Goal: Information Seeking & Learning: Check status

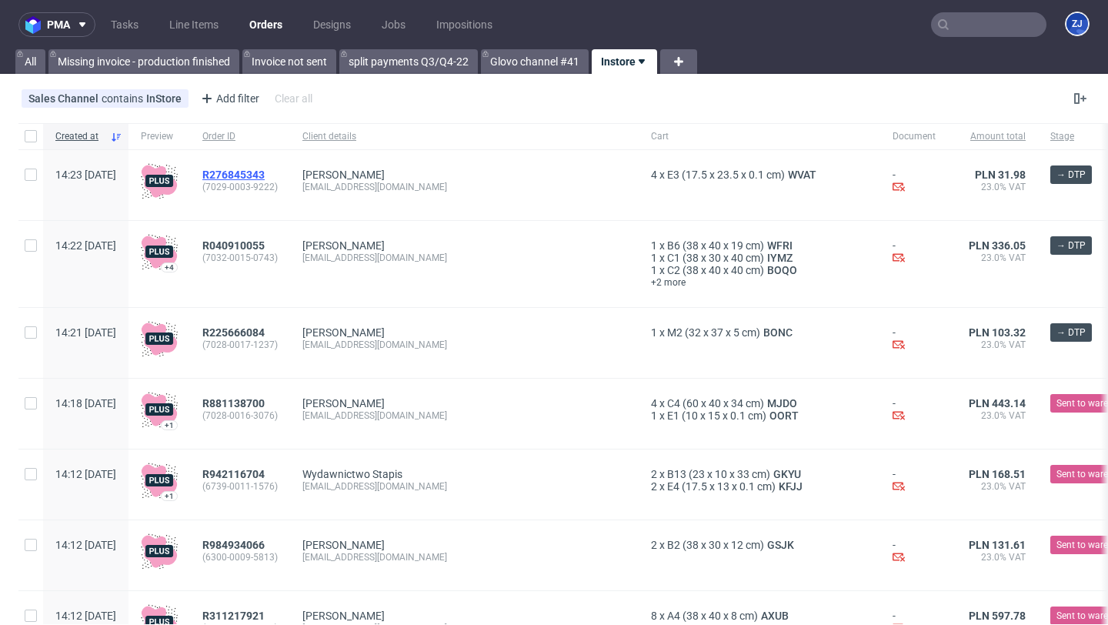
click at [265, 171] on span "R276845343" at bounding box center [233, 175] width 62 height 12
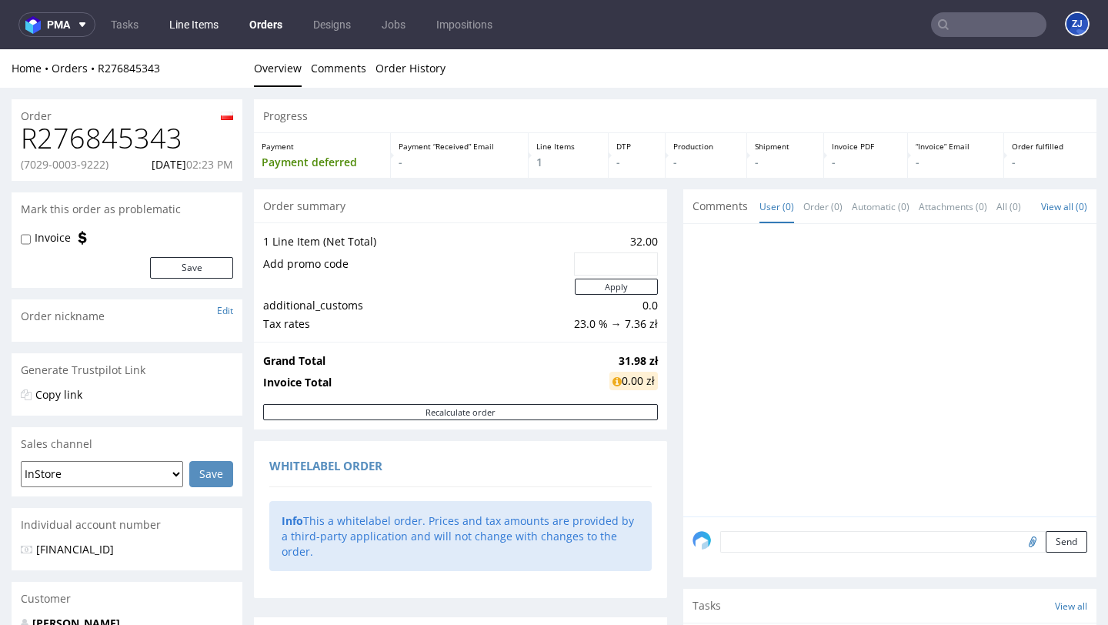
click at [174, 21] on link "Line Items" at bounding box center [194, 24] width 68 height 25
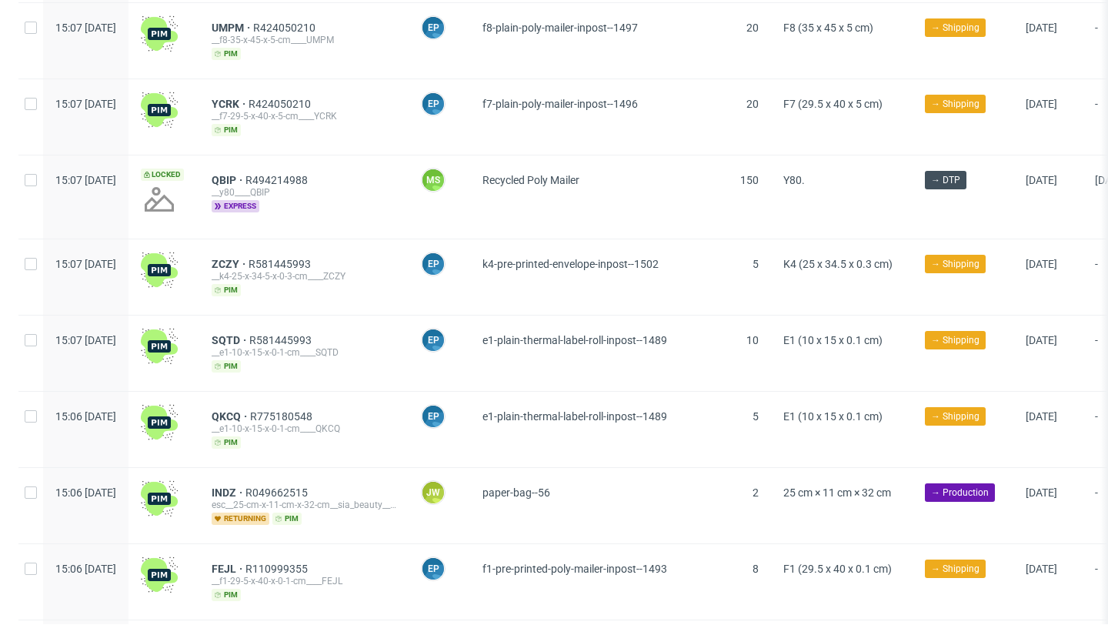
scroll to position [748, 0]
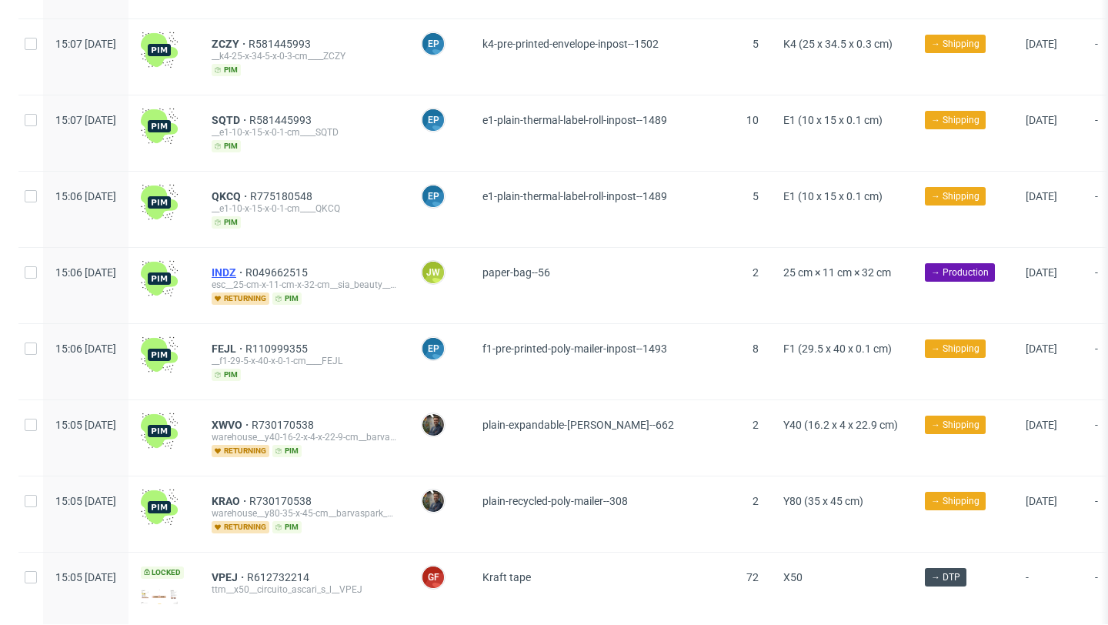
click at [246, 267] on span "INDZ" at bounding box center [229, 272] width 34 height 12
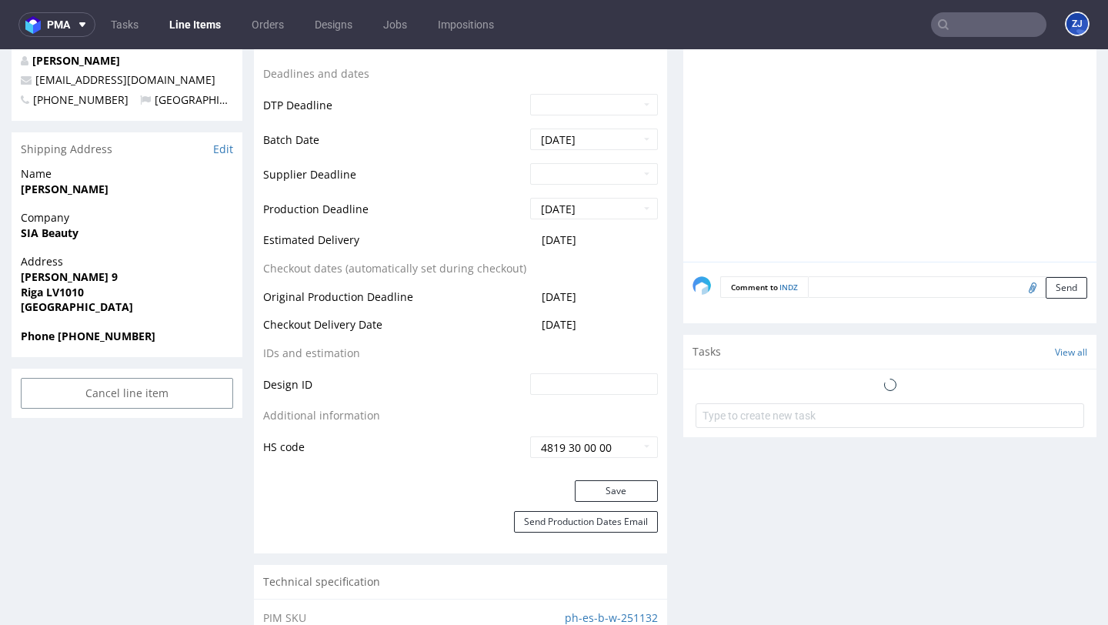
scroll to position [1217, 0]
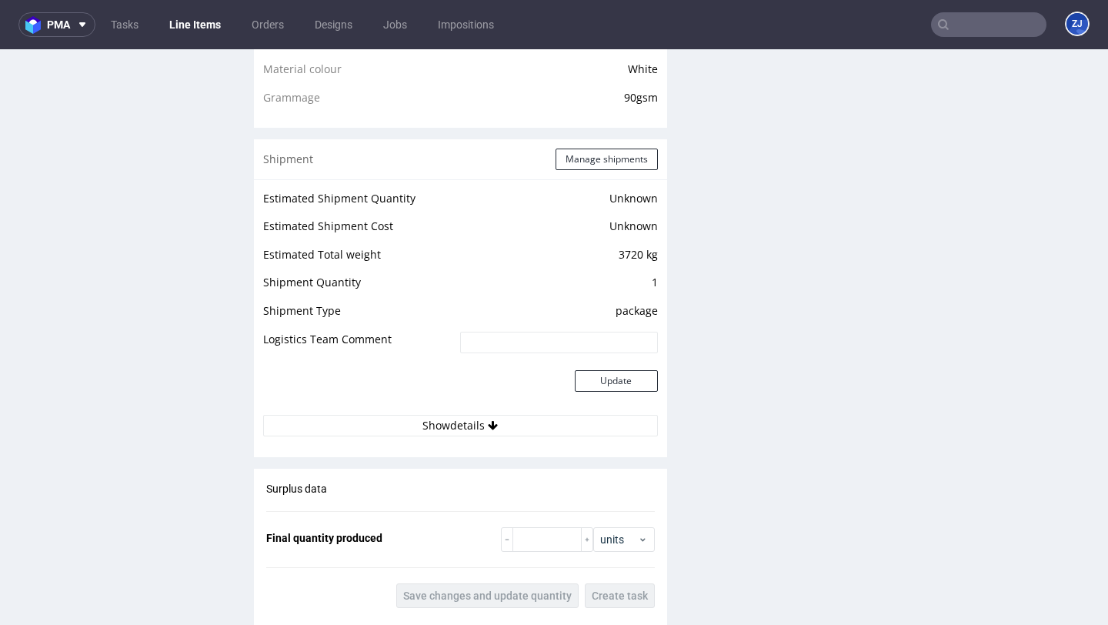
click at [347, 413] on td at bounding box center [359, 390] width 193 height 50
click at [347, 426] on button "Show details" at bounding box center [460, 426] width 395 height 22
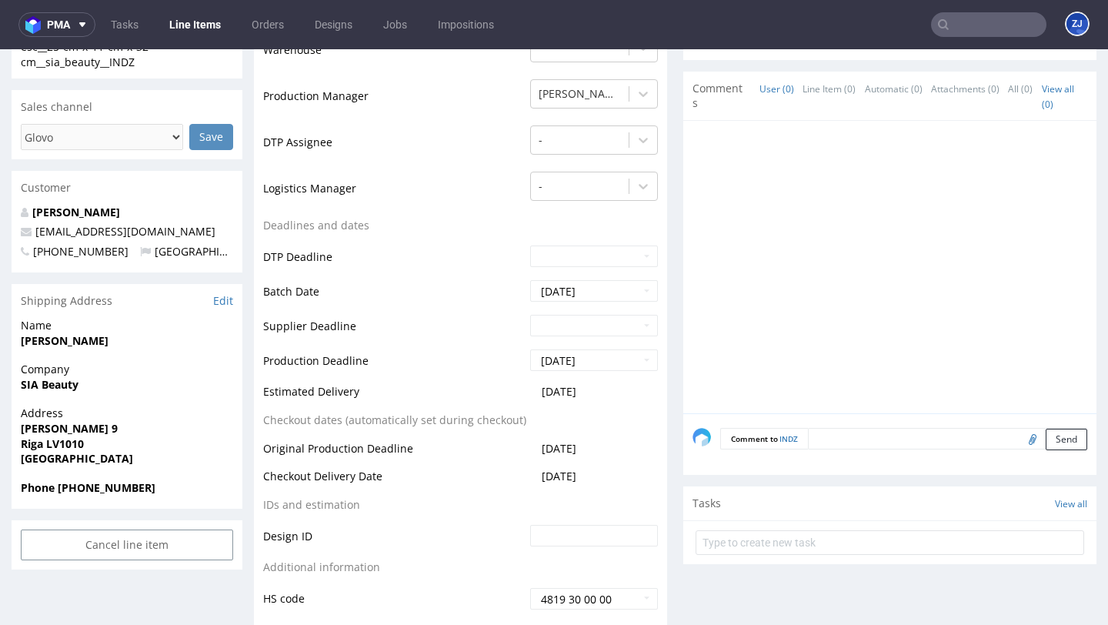
scroll to position [0, 0]
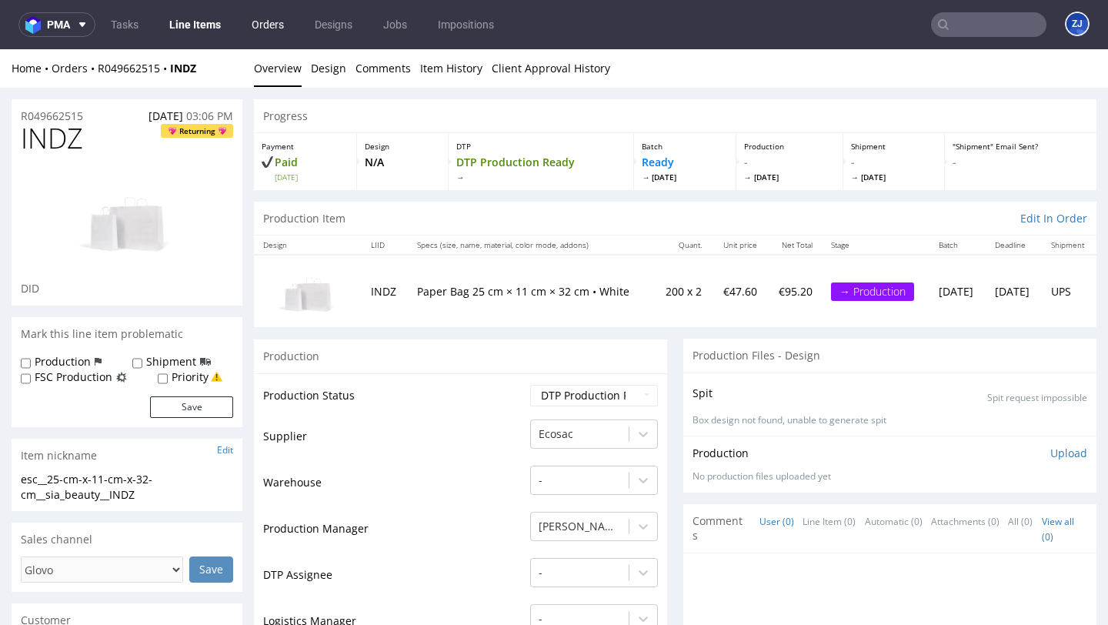
click at [276, 20] on link "Orders" at bounding box center [267, 24] width 51 height 25
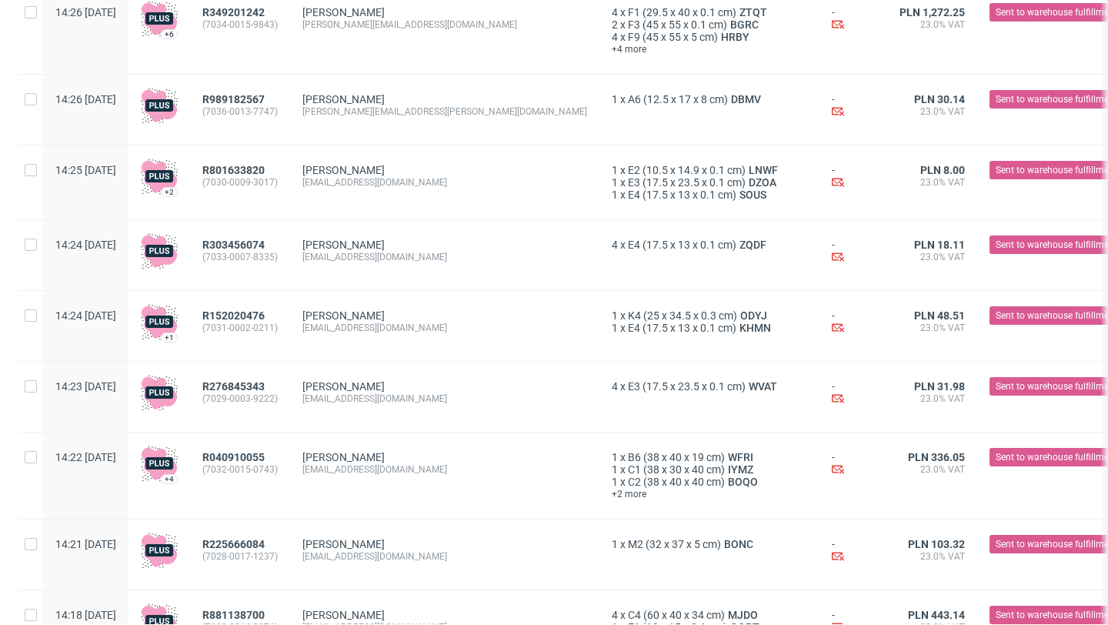
scroll to position [1810, 0]
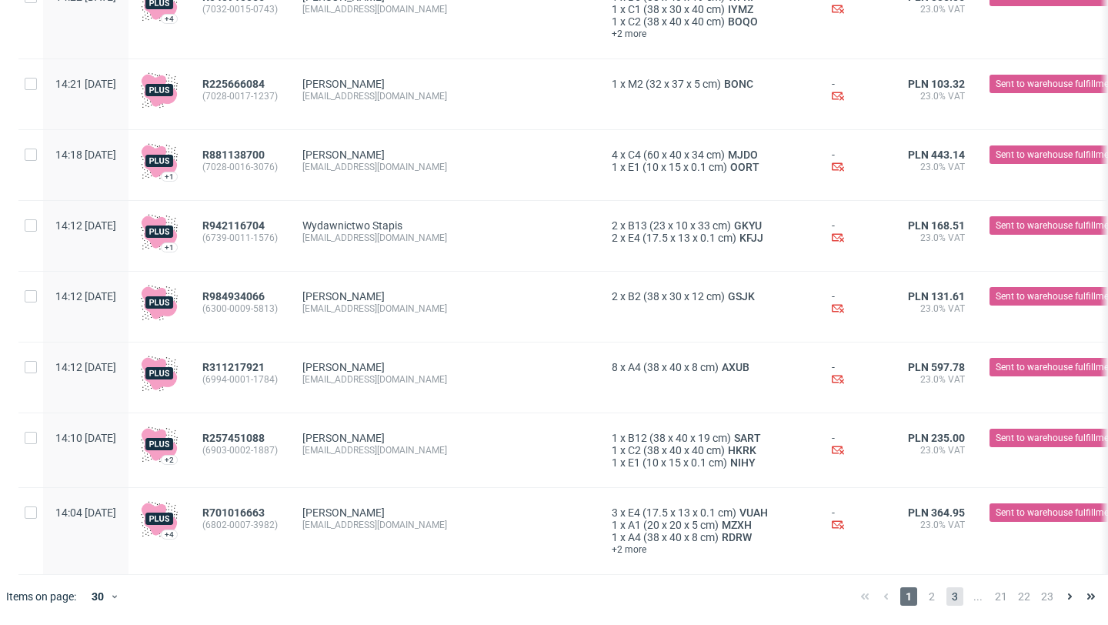
click at [947, 597] on span "3" at bounding box center [955, 596] width 17 height 18
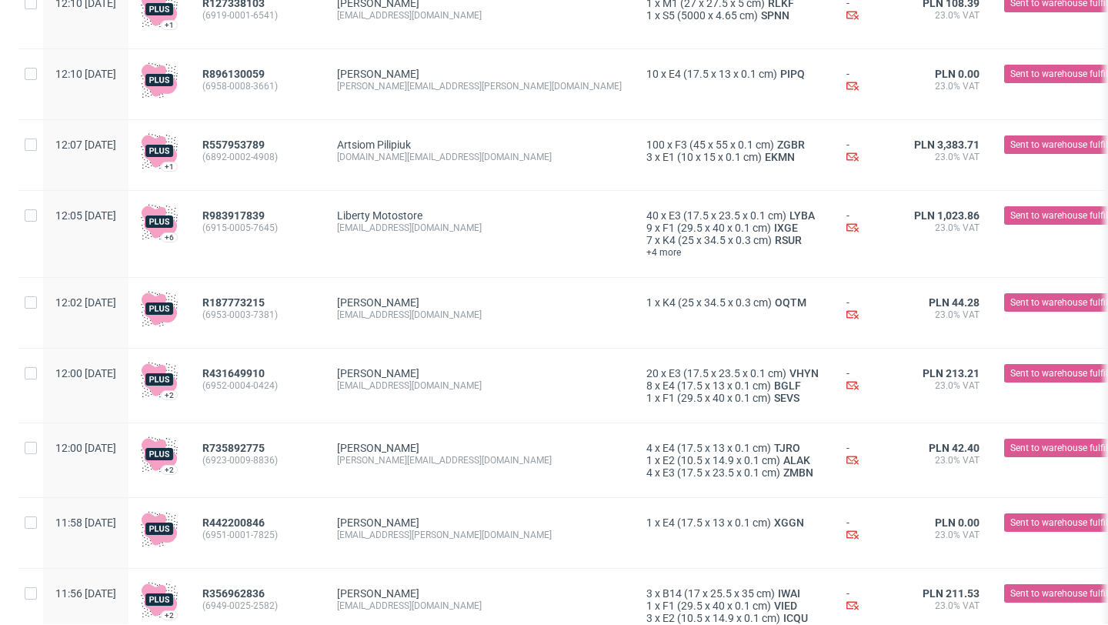
scroll to position [1546, 0]
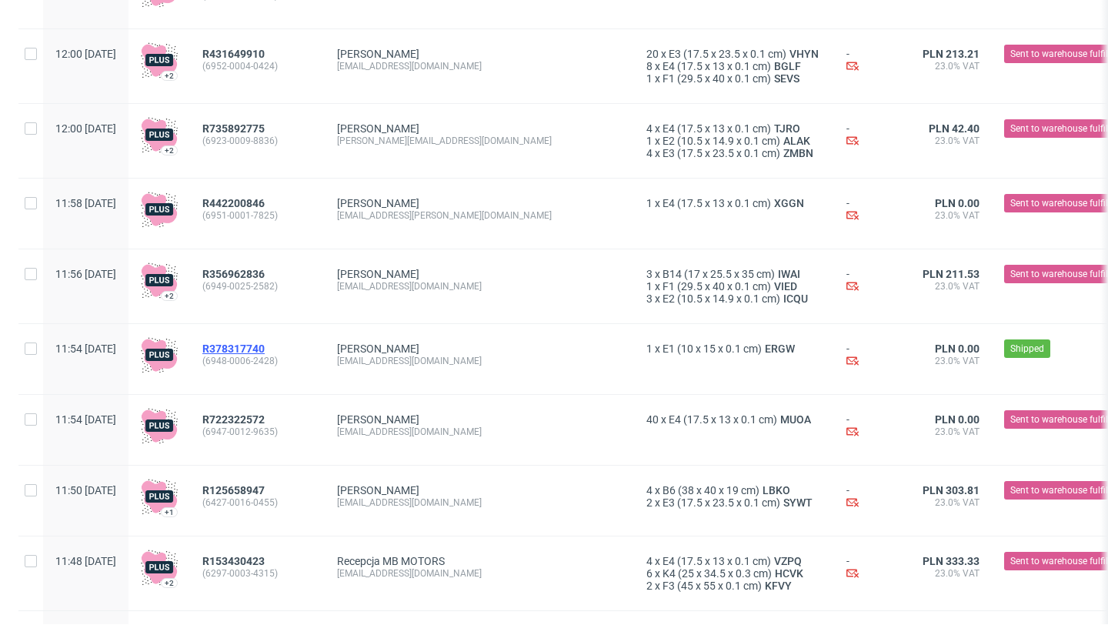
click at [265, 353] on span "R378317740" at bounding box center [233, 348] width 62 height 12
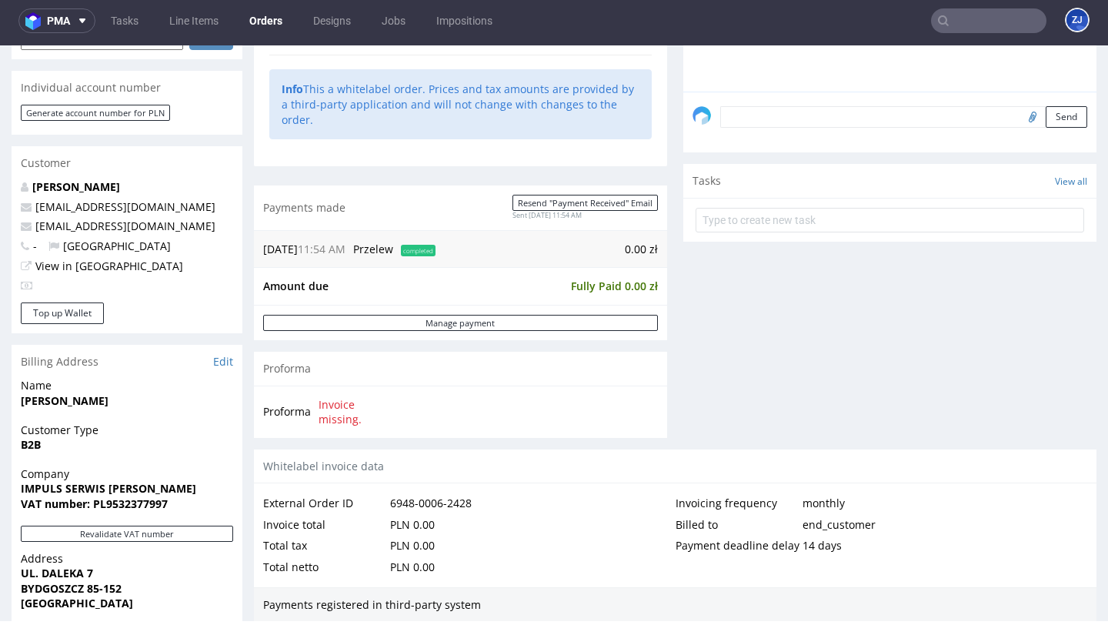
scroll to position [817, 0]
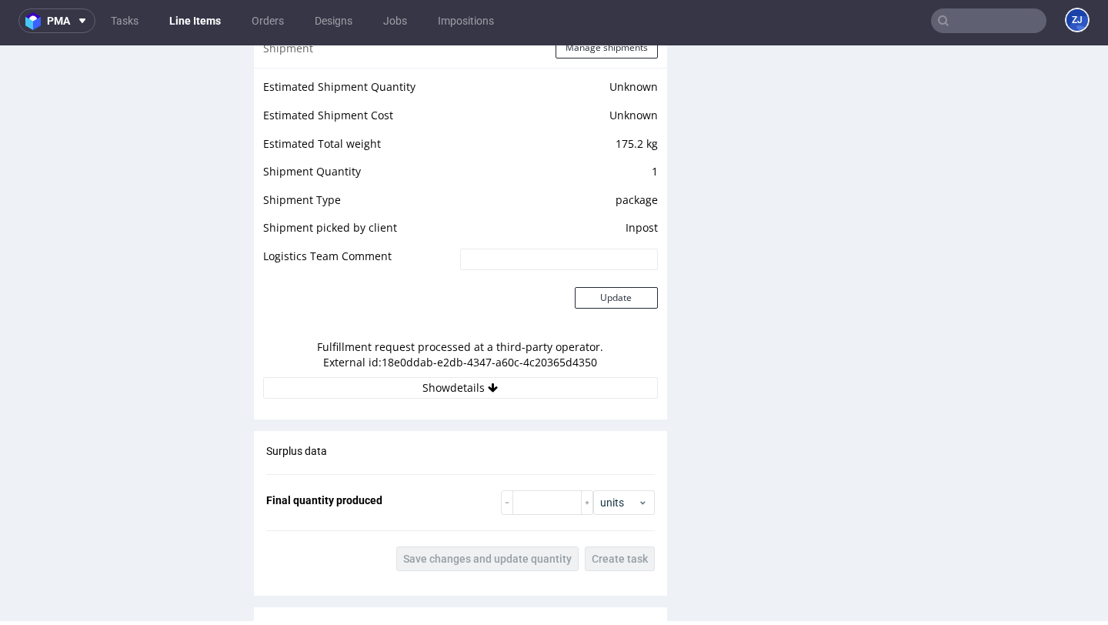
scroll to position [1414, 0]
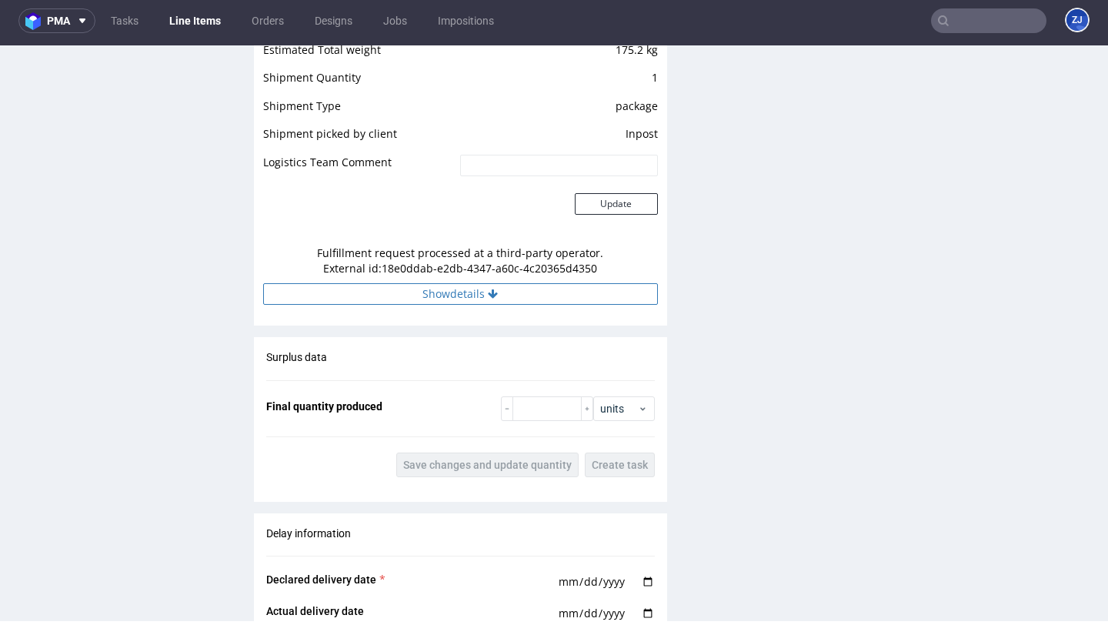
click at [463, 296] on button "Show details" at bounding box center [460, 294] width 395 height 22
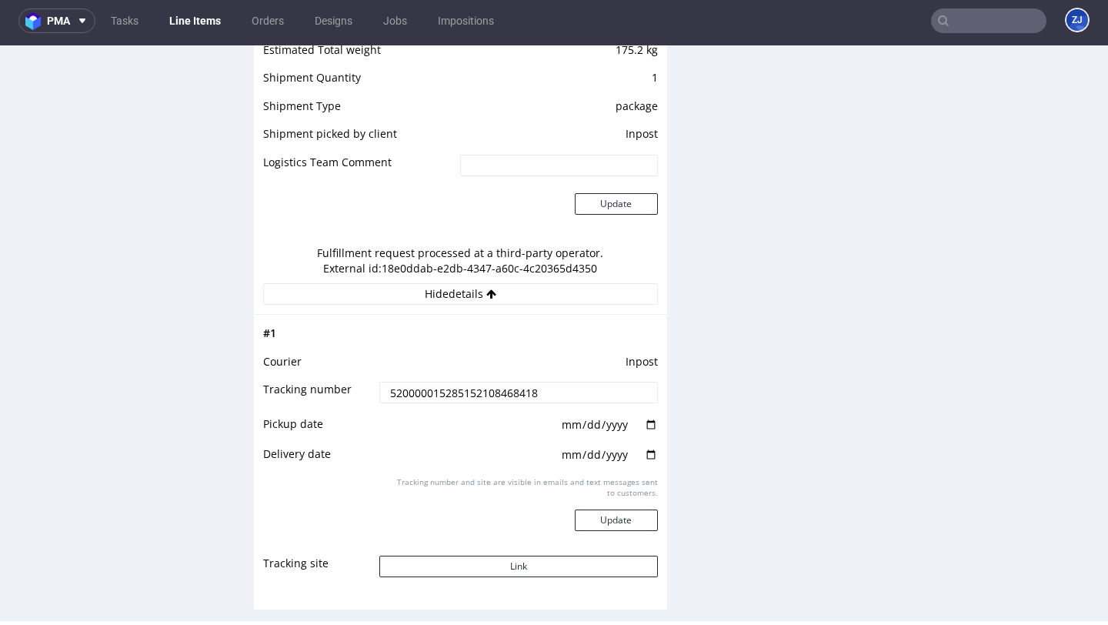
scroll to position [0, 0]
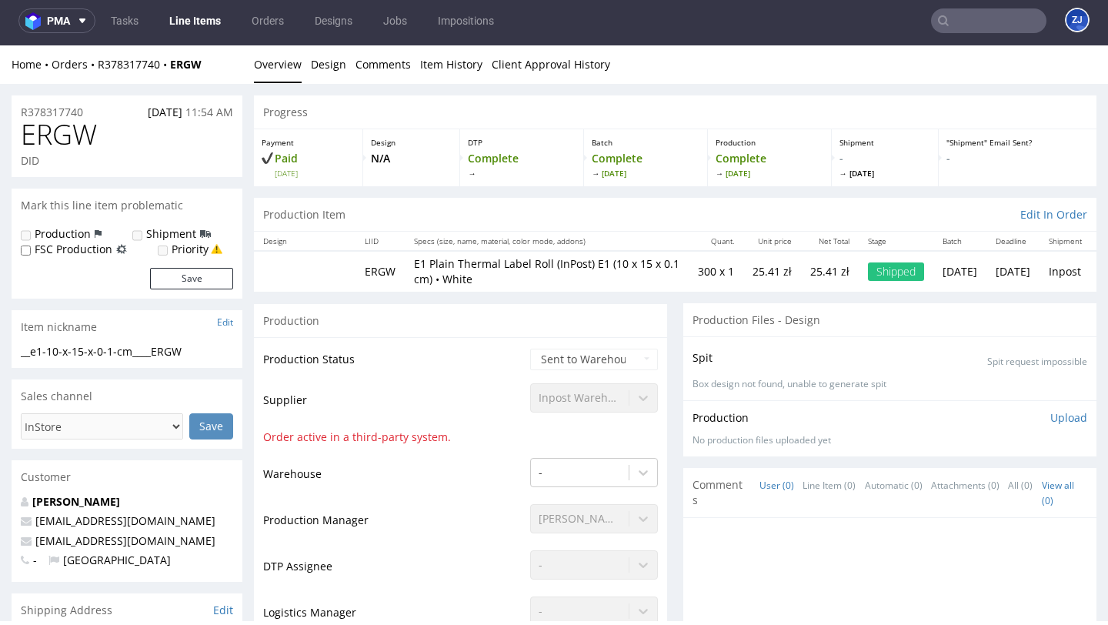
click at [192, 22] on link "Line Items" at bounding box center [195, 20] width 70 height 25
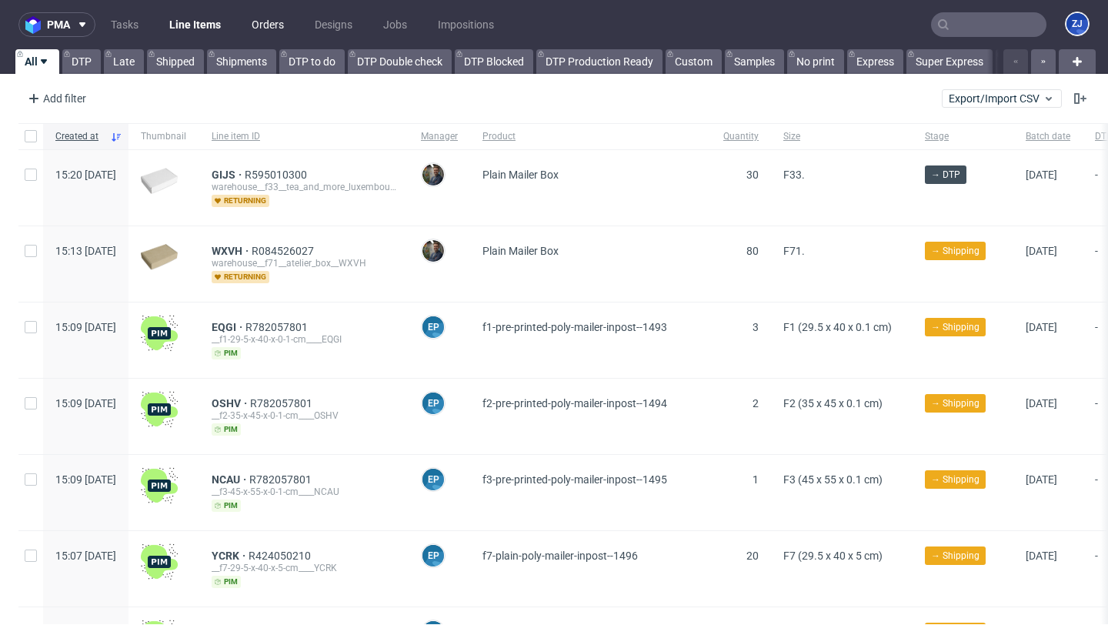
click at [252, 25] on link "Orders" at bounding box center [267, 24] width 51 height 25
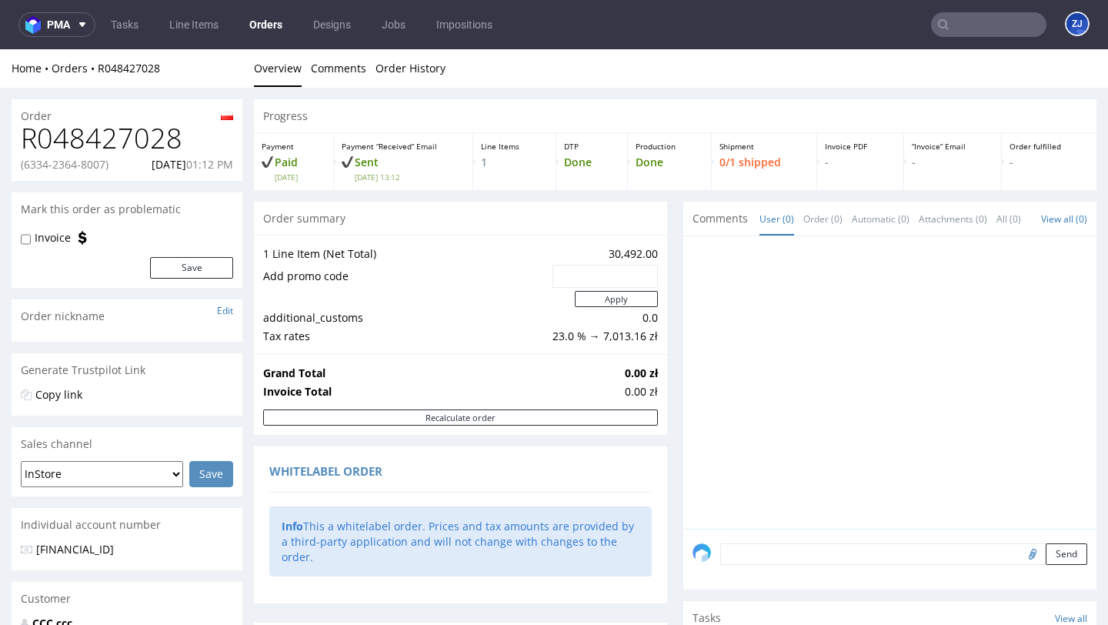
scroll to position [832, 0]
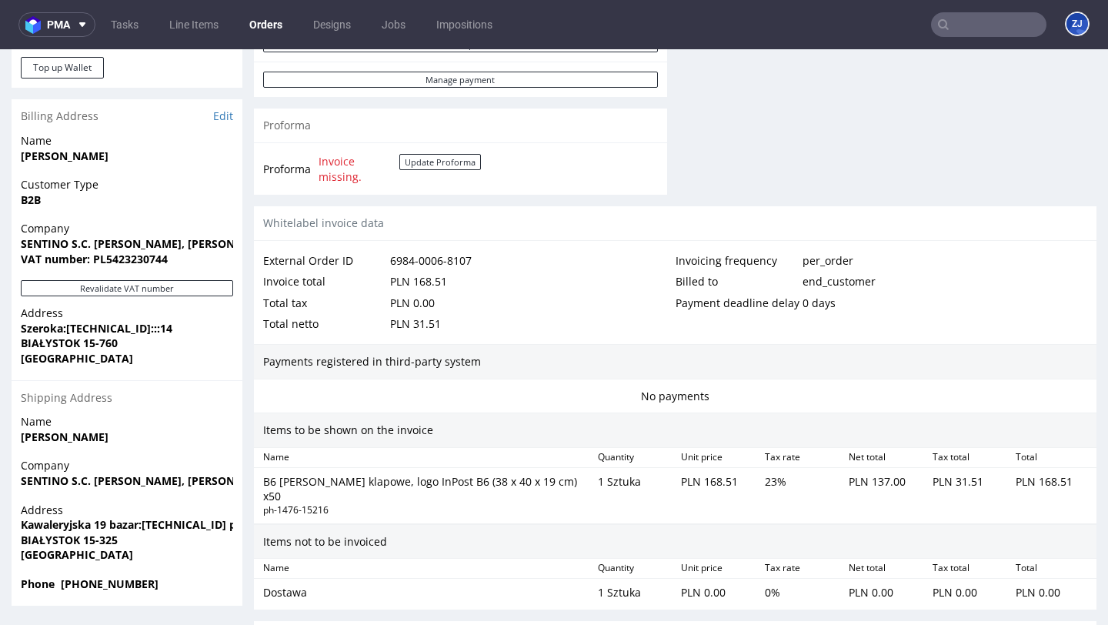
scroll to position [4, 0]
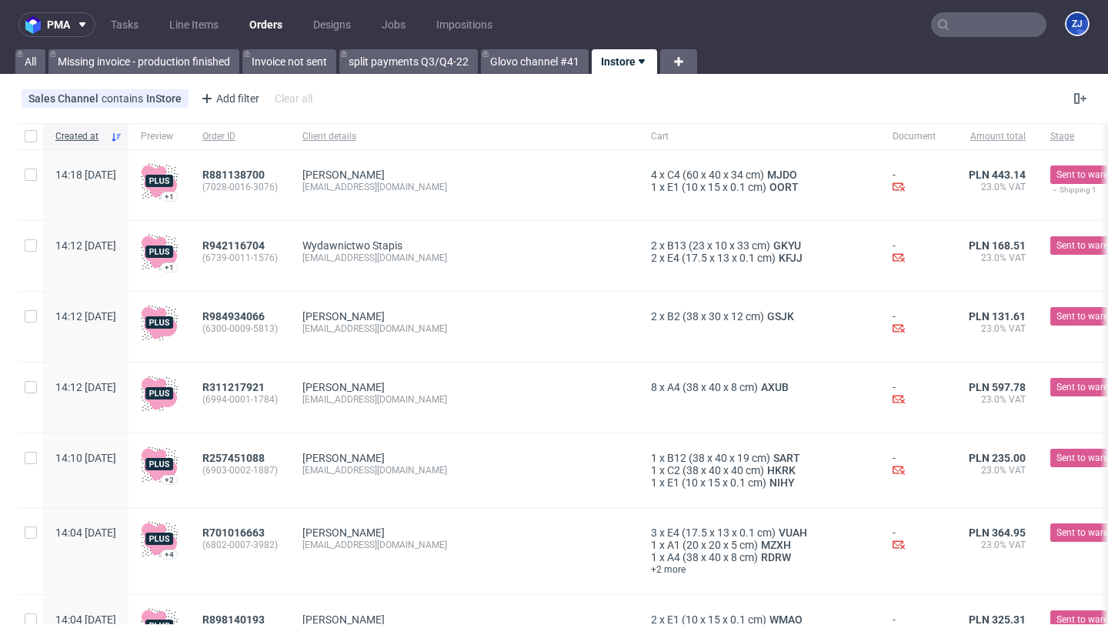
scroll to position [1781, 0]
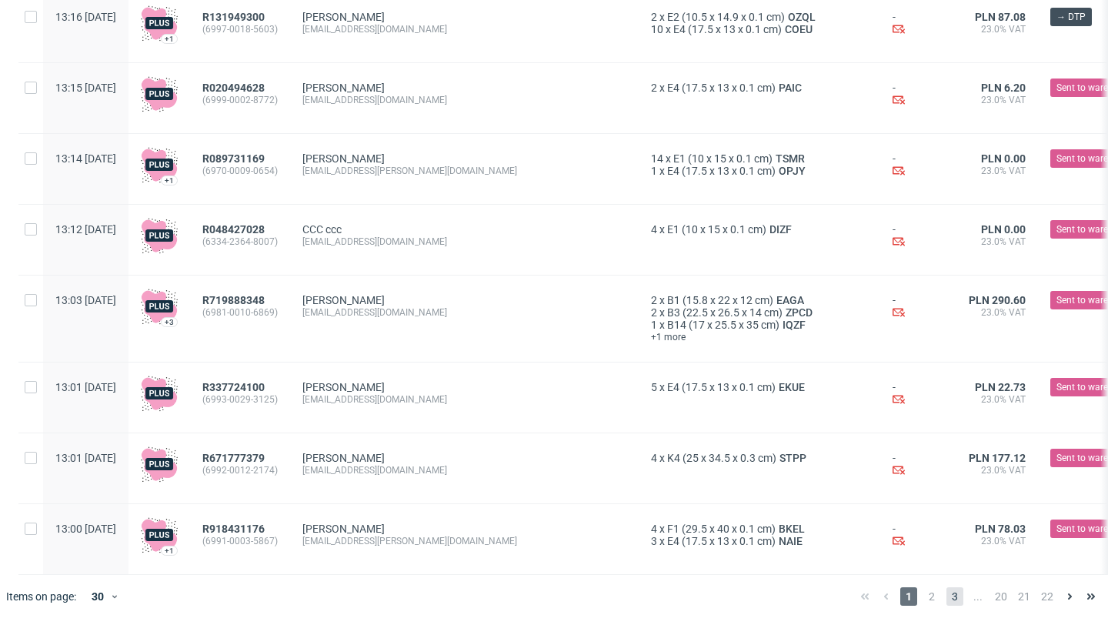
click at [947, 599] on span "3" at bounding box center [955, 596] width 17 height 18
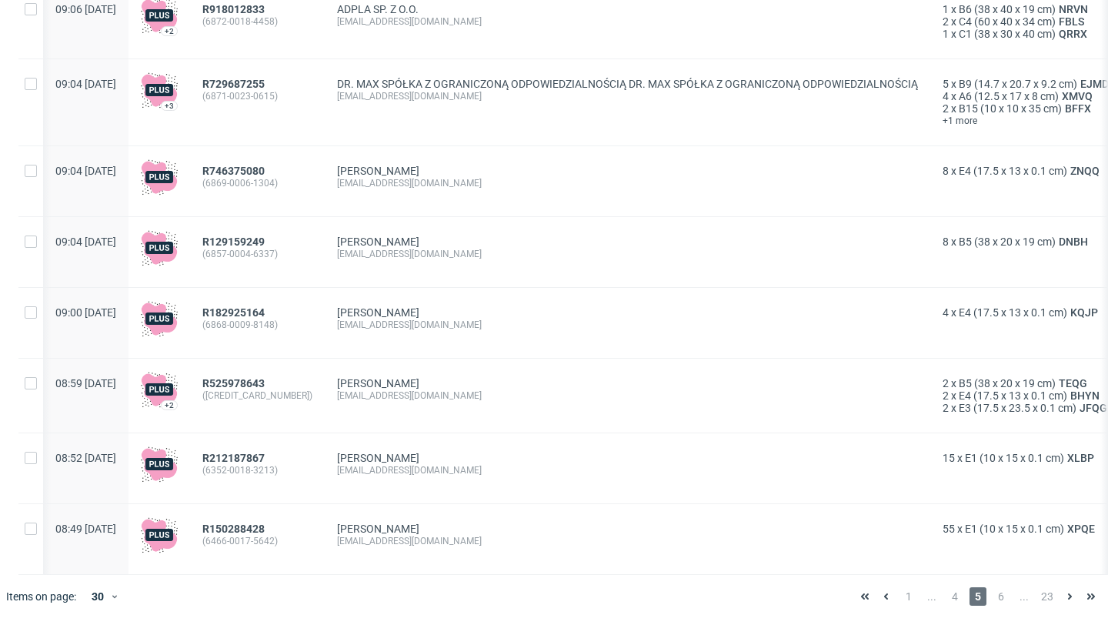
scroll to position [0, 629]
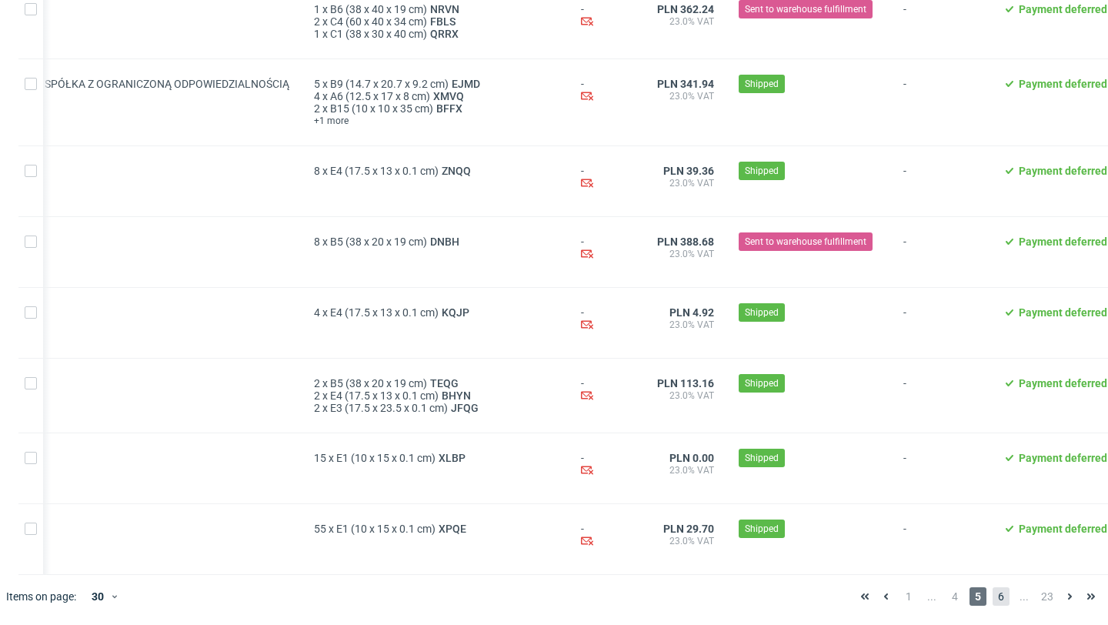
click at [993, 600] on span "6" at bounding box center [1001, 596] width 17 height 18
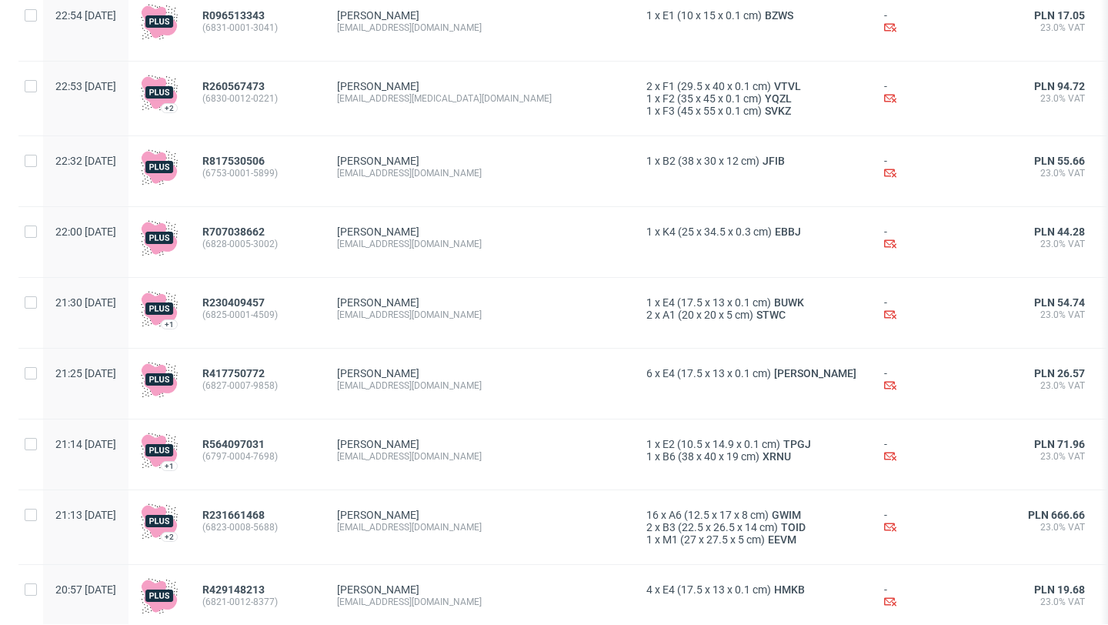
scroll to position [1770, 0]
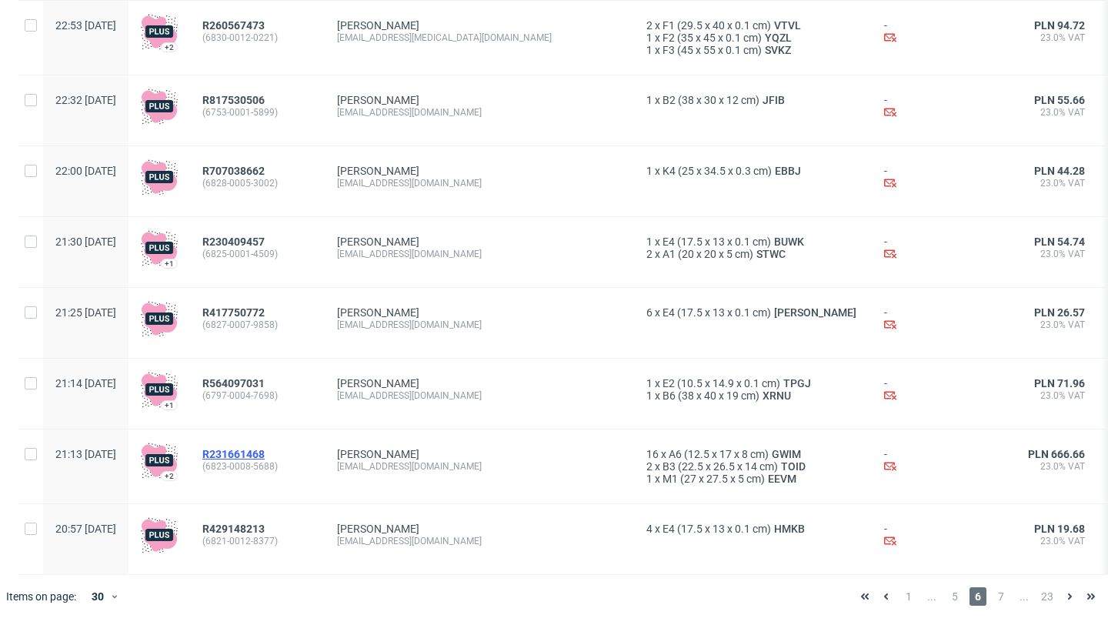
click at [265, 450] on span "R231661468" at bounding box center [233, 454] width 62 height 12
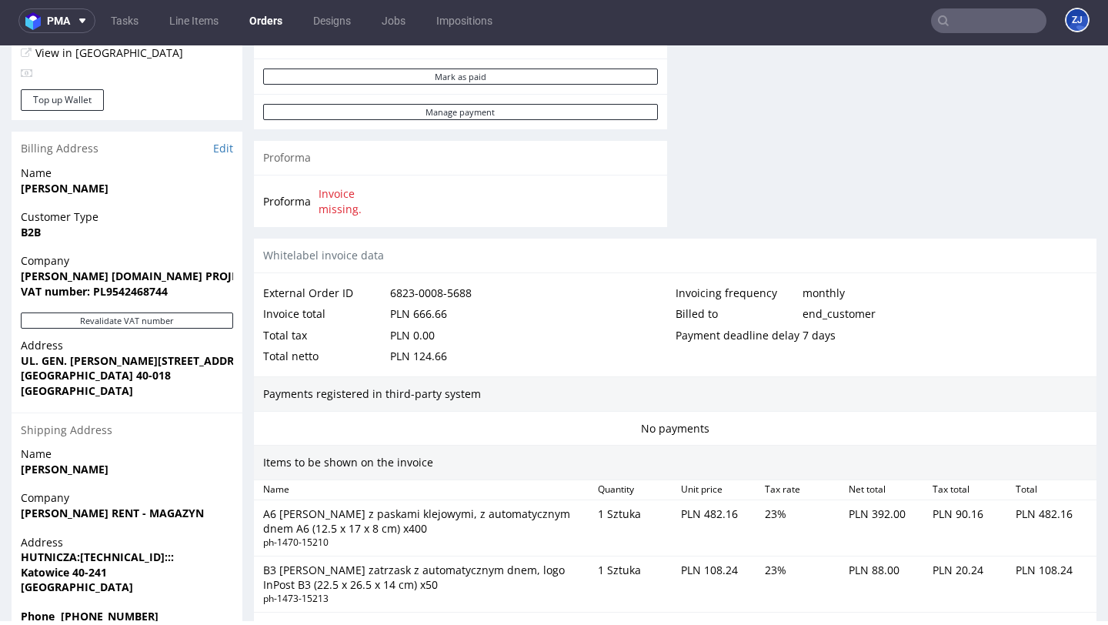
scroll to position [1087, 0]
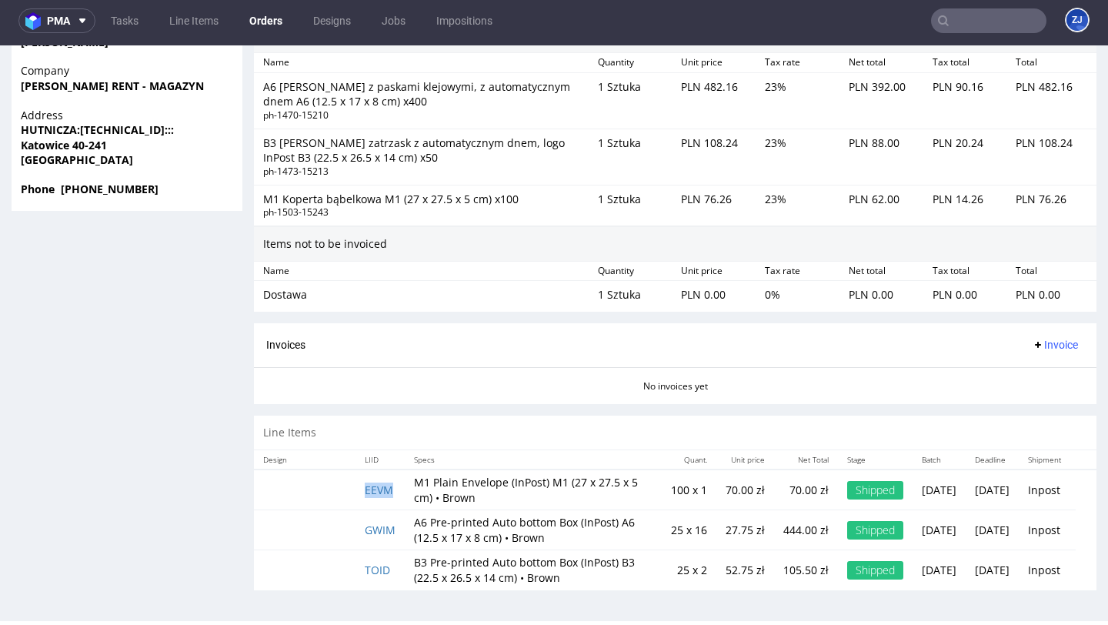
click at [386, 469] on td "EEVM" at bounding box center [380, 489] width 49 height 41
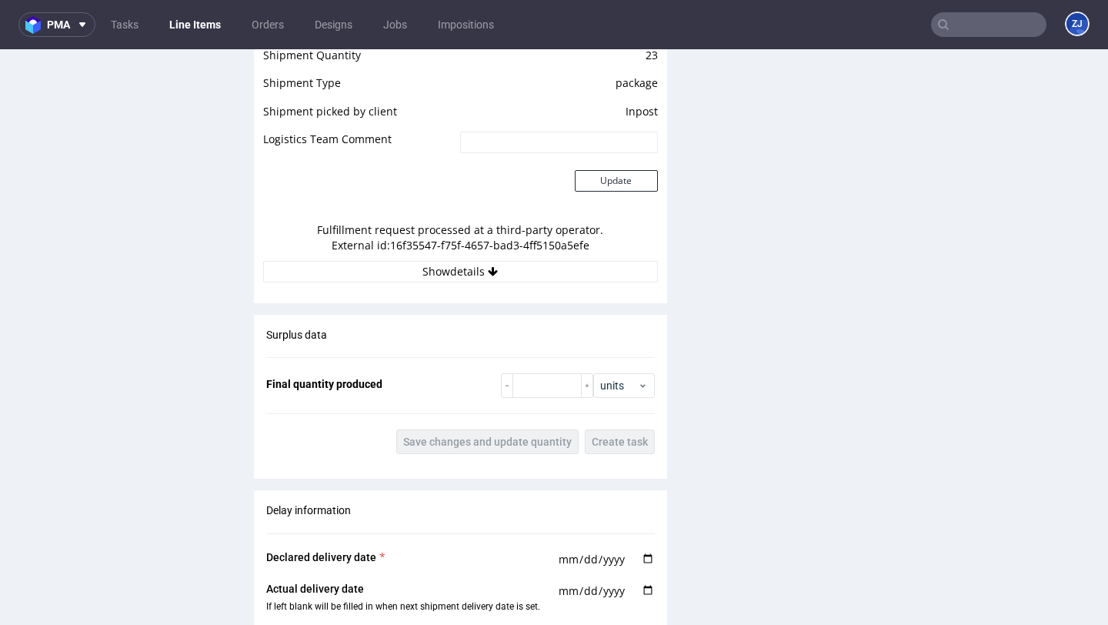
scroll to position [1411, 0]
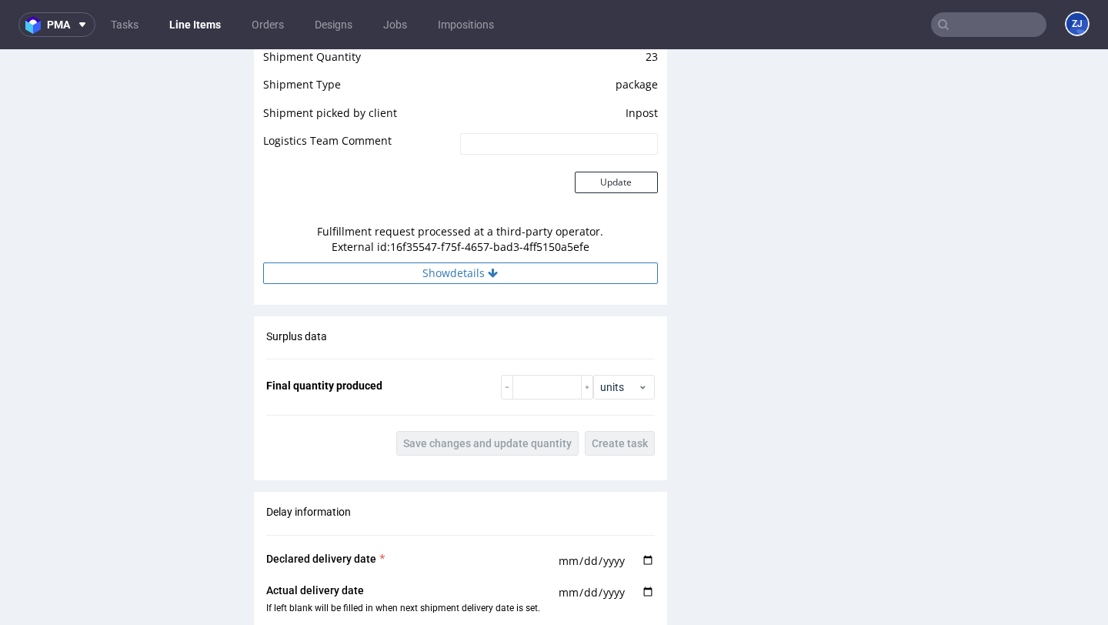
click at [490, 268] on icon at bounding box center [493, 273] width 10 height 11
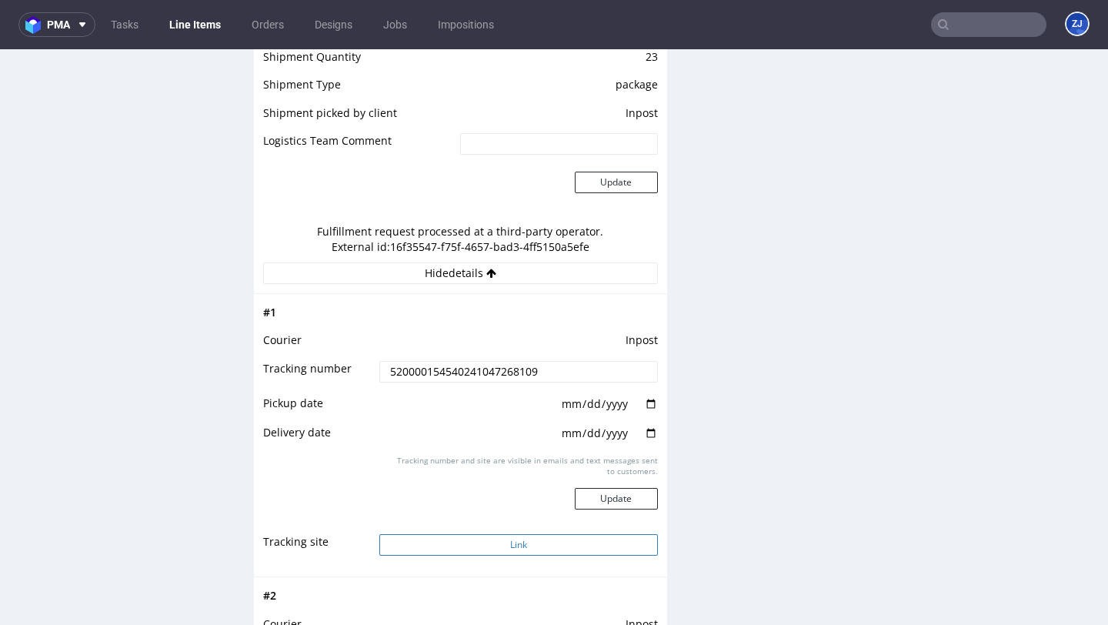
click at [546, 546] on button "Link" at bounding box center [518, 545] width 278 height 22
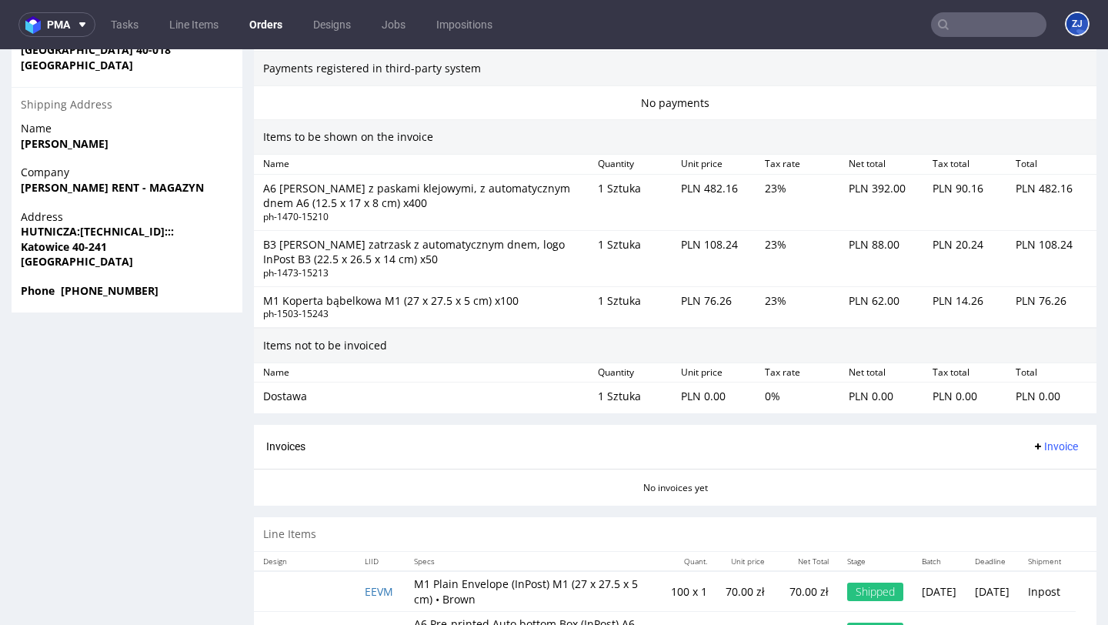
scroll to position [1087, 0]
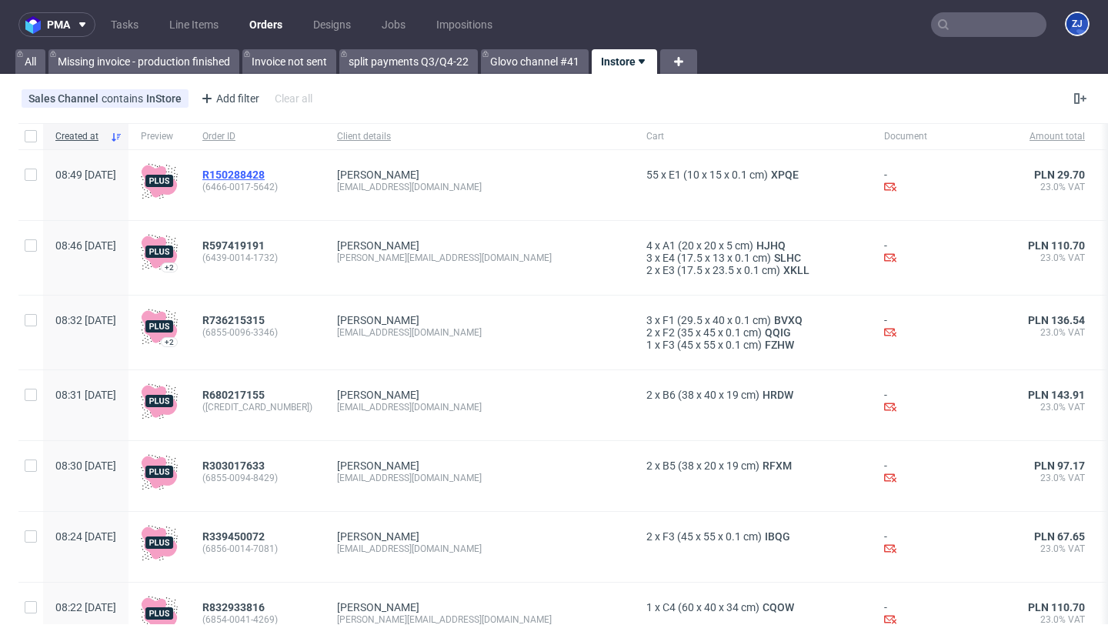
click at [262, 169] on span "R150288428" at bounding box center [233, 175] width 62 height 12
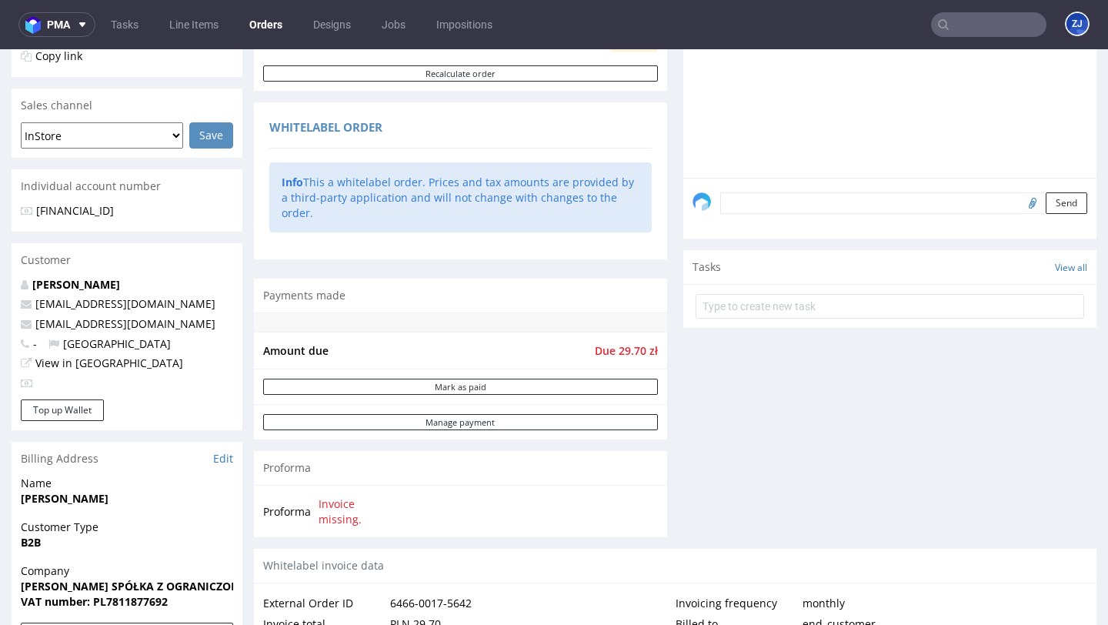
scroll to position [950, 0]
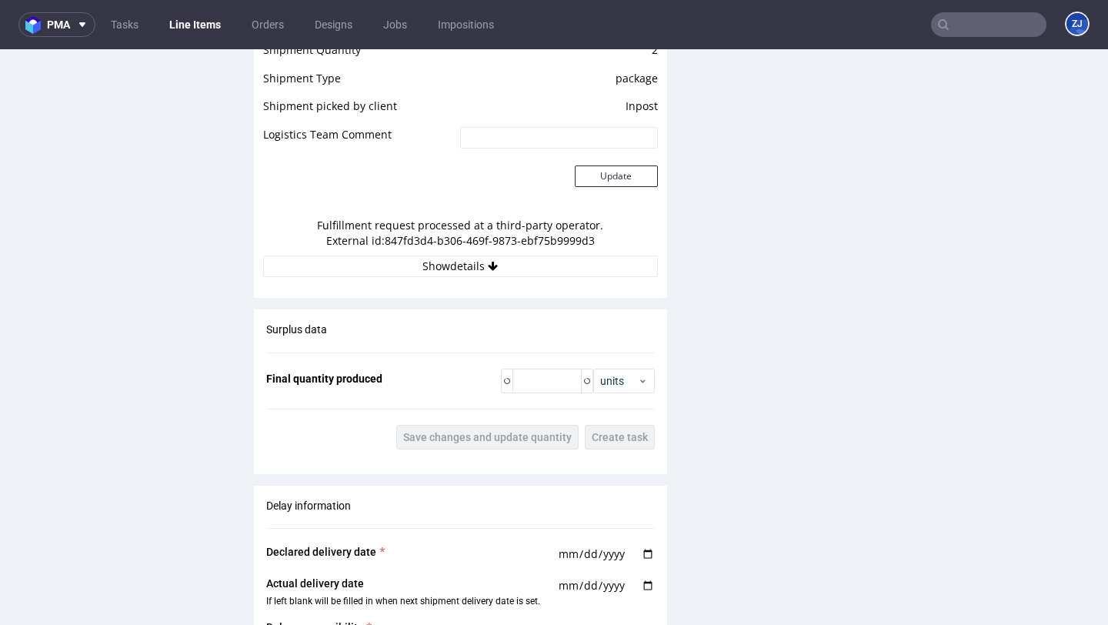
scroll to position [1560, 0]
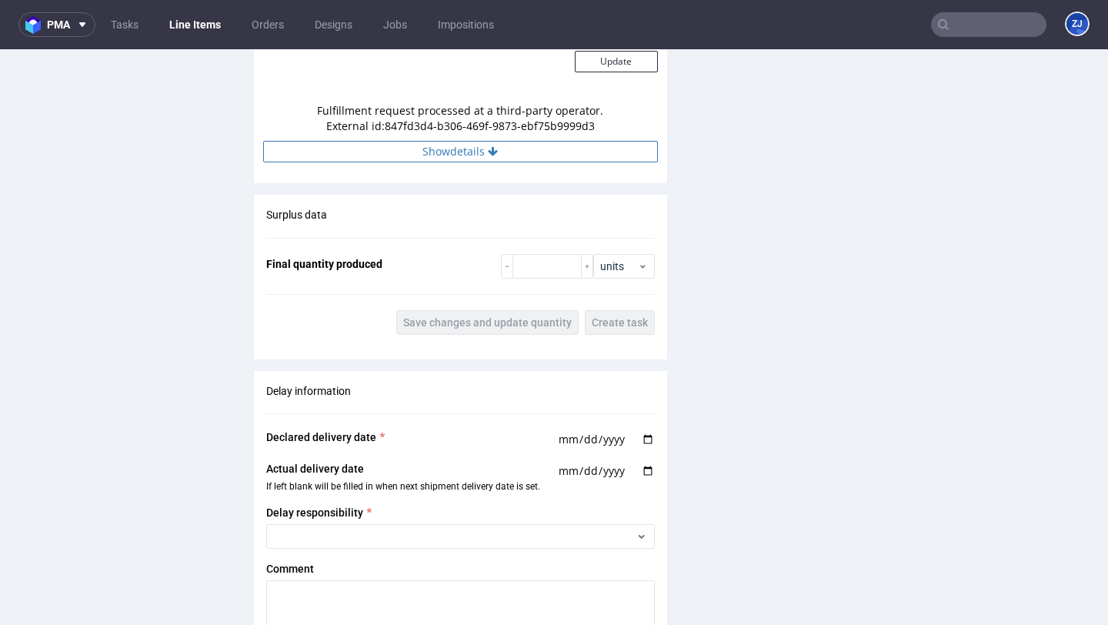
click at [482, 151] on button "Show details" at bounding box center [460, 152] width 395 height 22
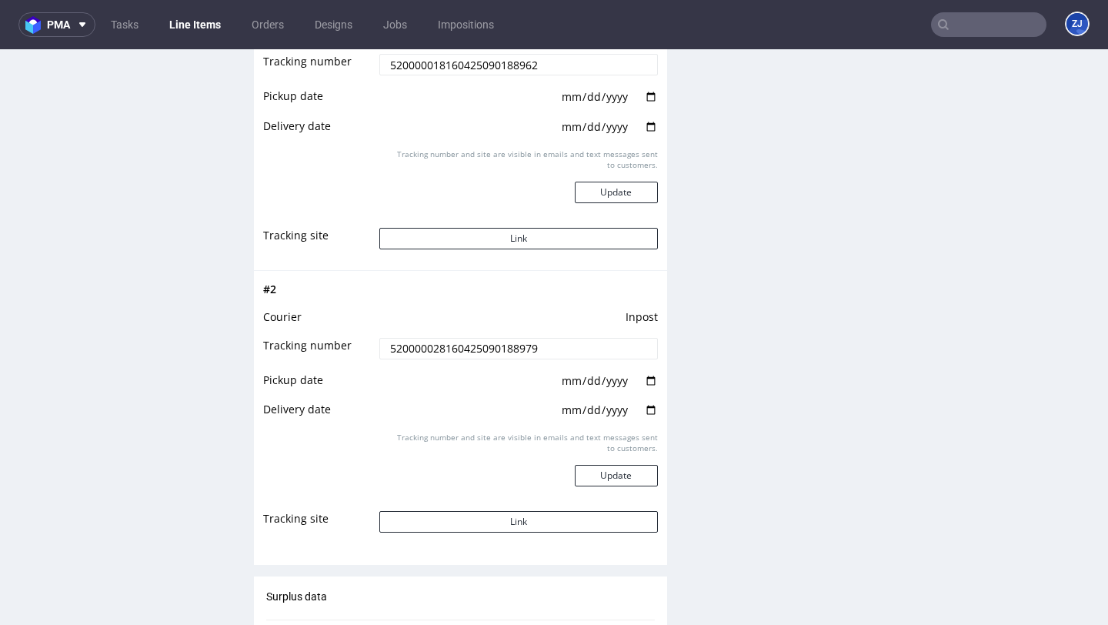
scroll to position [1746, 0]
click at [543, 517] on button "Link" at bounding box center [518, 521] width 278 height 22
click at [581, 239] on button "Link" at bounding box center [518, 238] width 278 height 22
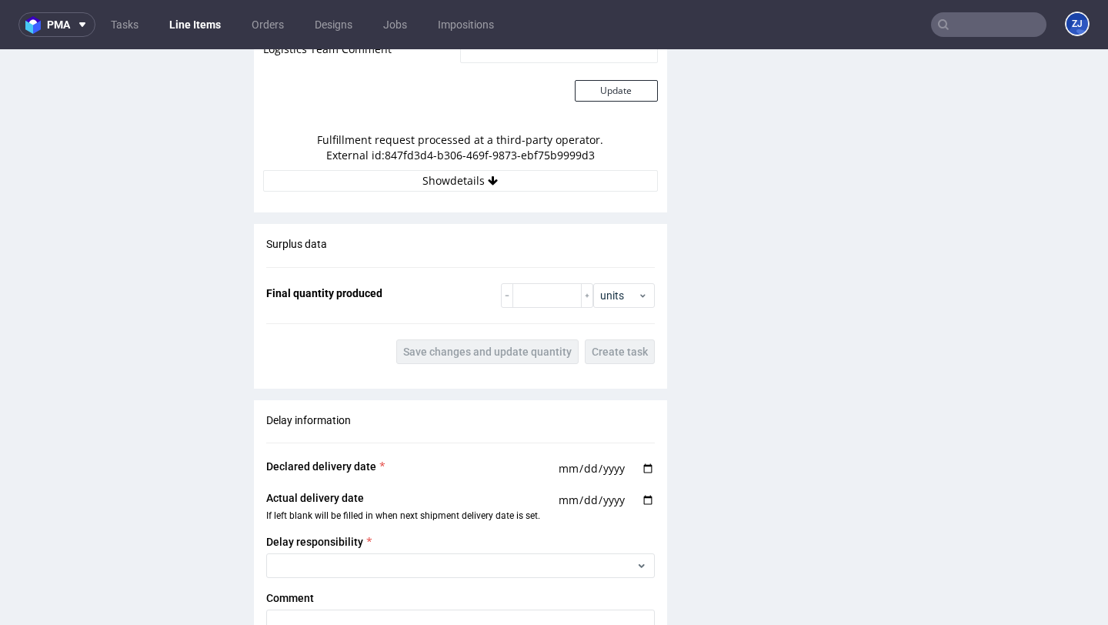
scroll to position [1625, 0]
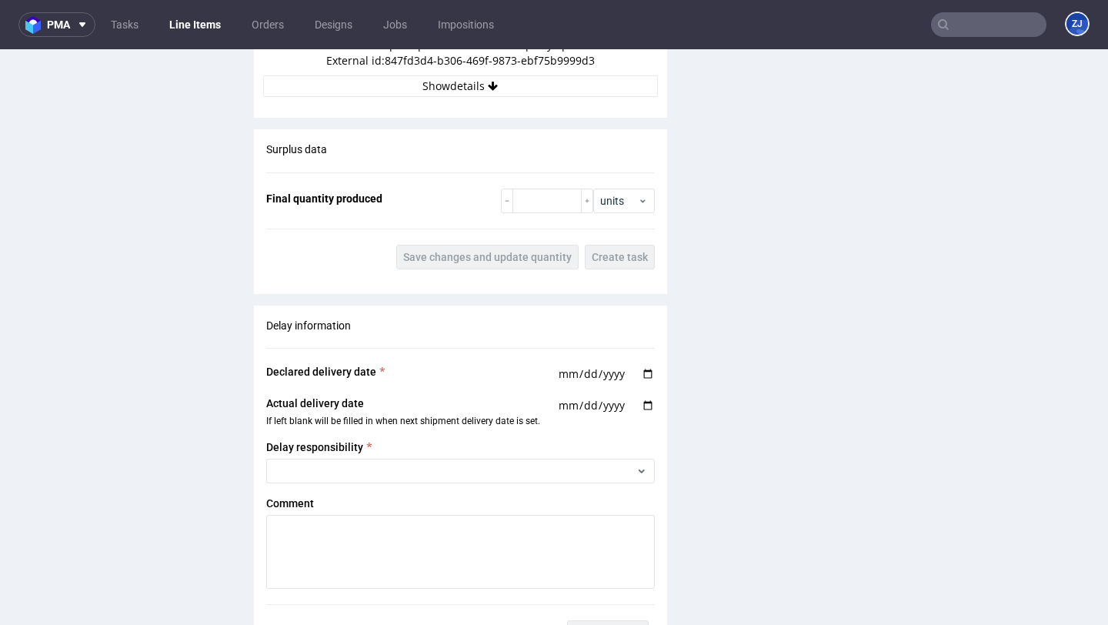
click at [513, 72] on div "Fulfillment request processed at a third-party operator. External id: 847fd3d4-…" at bounding box center [460, 52] width 395 height 45
click at [516, 85] on button "Show details" at bounding box center [460, 86] width 395 height 22
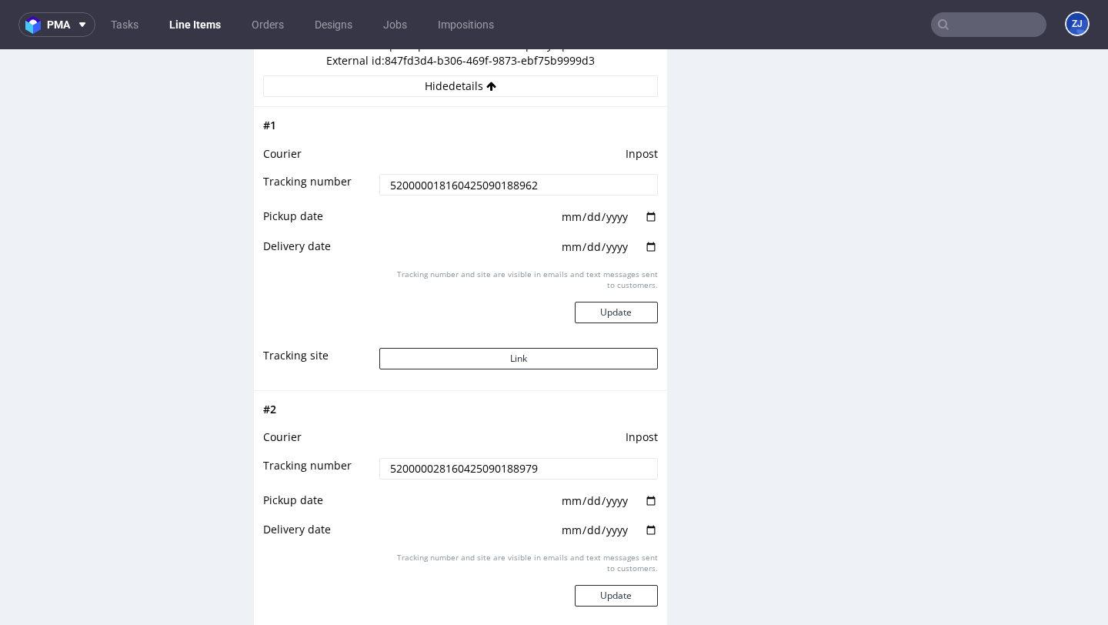
click at [598, 503] on input "date" at bounding box center [609, 501] width 98 height 17
click at [641, 502] on input "date" at bounding box center [609, 501] width 98 height 17
click at [820, 520] on div "Production Files - Design Spit Spit request impossible Box design not found, un…" at bounding box center [889, 77] width 413 height 2790
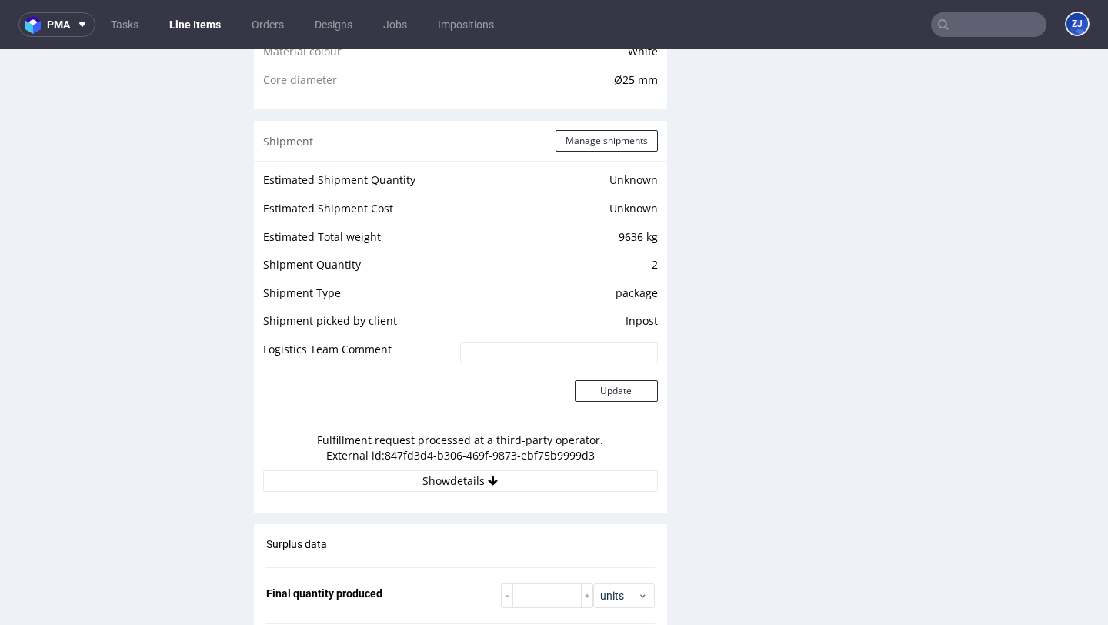
scroll to position [1127, 0]
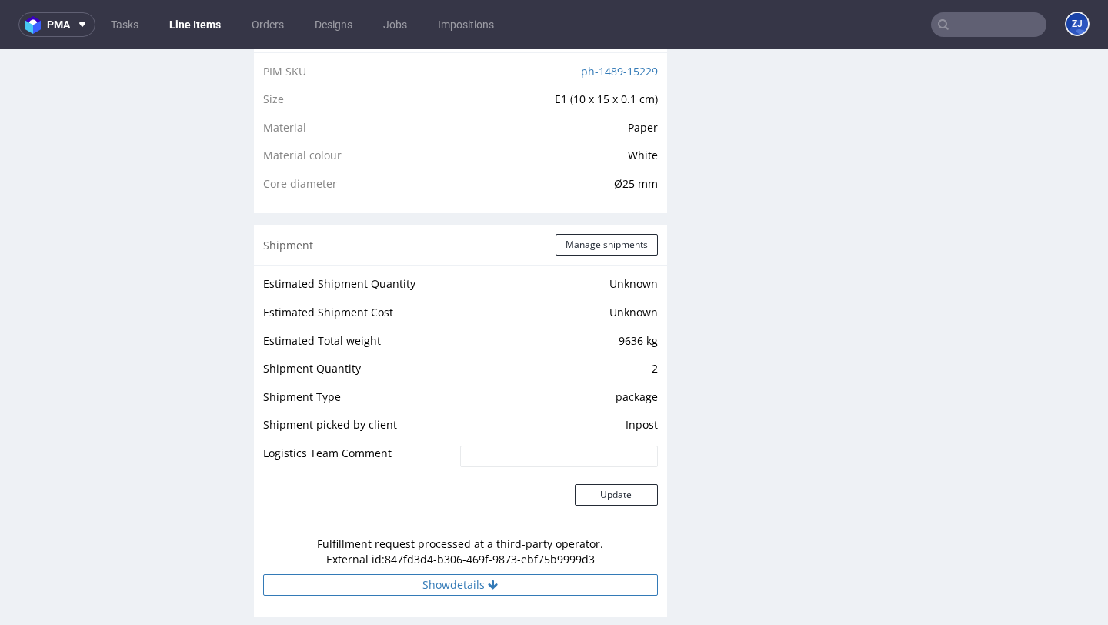
click at [563, 582] on button "Show details" at bounding box center [460, 585] width 395 height 22
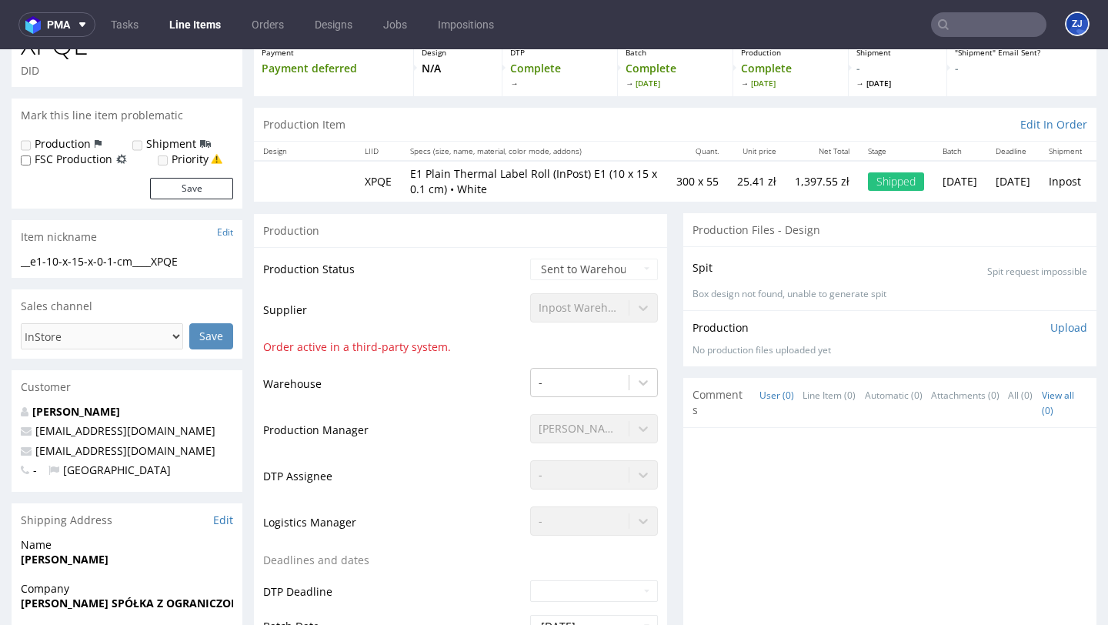
scroll to position [0, 0]
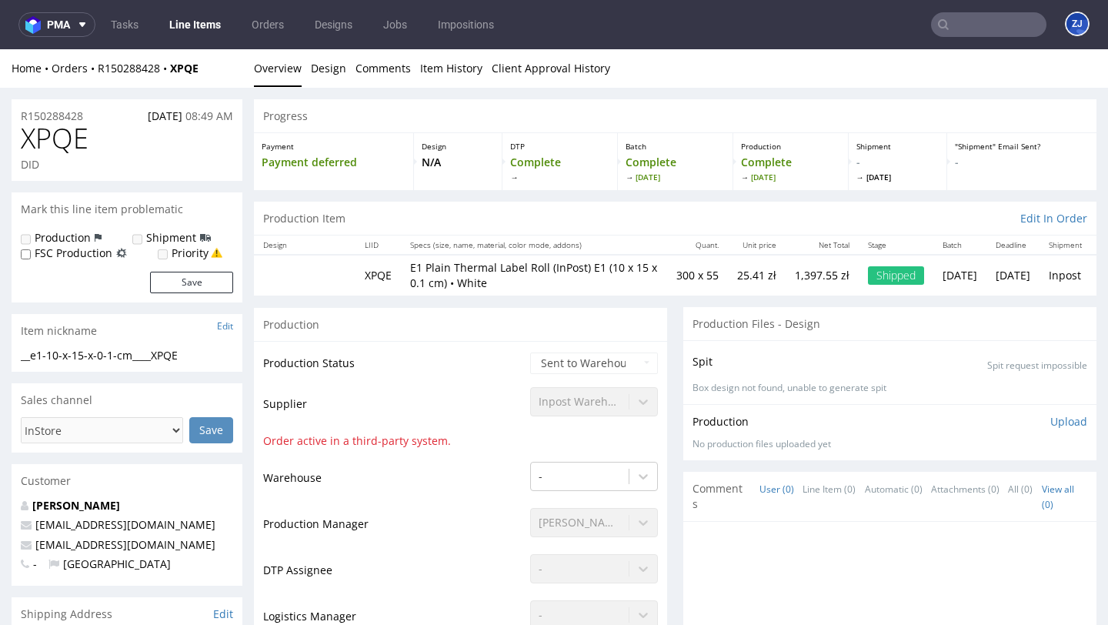
click at [202, 15] on link "Line Items" at bounding box center [195, 24] width 70 height 25
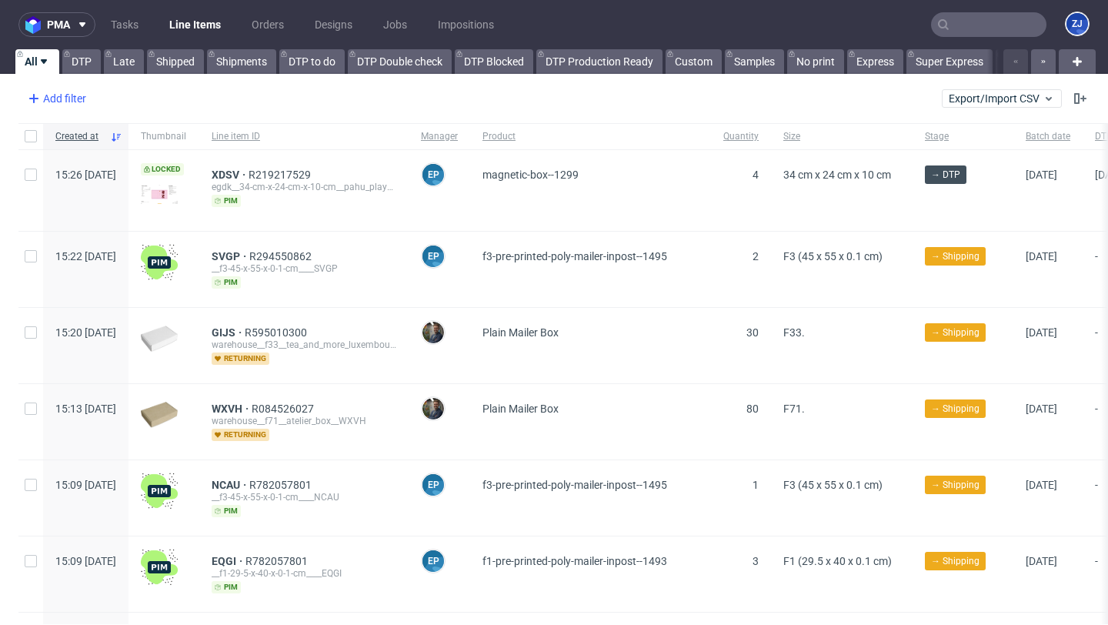
click at [73, 102] on div "Add filter" at bounding box center [56, 98] width 68 height 25
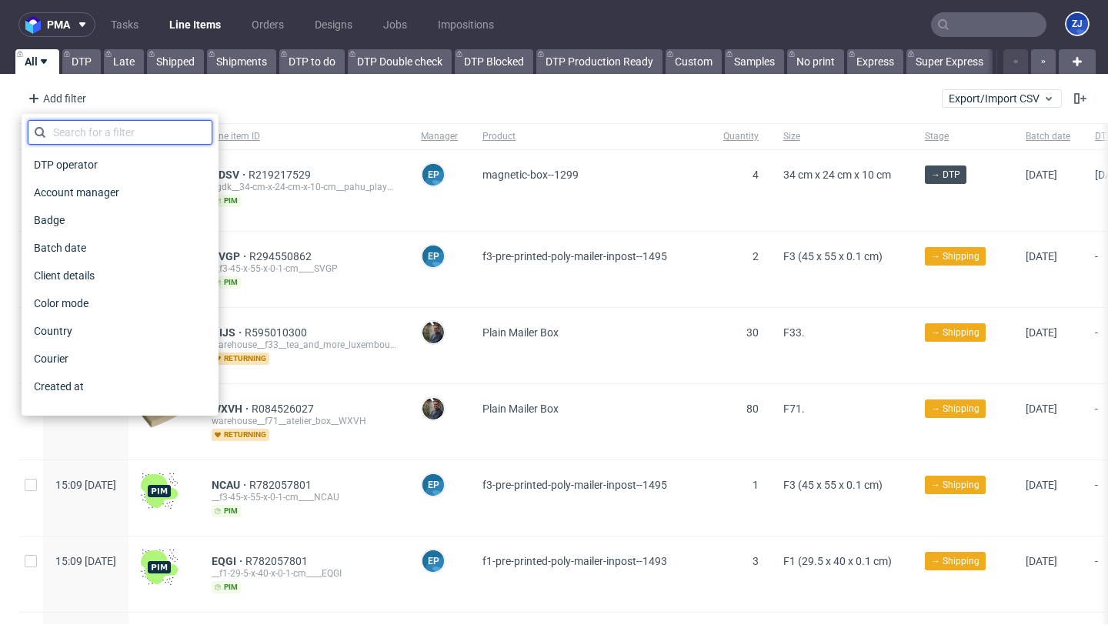
click at [90, 128] on input "text" at bounding box center [120, 132] width 185 height 25
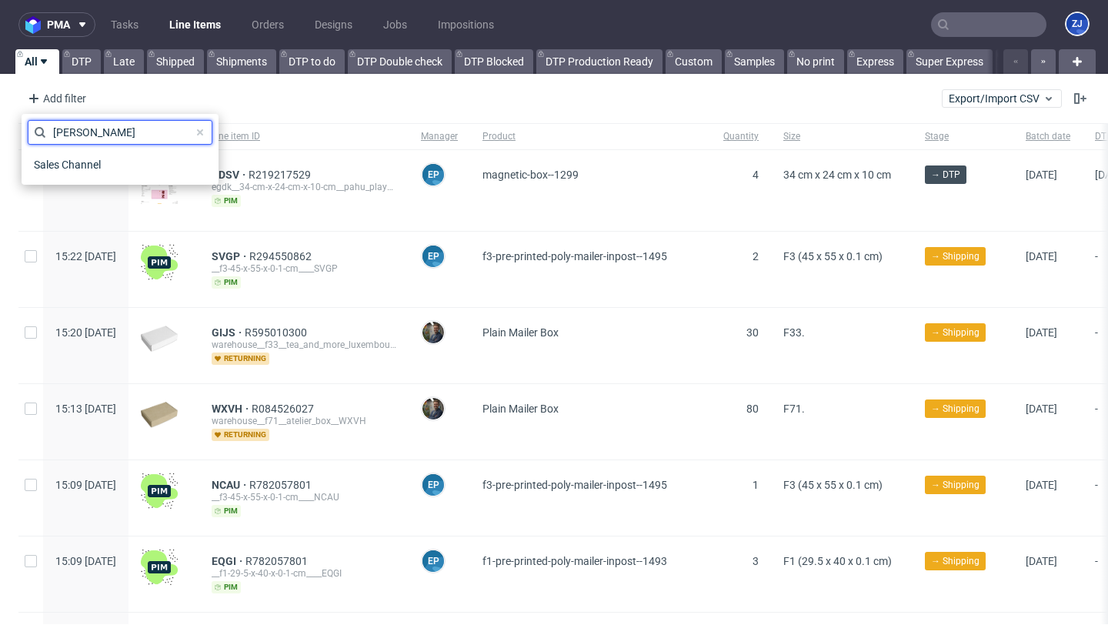
type input "sal"
click at [95, 178] on div "Sales Channel" at bounding box center [120, 165] width 185 height 28
click at [101, 167] on span "Sales Channel" at bounding box center [69, 165] width 82 height 22
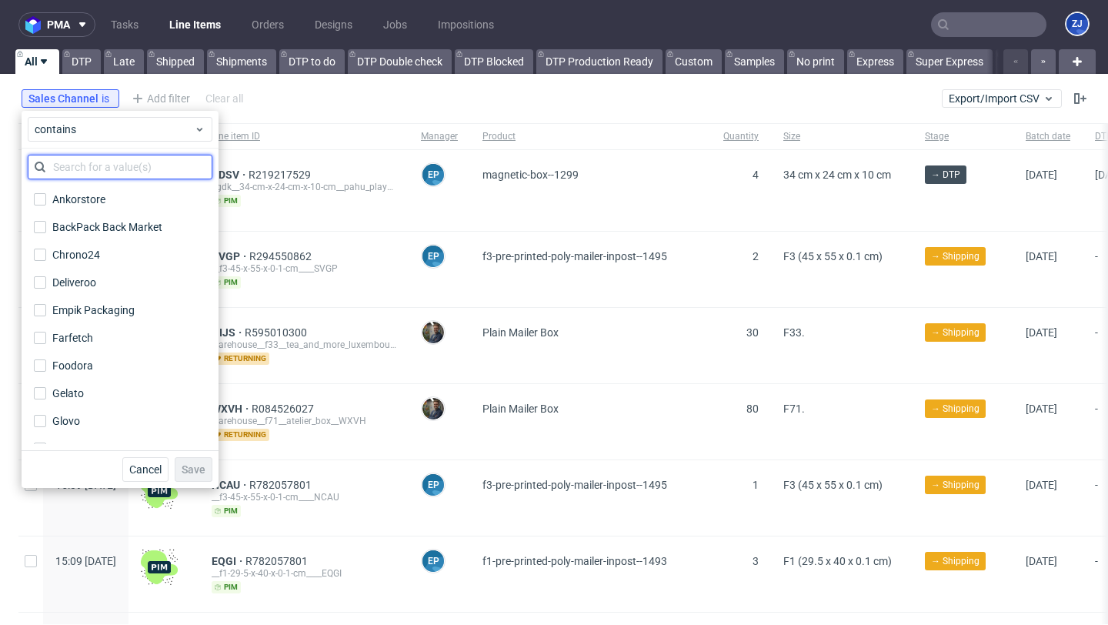
click at [102, 172] on input "text" at bounding box center [120, 167] width 185 height 25
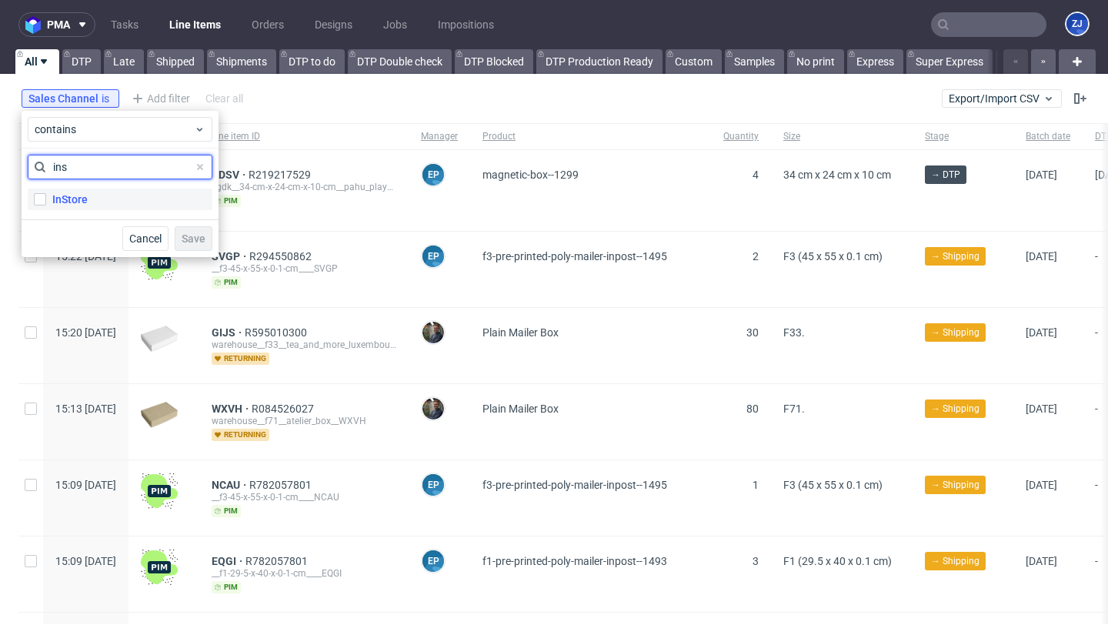
type input "ins"
click at [101, 203] on label "InStore" at bounding box center [120, 200] width 185 height 22
click at [46, 203] on input "InStore" at bounding box center [40, 199] width 12 height 12
checkbox input "true"
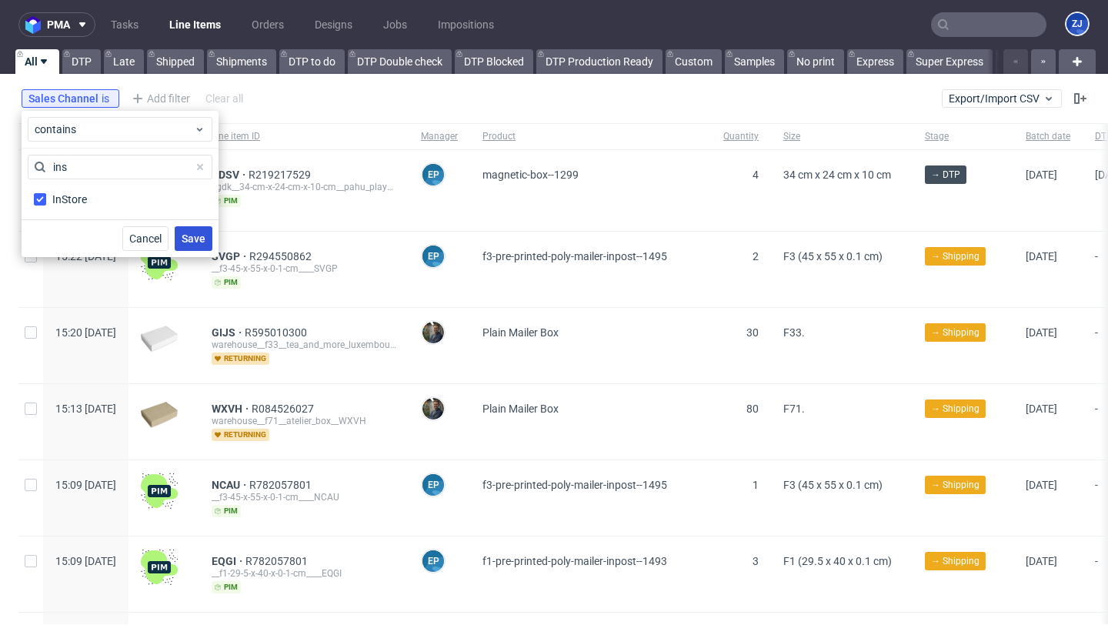
click at [193, 241] on span "Save" at bounding box center [194, 238] width 24 height 11
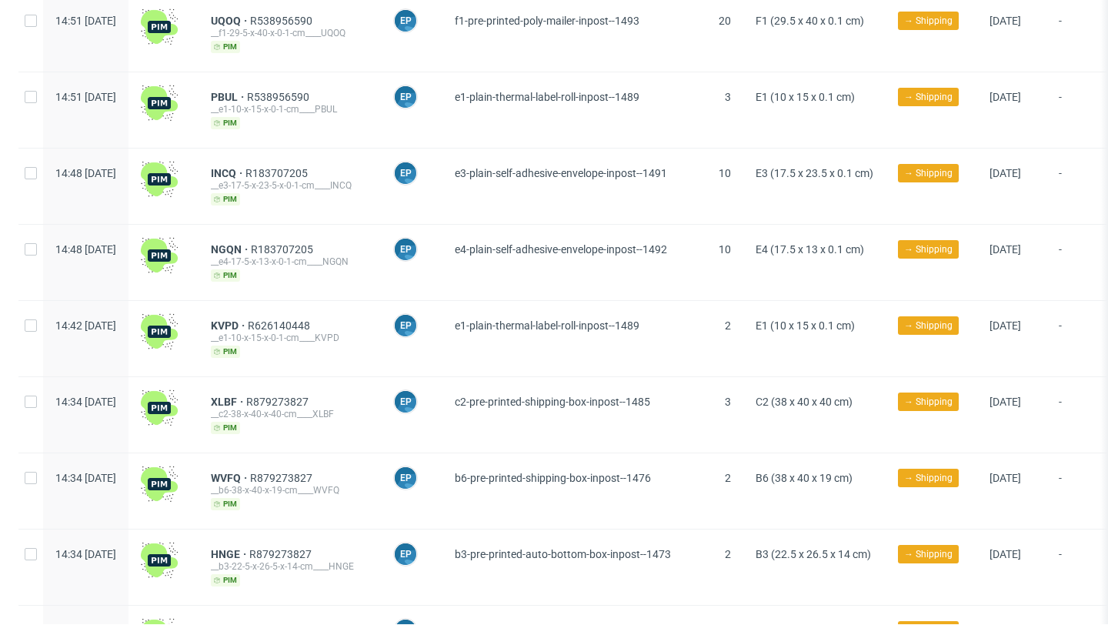
scroll to position [1894, 0]
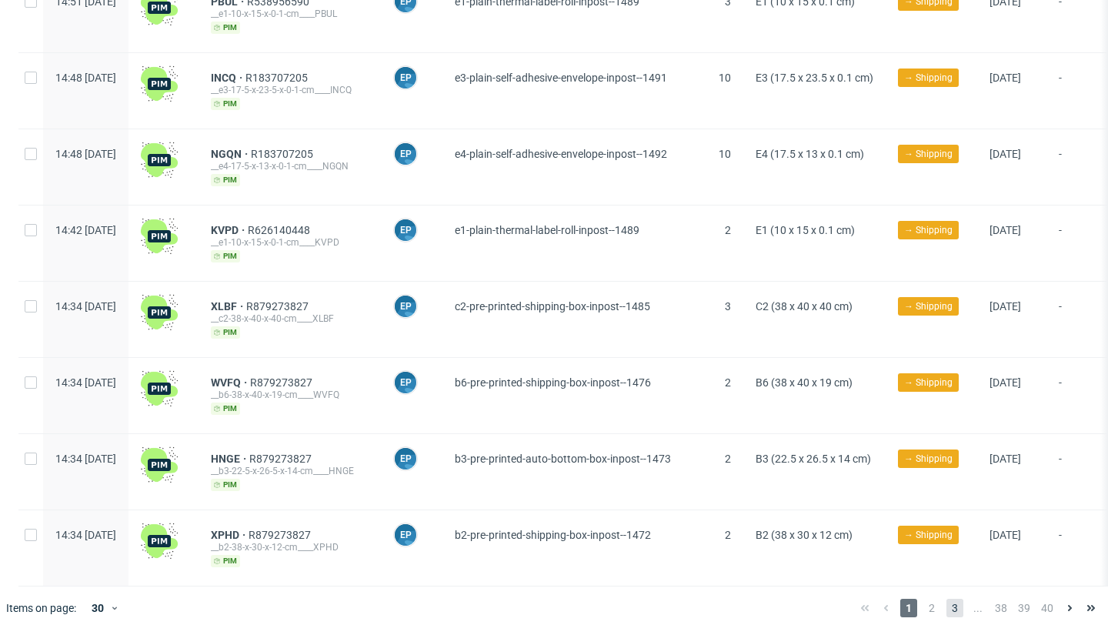
click at [947, 599] on span "3" at bounding box center [955, 608] width 17 height 18
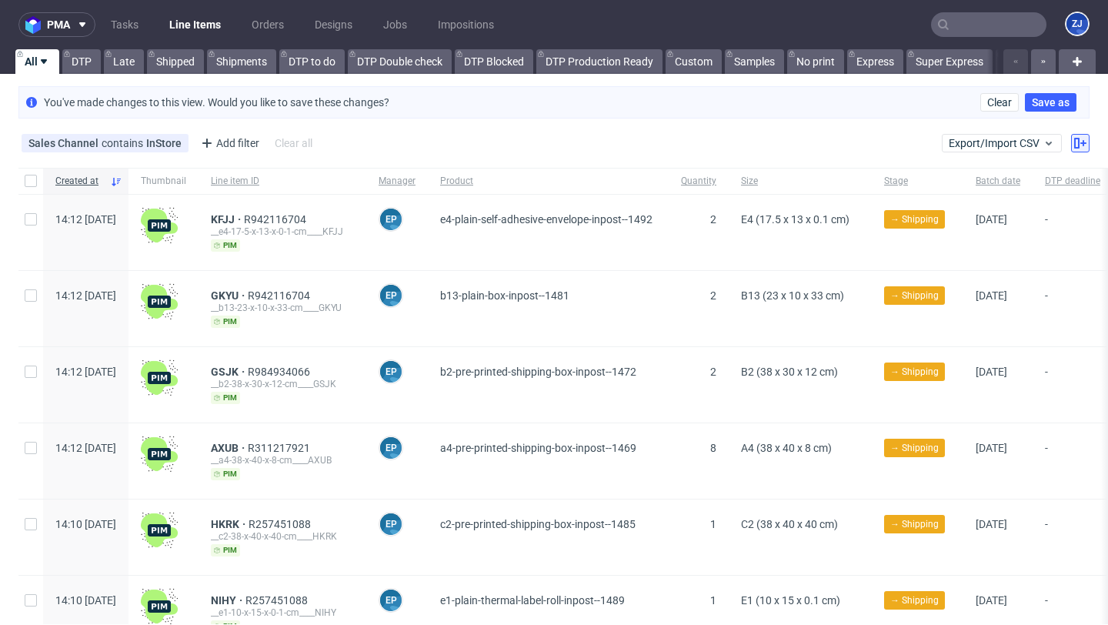
click at [1074, 138] on icon at bounding box center [1080, 143] width 12 height 12
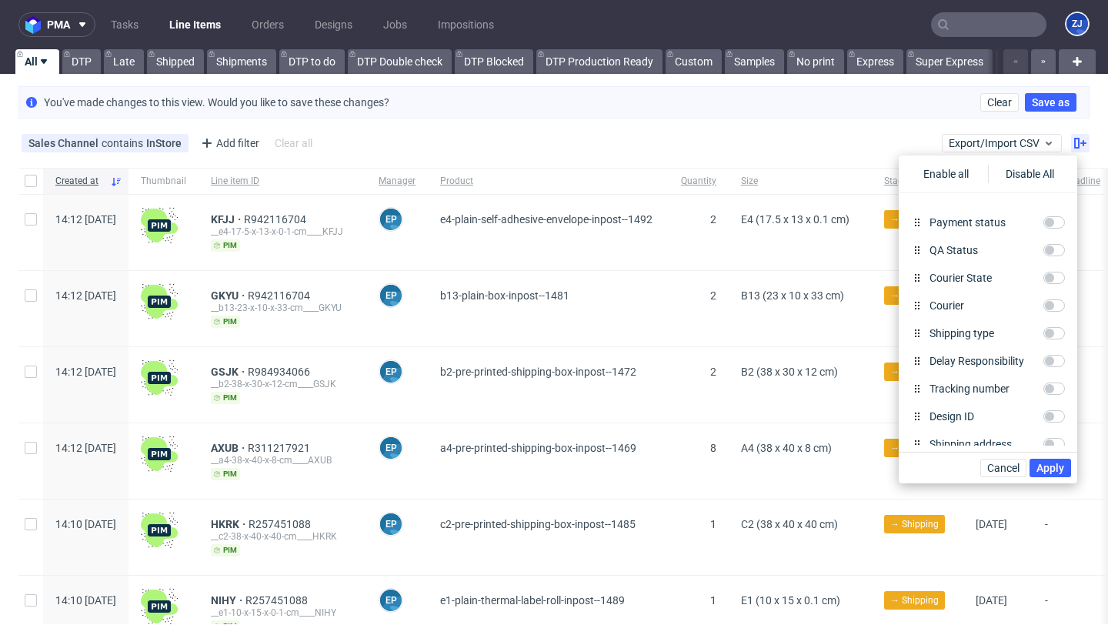
scroll to position [754, 0]
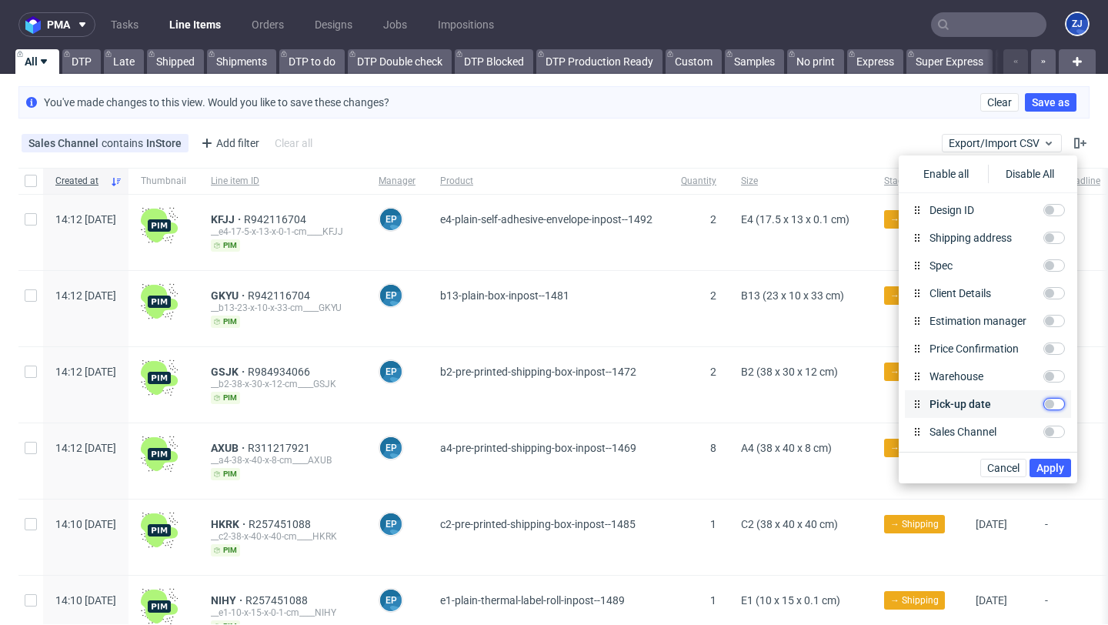
click at [1060, 406] on input "Pick-up date" at bounding box center [1055, 404] width 22 height 12
checkbox input "true"
click at [1055, 463] on span "Apply" at bounding box center [1051, 468] width 28 height 11
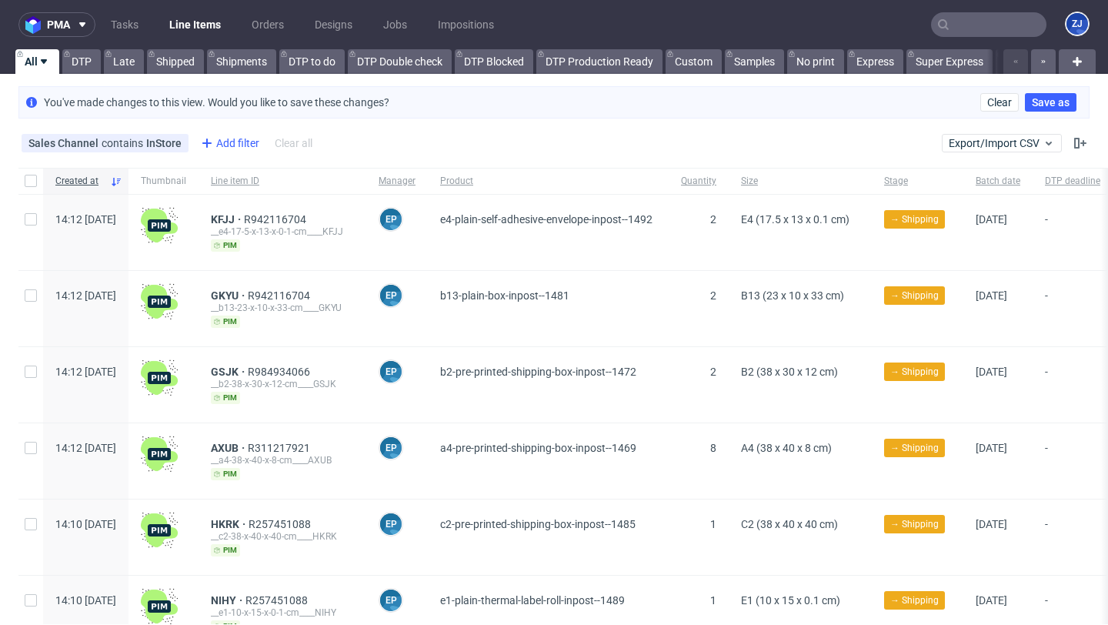
click at [231, 141] on div "Add filter" at bounding box center [229, 143] width 68 height 25
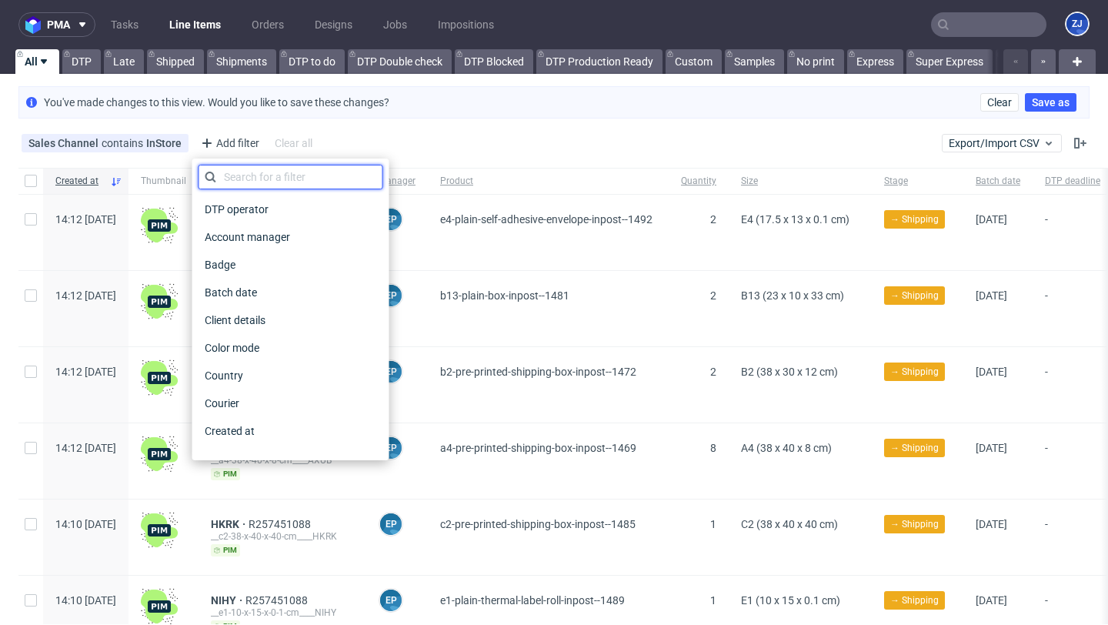
click at [246, 171] on input "text" at bounding box center [291, 177] width 185 height 25
type input "s"
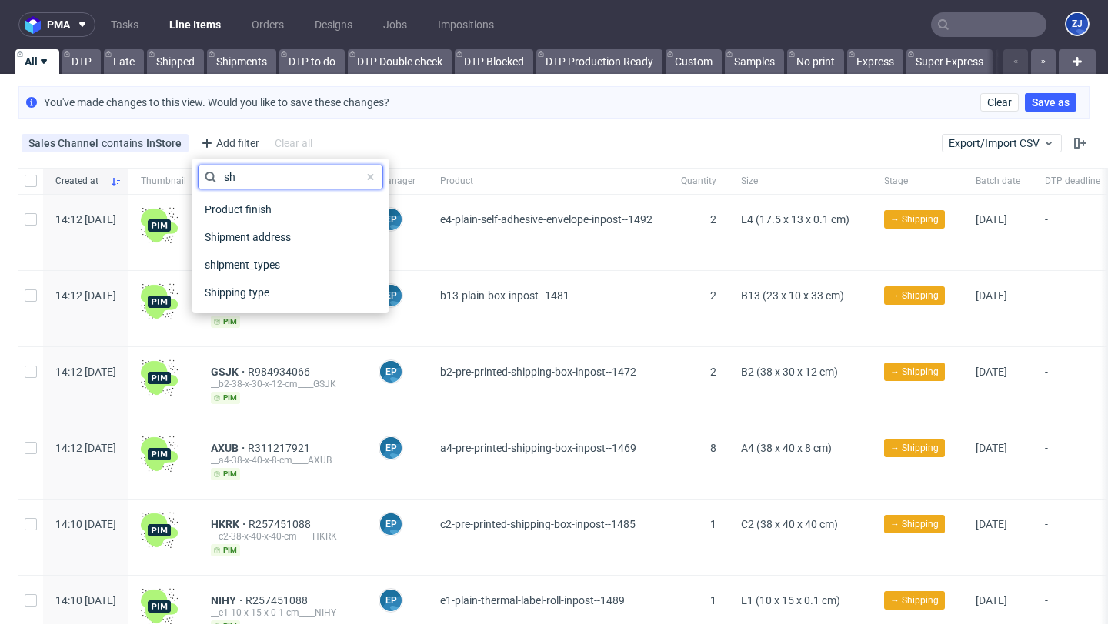
type input "s"
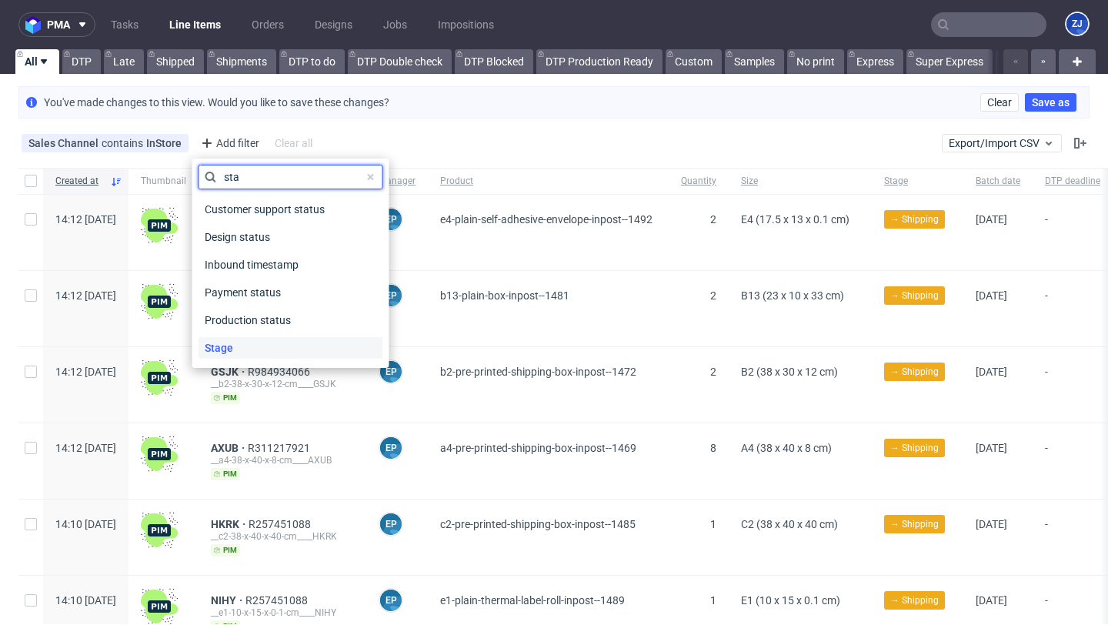
type input "sta"
click at [314, 356] on div "Stage" at bounding box center [291, 348] width 185 height 22
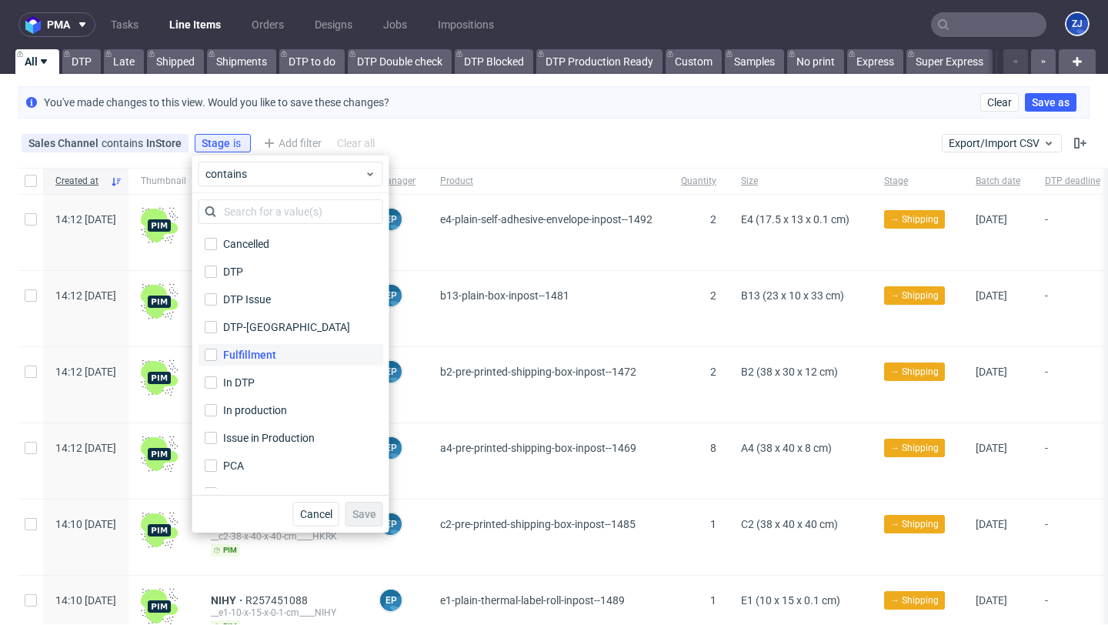
scroll to position [102, 0]
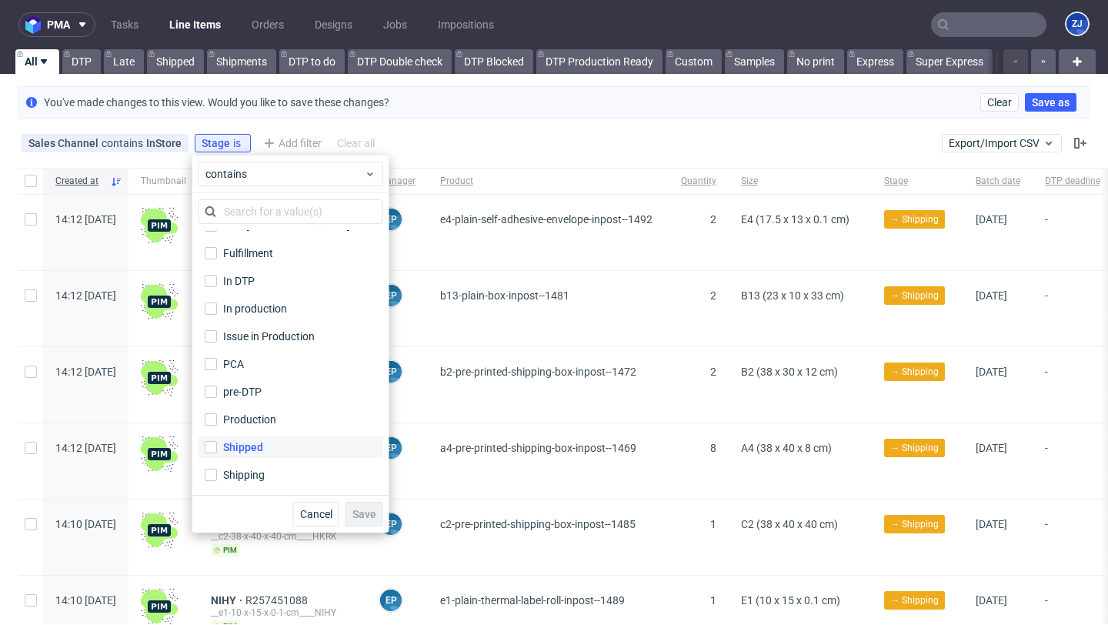
click at [266, 450] on label "Shipped" at bounding box center [291, 447] width 185 height 22
click at [217, 450] on input "Shipped" at bounding box center [211, 447] width 12 height 12
checkbox input "true"
click at [366, 509] on span "Save" at bounding box center [364, 514] width 24 height 11
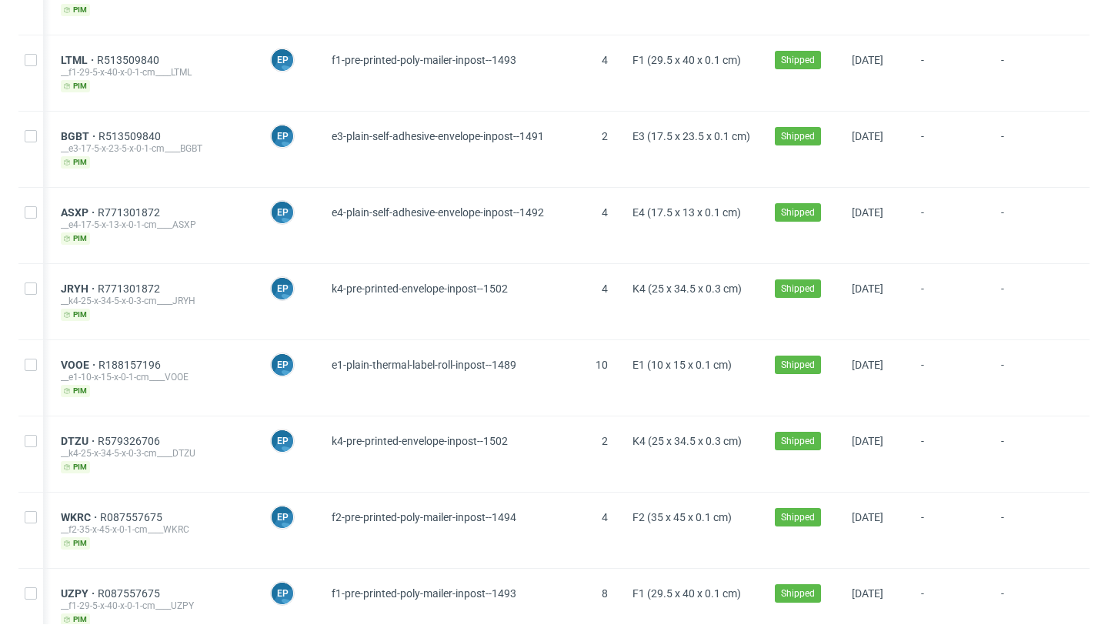
scroll to position [1894, 0]
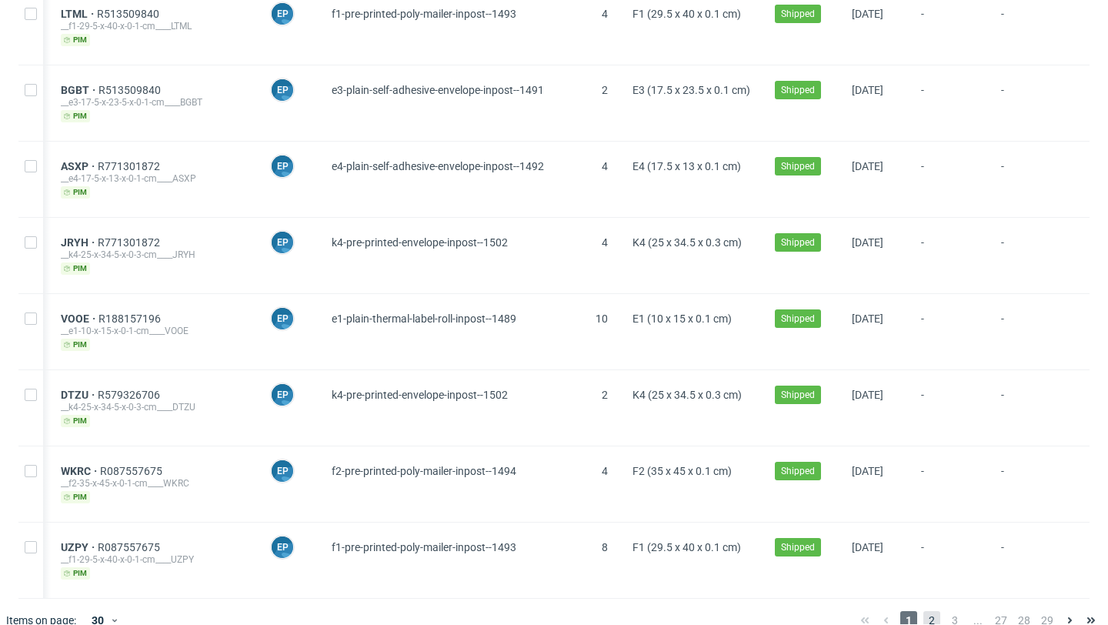
click at [924, 611] on span "2" at bounding box center [932, 620] width 17 height 18
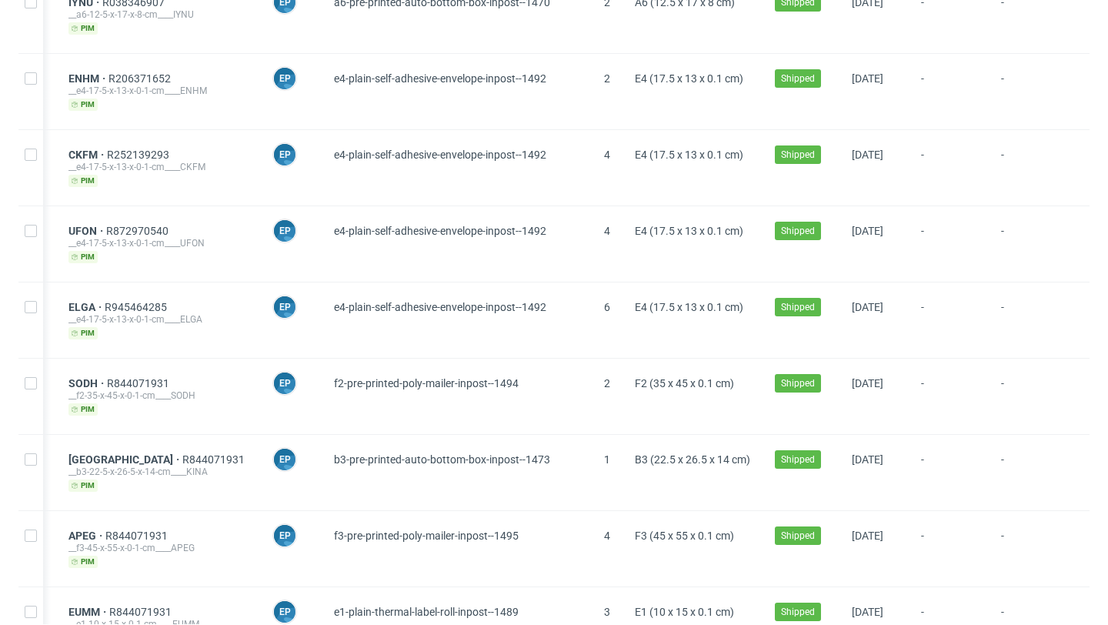
scroll to position [1894, 0]
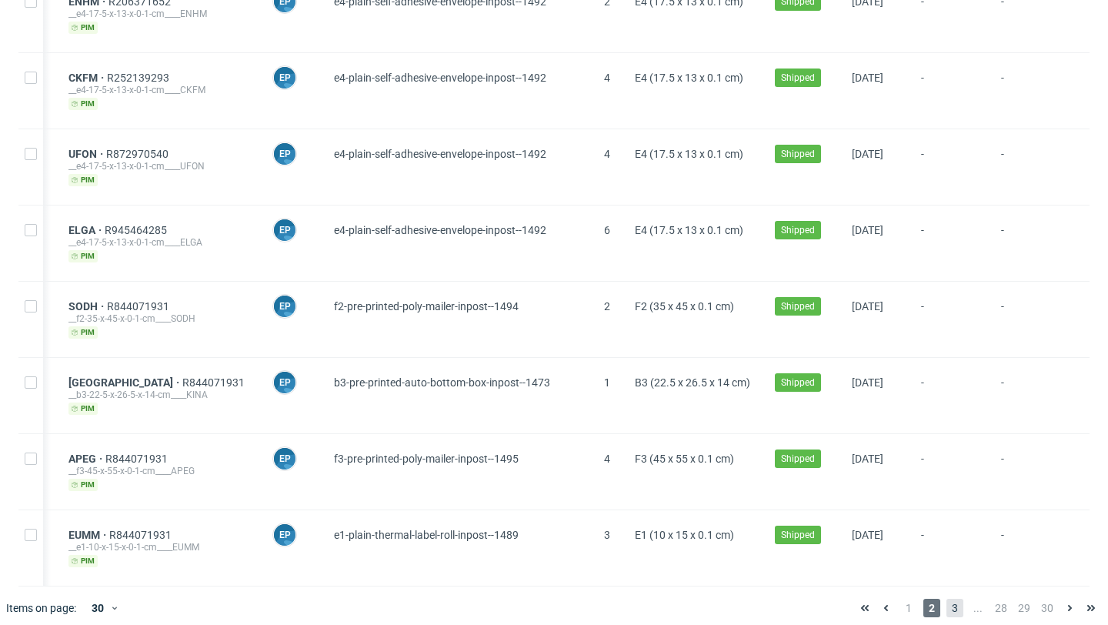
click at [947, 602] on span "3" at bounding box center [955, 608] width 17 height 18
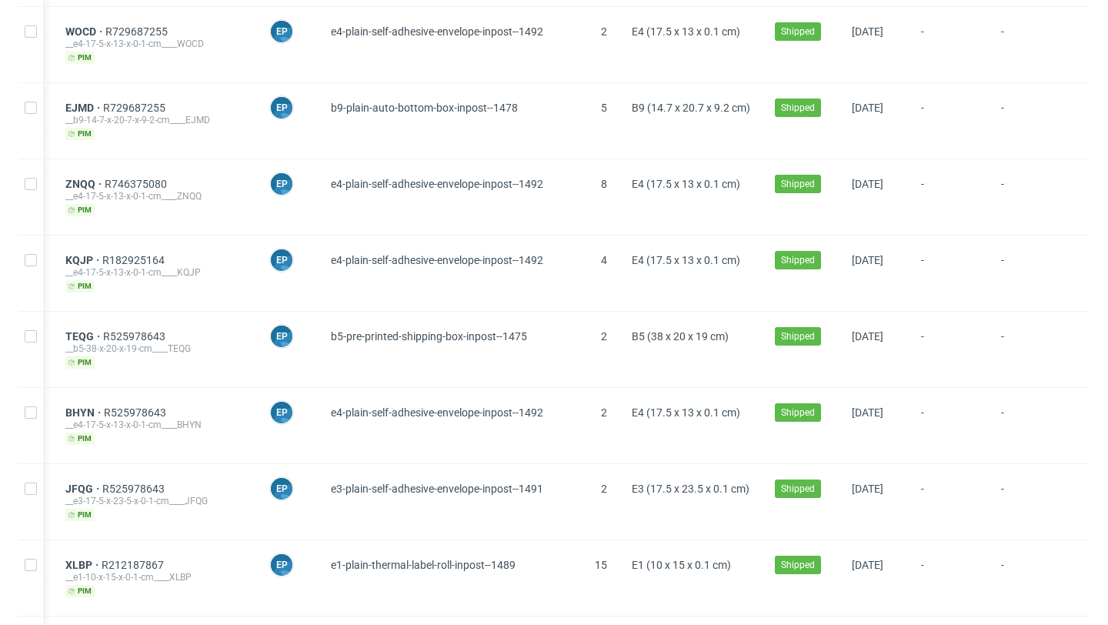
scroll to position [1894, 0]
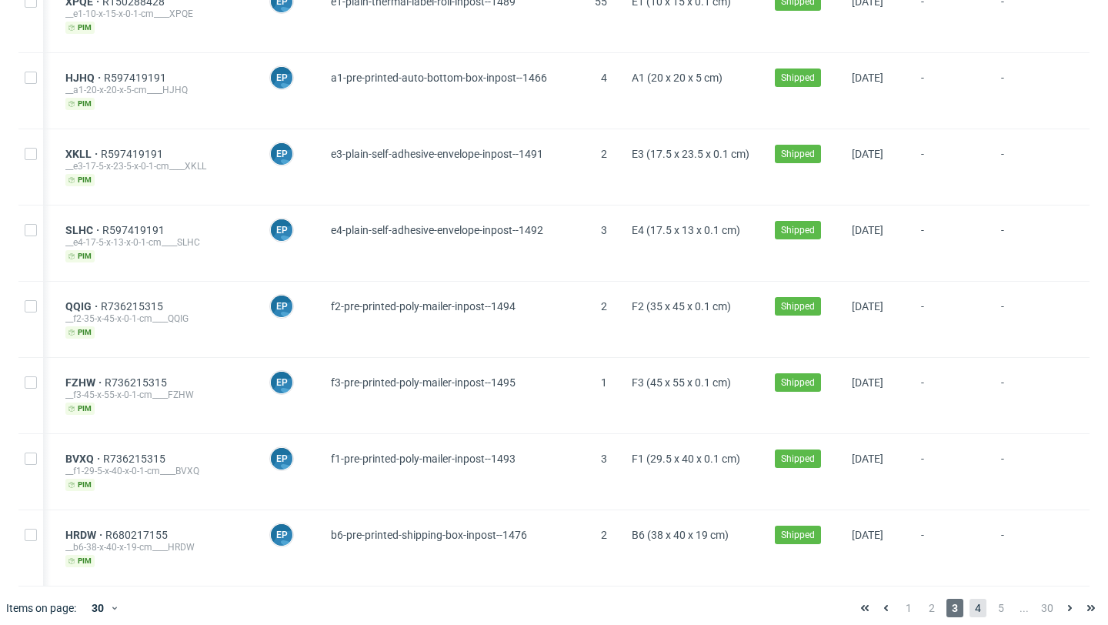
click at [970, 599] on span "4" at bounding box center [978, 608] width 17 height 18
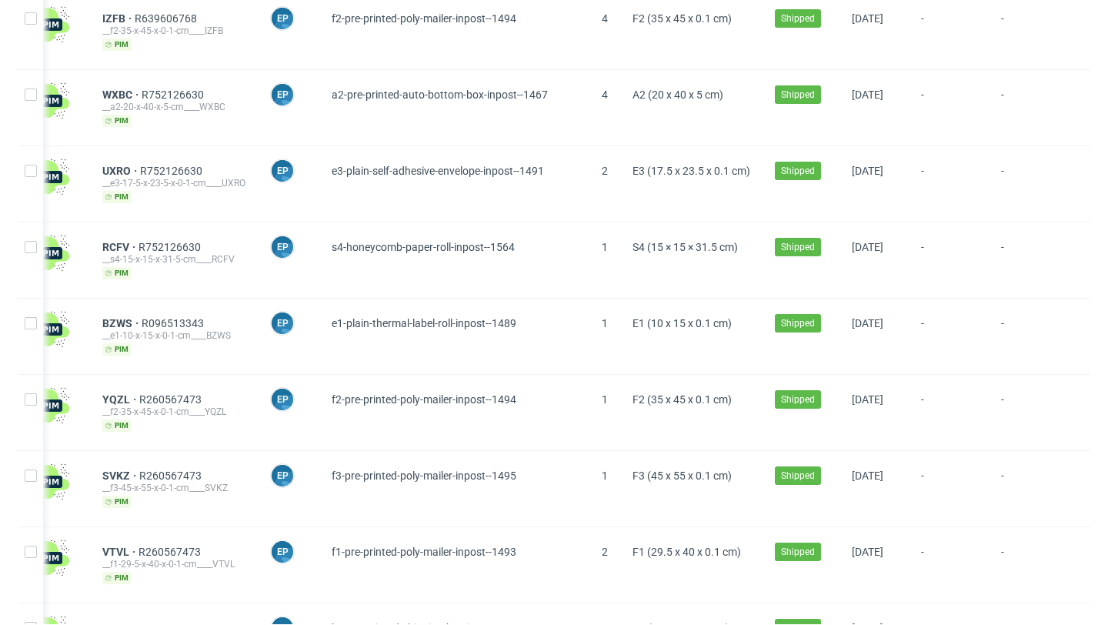
scroll to position [1894, 0]
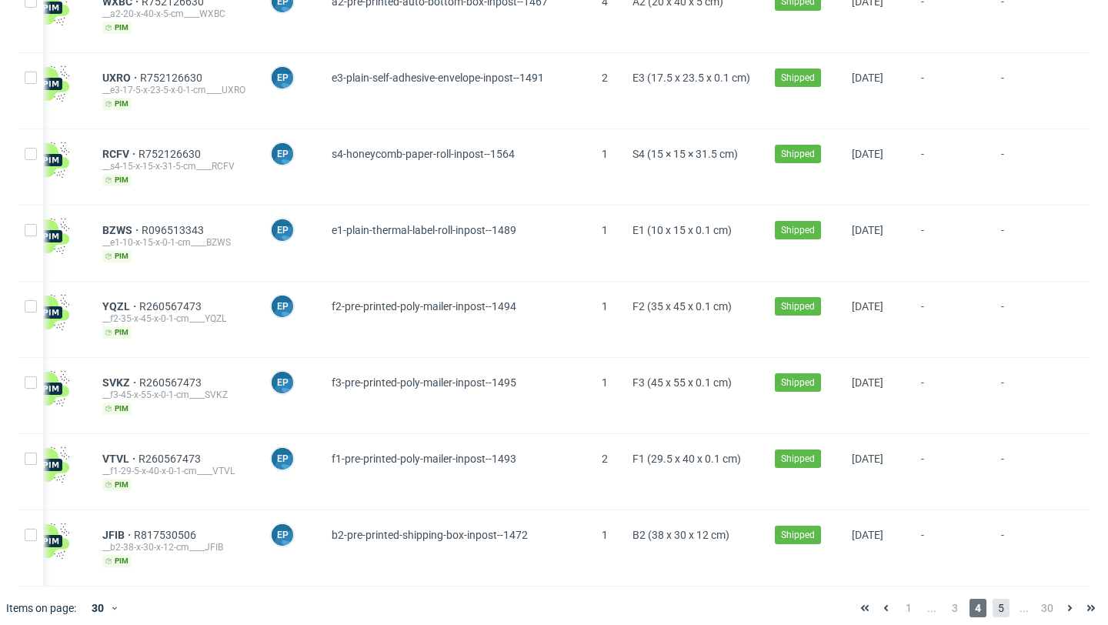
click at [993, 600] on span "5" at bounding box center [1001, 608] width 17 height 18
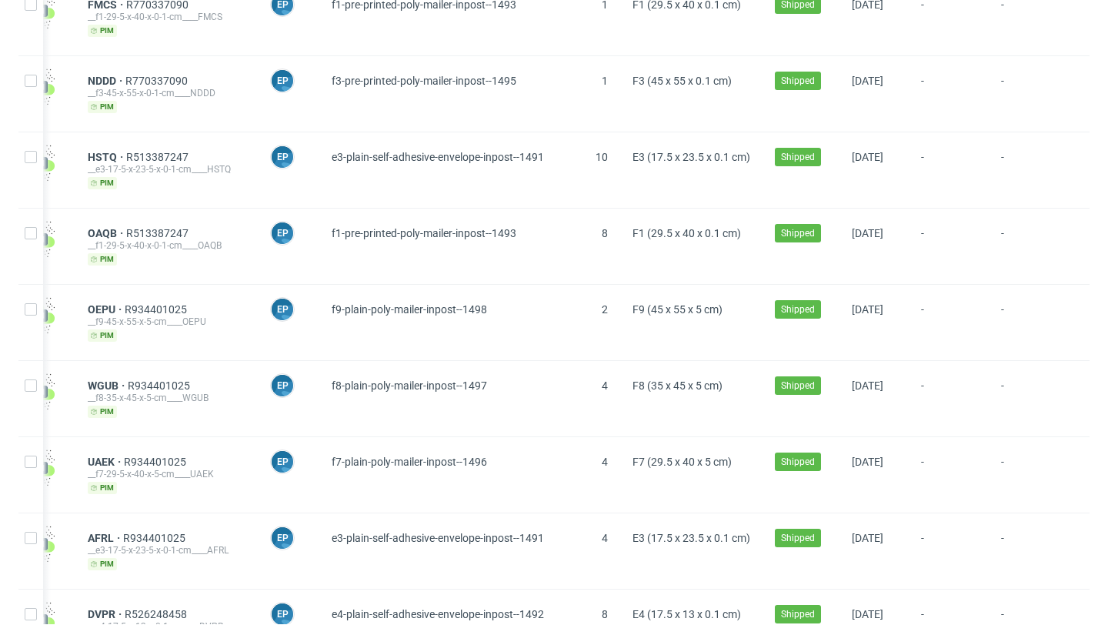
scroll to position [1894, 0]
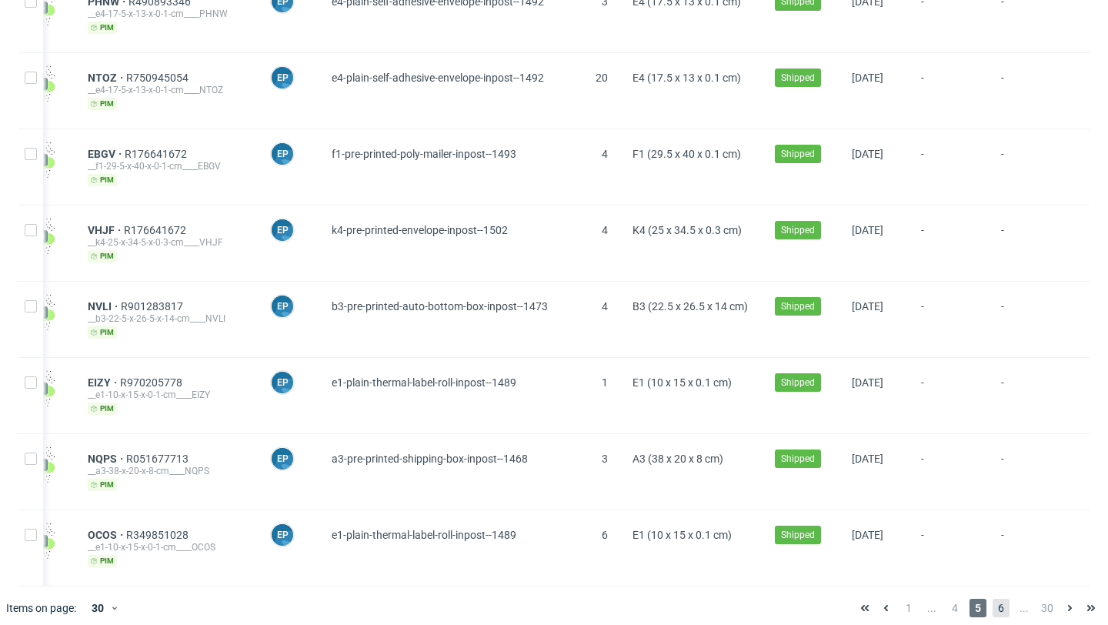
click at [993, 599] on span "6" at bounding box center [1001, 608] width 17 height 18
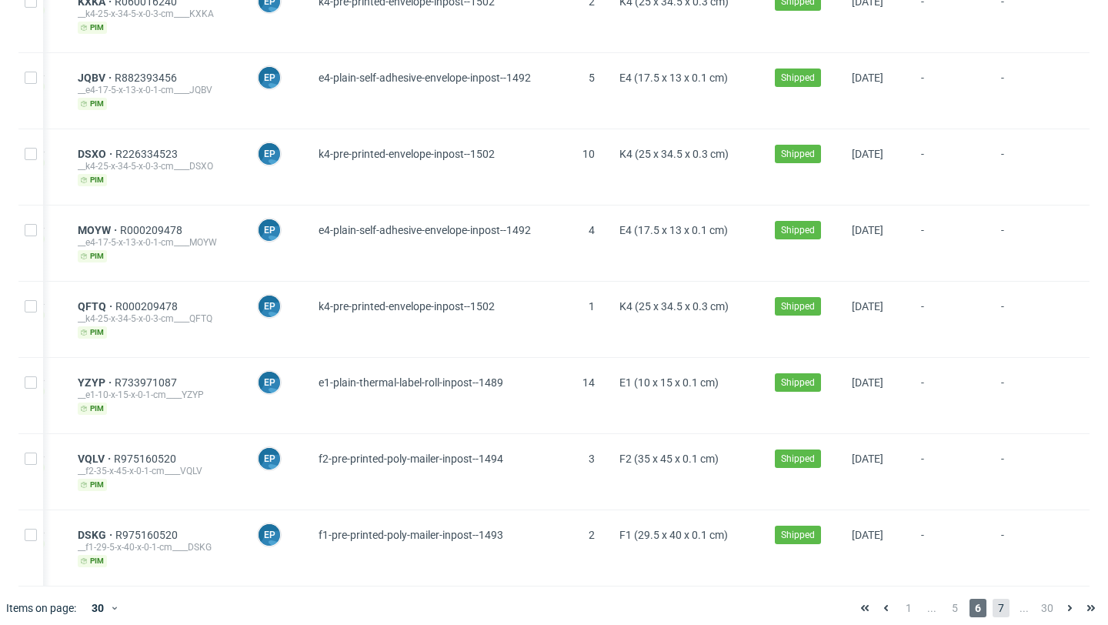
click at [993, 599] on span "7" at bounding box center [1001, 608] width 17 height 18
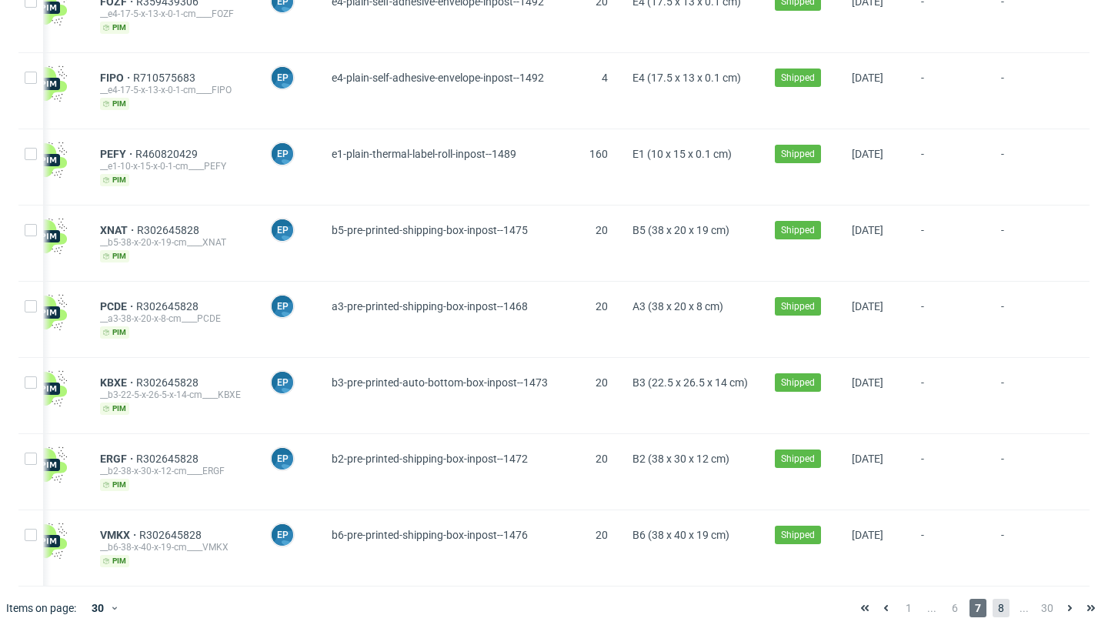
click at [995, 599] on span "8" at bounding box center [1001, 608] width 17 height 18
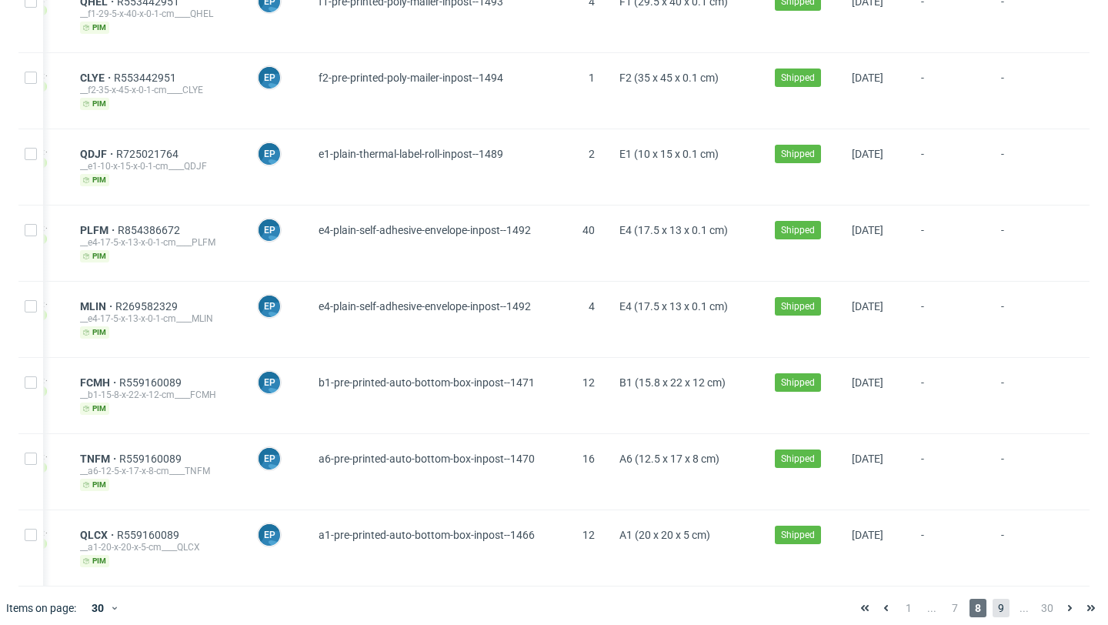
click at [994, 599] on span "9" at bounding box center [1001, 608] width 17 height 18
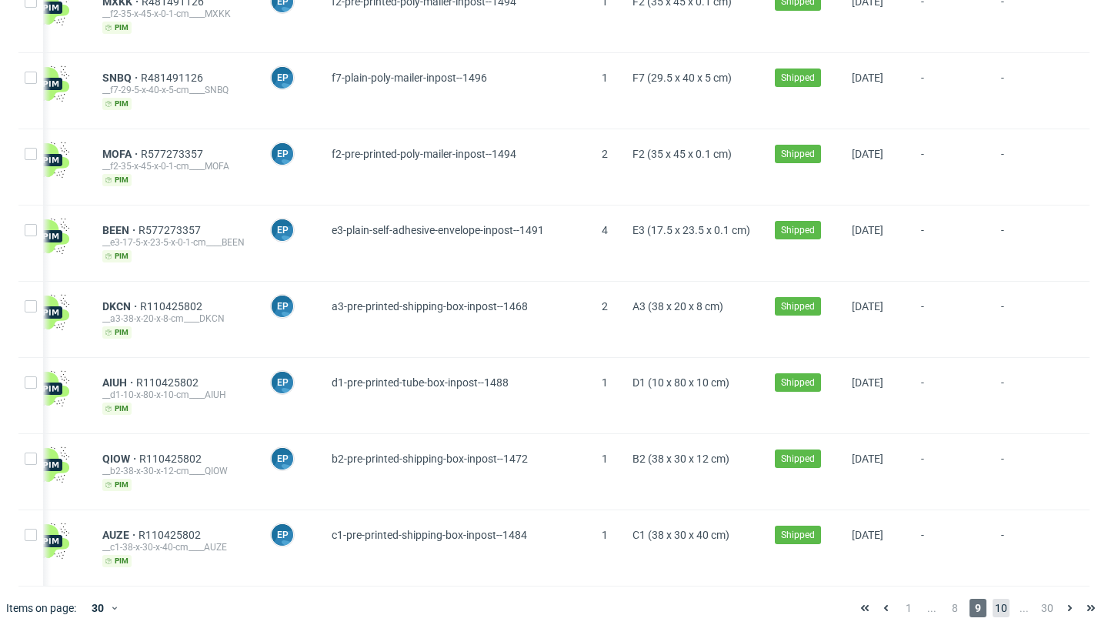
click at [993, 599] on span "10" at bounding box center [1001, 608] width 17 height 18
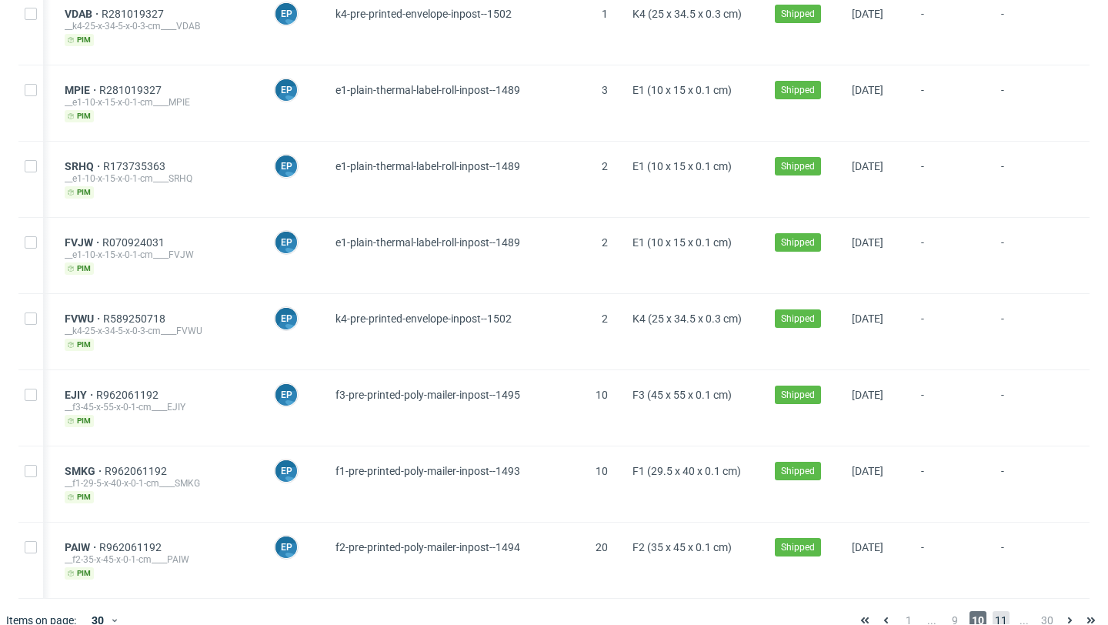
click at [993, 611] on span "11" at bounding box center [1001, 620] width 17 height 18
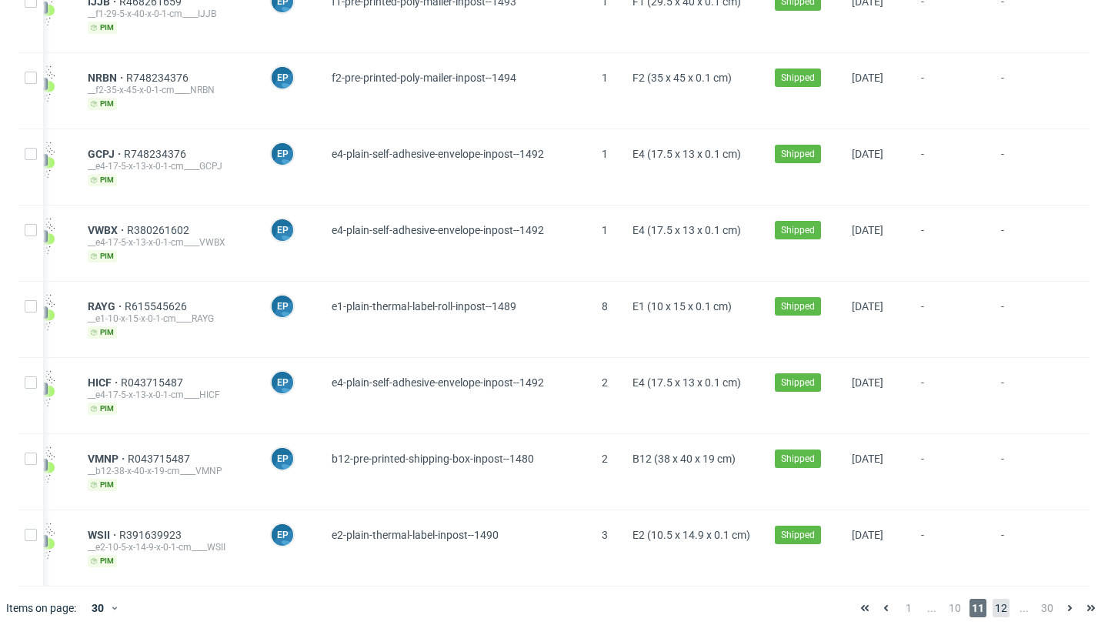
click at [993, 601] on span "12" at bounding box center [1001, 608] width 17 height 18
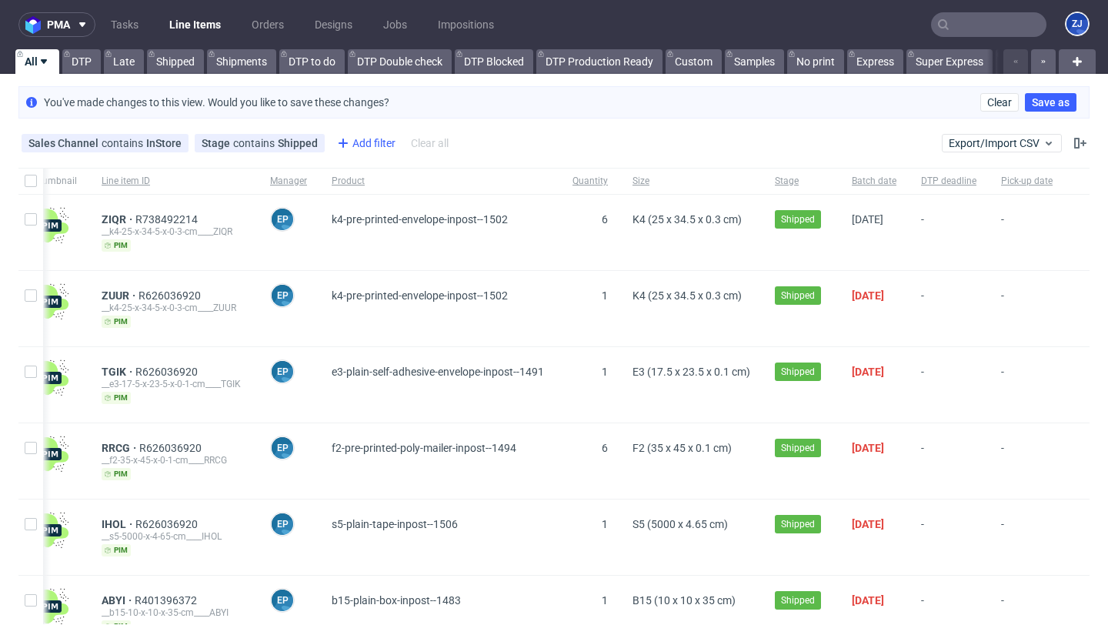
click at [366, 152] on div "Add filter" at bounding box center [365, 143] width 68 height 25
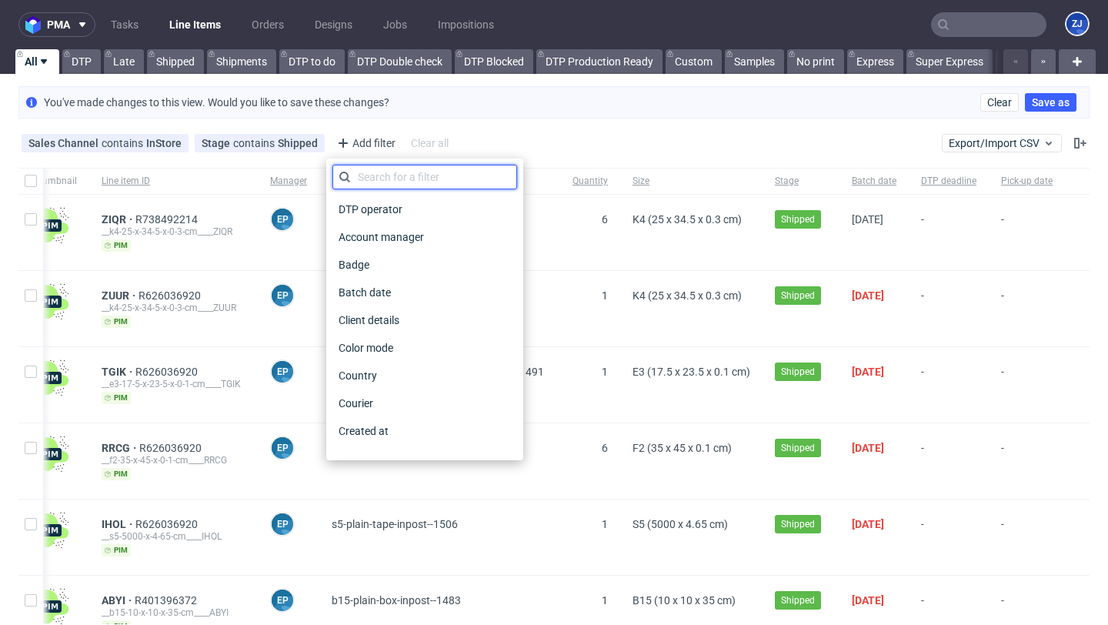
click at [386, 172] on input "text" at bounding box center [424, 177] width 185 height 25
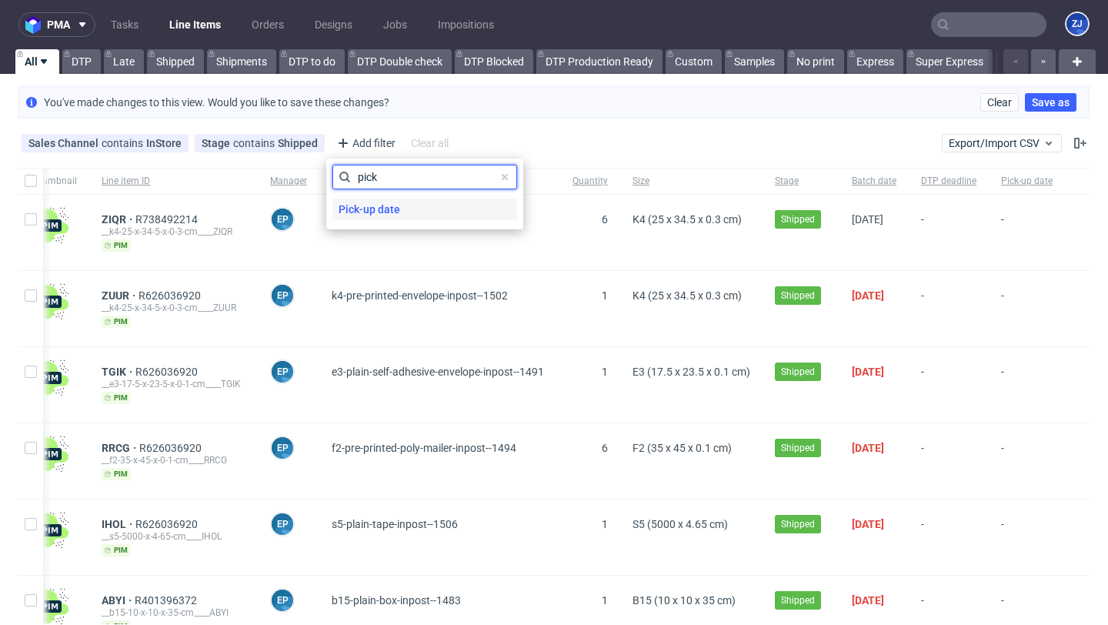
type input "pick"
click at [399, 205] on span "Pick-up date" at bounding box center [369, 210] width 74 height 22
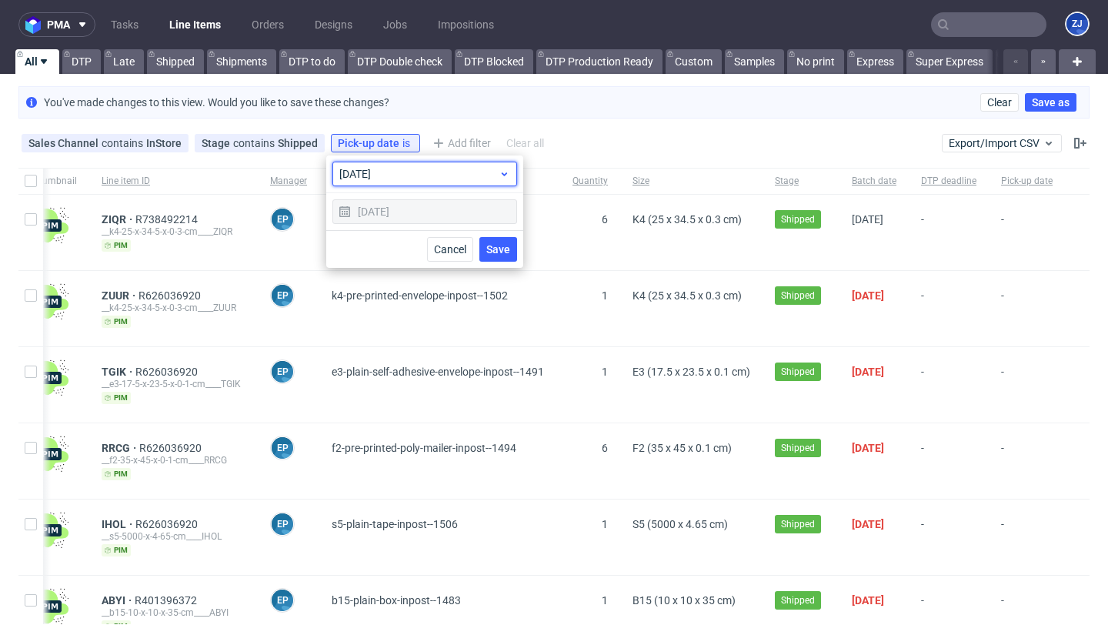
click at [424, 176] on span "today" at bounding box center [418, 173] width 159 height 15
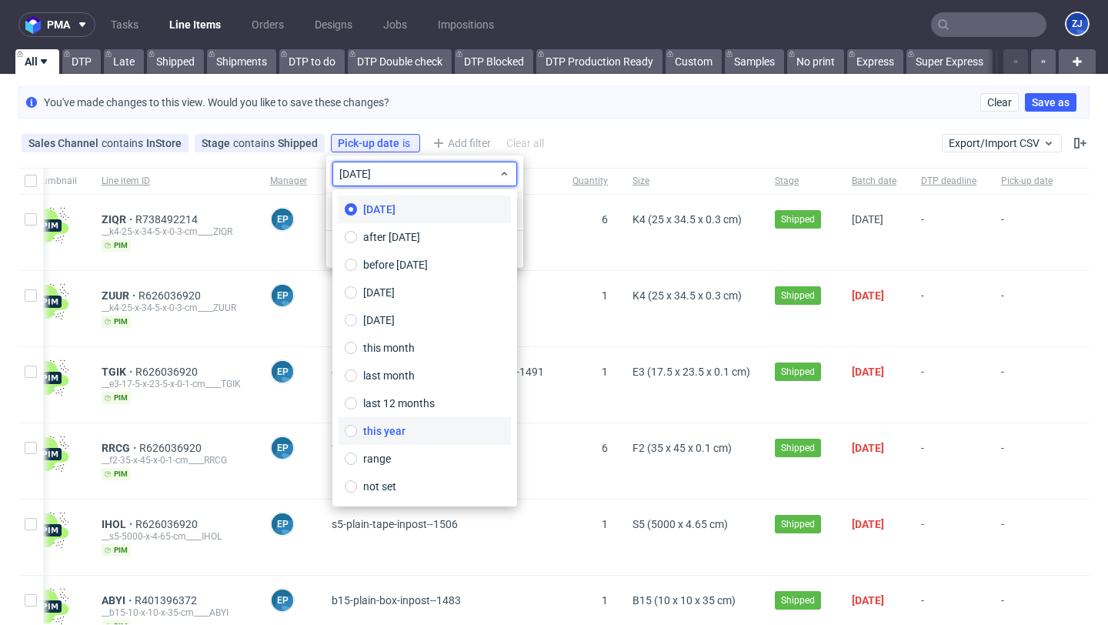
click at [416, 432] on label "this year" at bounding box center [425, 431] width 172 height 28
type input "01/01/2025 - 31/12/2025"
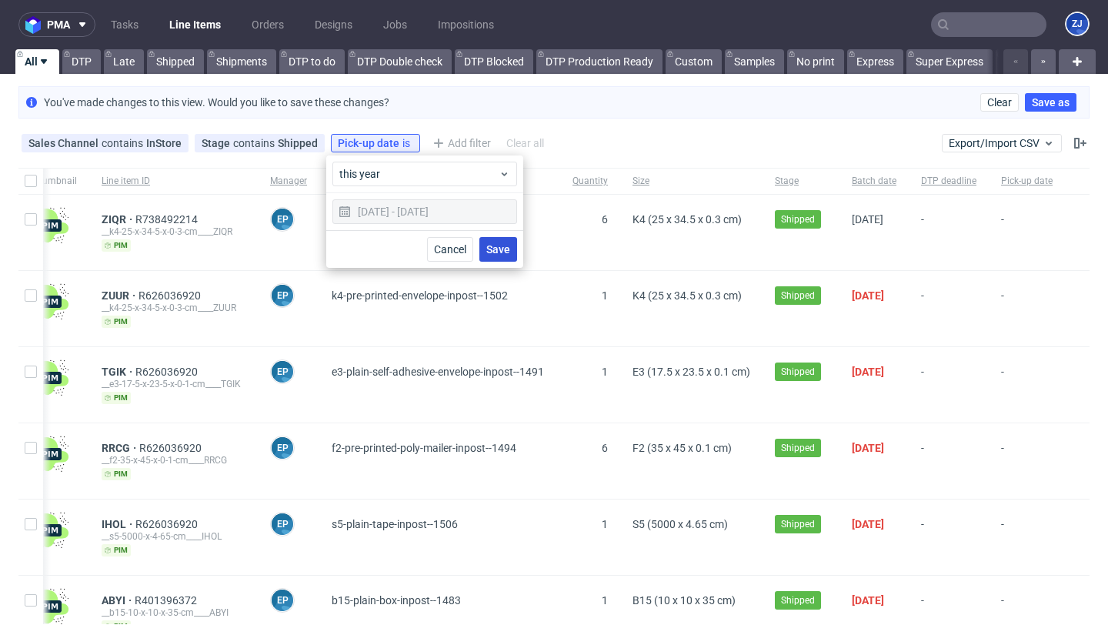
click at [506, 239] on button "Save" at bounding box center [498, 249] width 38 height 25
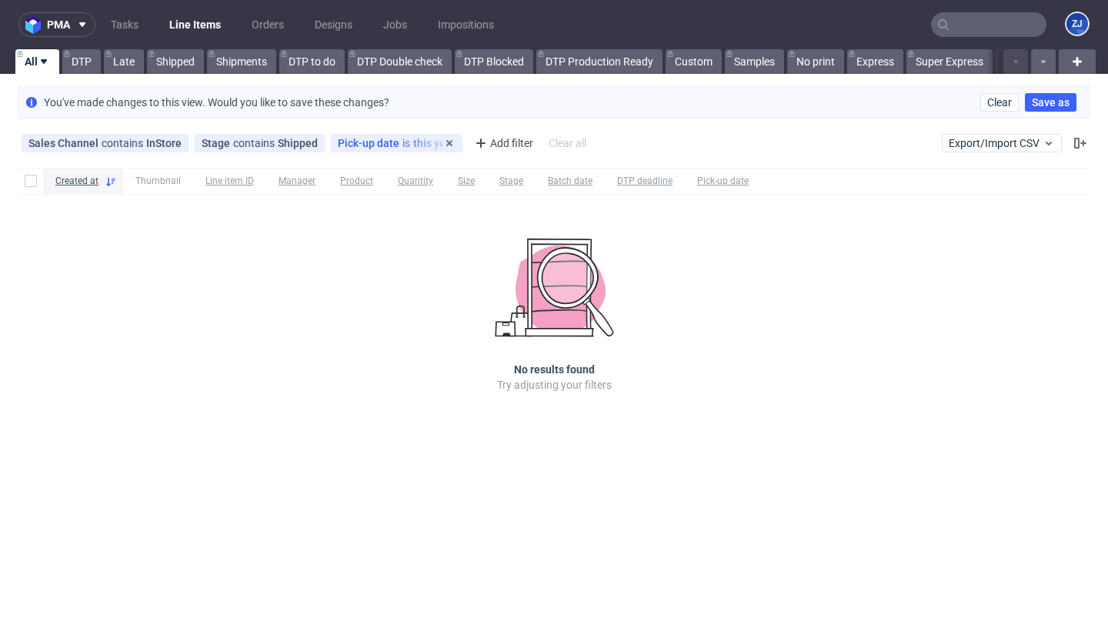
click at [382, 142] on span "Pick-up date" at bounding box center [370, 143] width 65 height 12
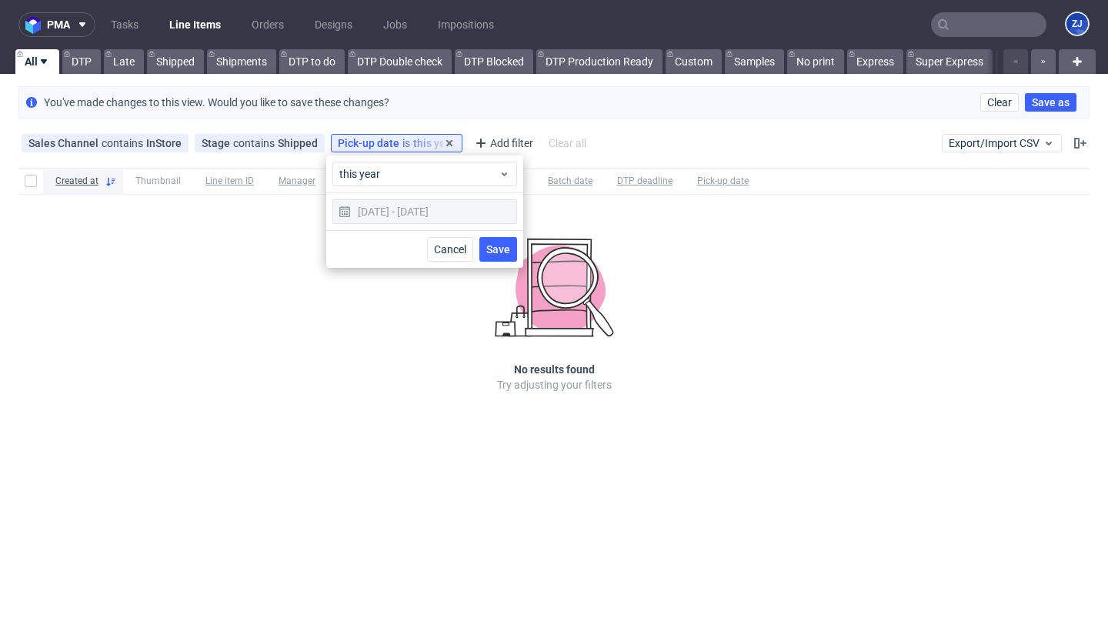
click at [382, 142] on span "Pick-up date" at bounding box center [370, 143] width 65 height 12
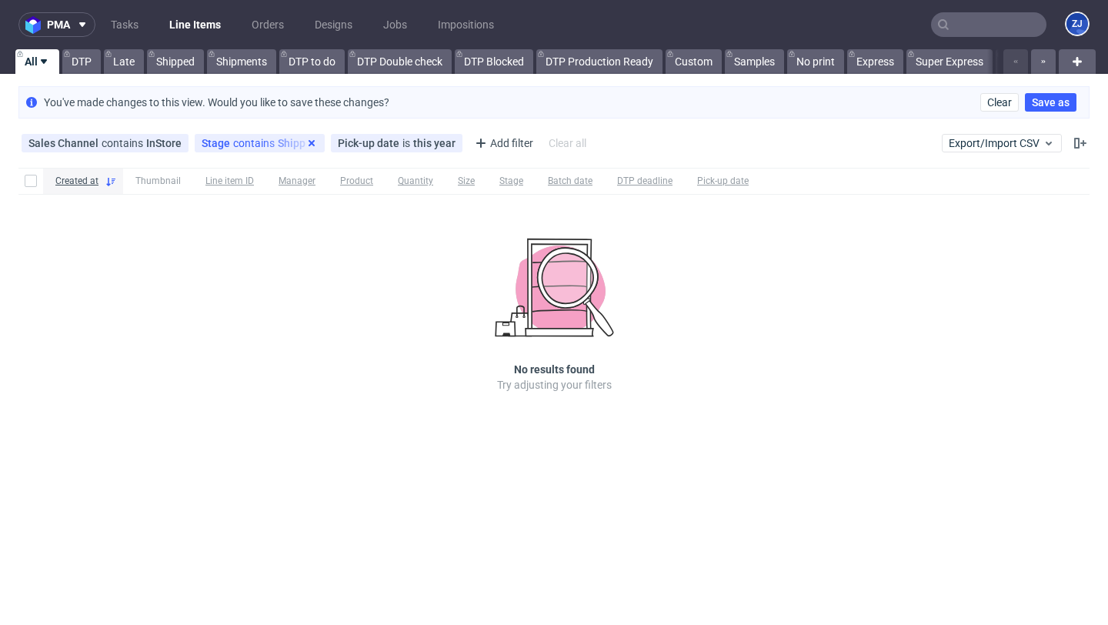
click at [309, 142] on use at bounding box center [312, 143] width 6 height 6
click at [175, 142] on icon at bounding box center [175, 143] width 12 height 12
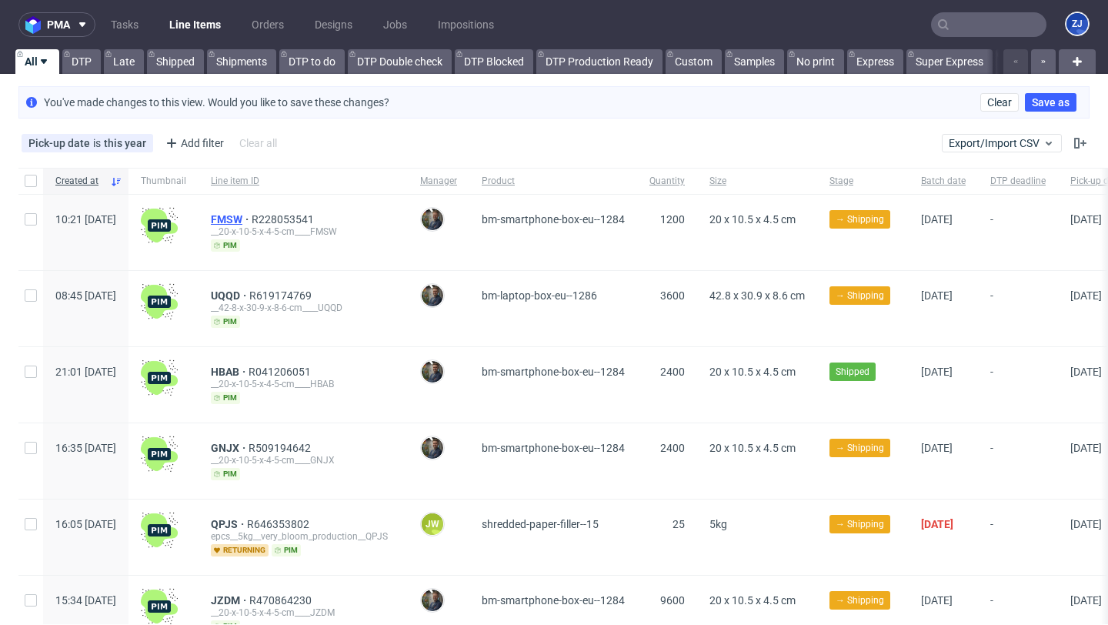
click at [252, 217] on span "FMSW" at bounding box center [231, 219] width 41 height 12
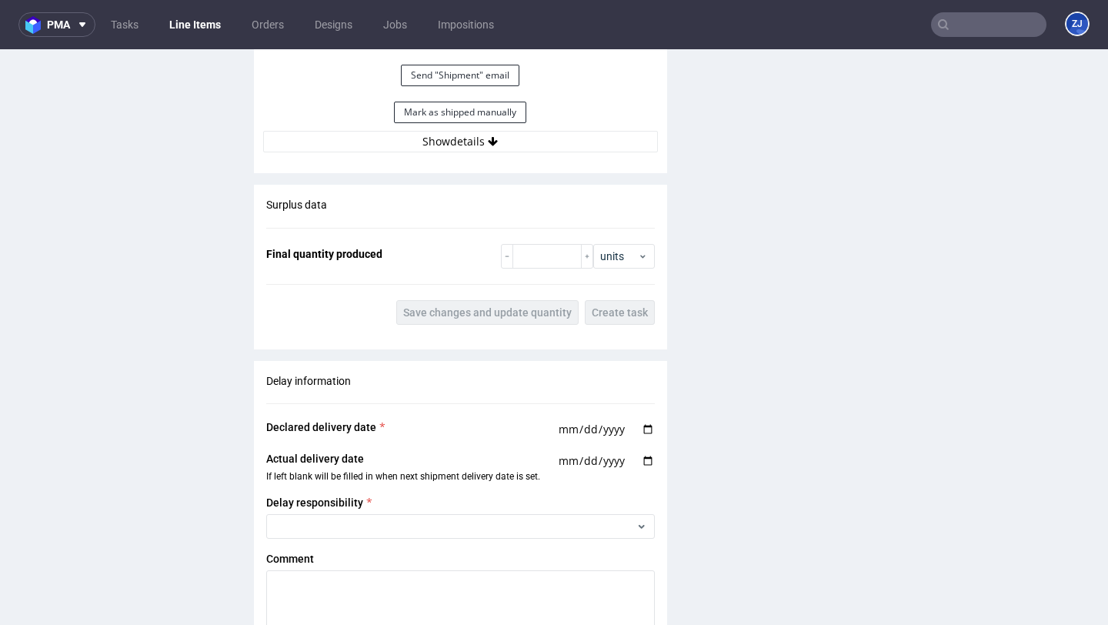
scroll to position [1538, 0]
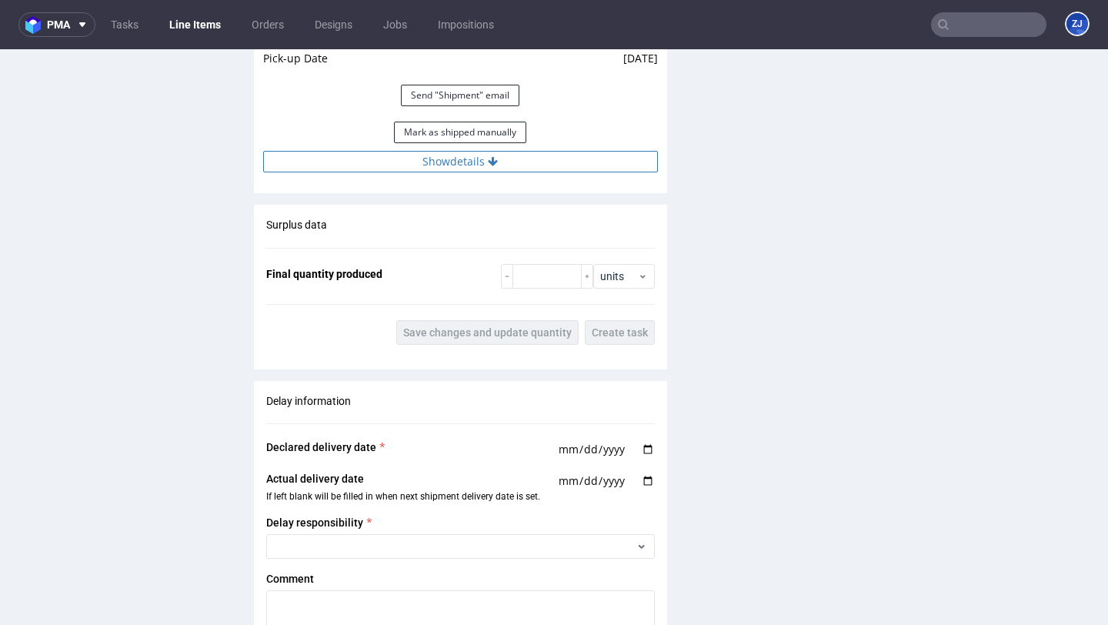
click at [506, 169] on button "Show details" at bounding box center [460, 162] width 395 height 22
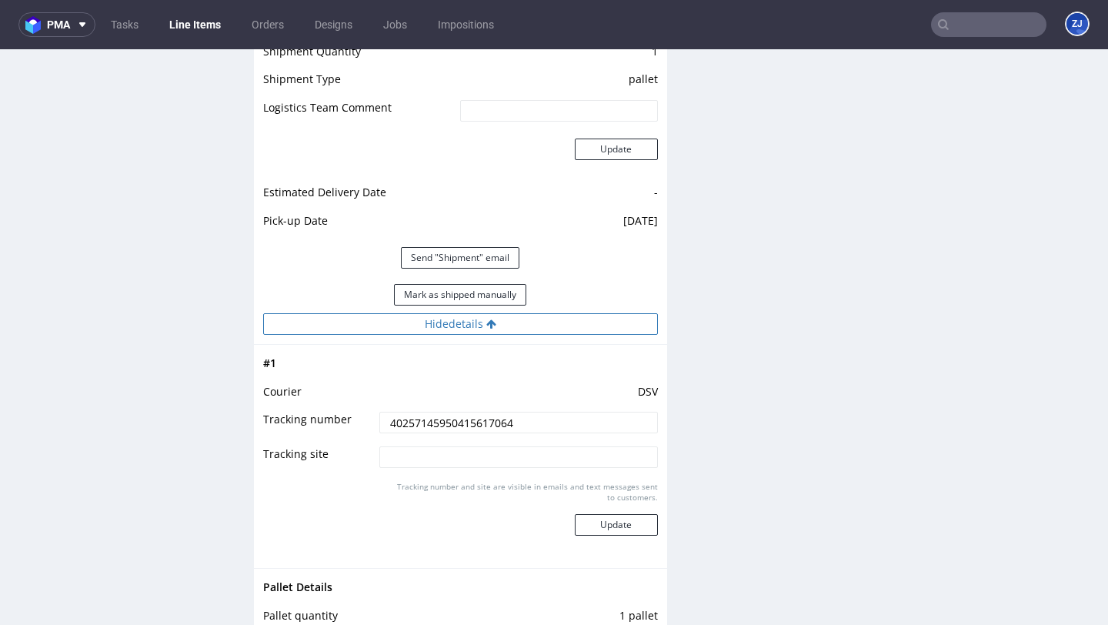
scroll to position [1107, 0]
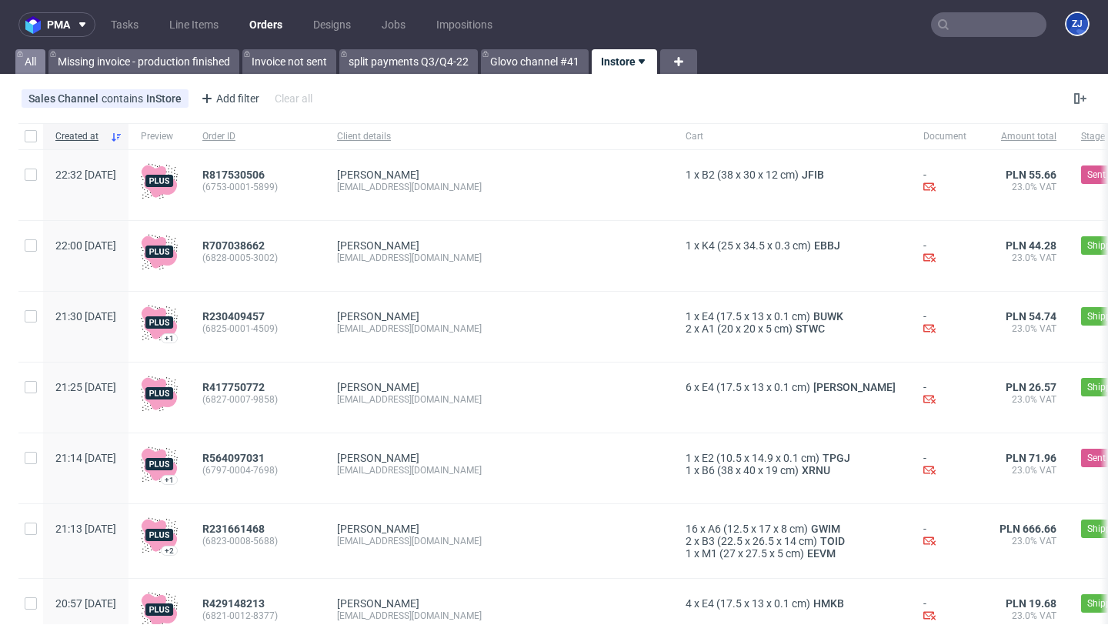
click at [25, 56] on link "All" at bounding box center [30, 61] width 30 height 25
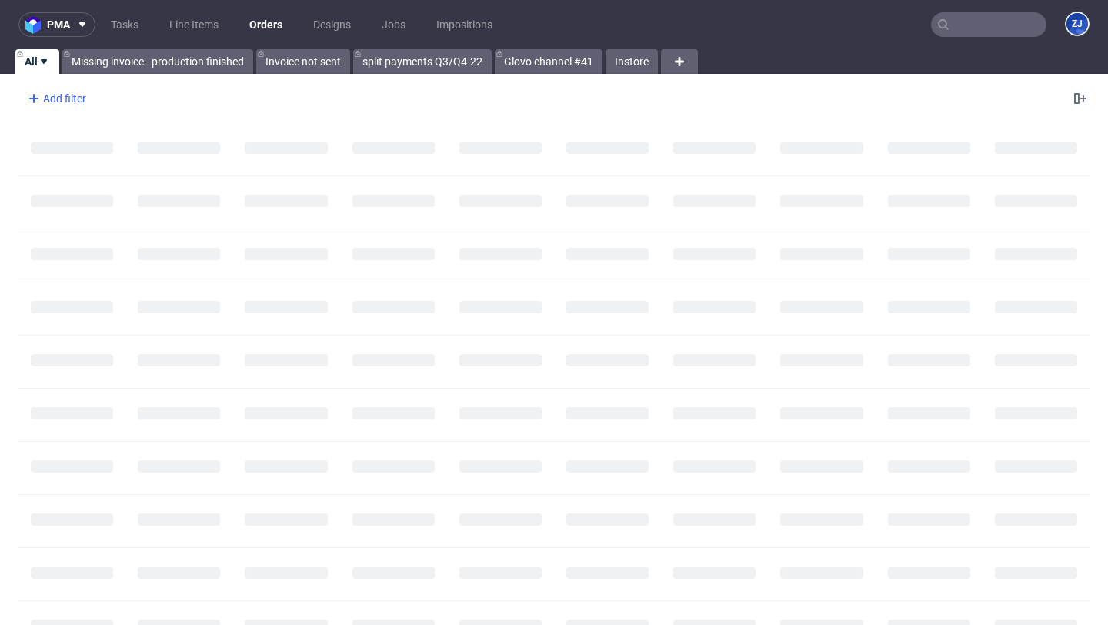
click at [75, 104] on div "Add filter" at bounding box center [56, 98] width 68 height 25
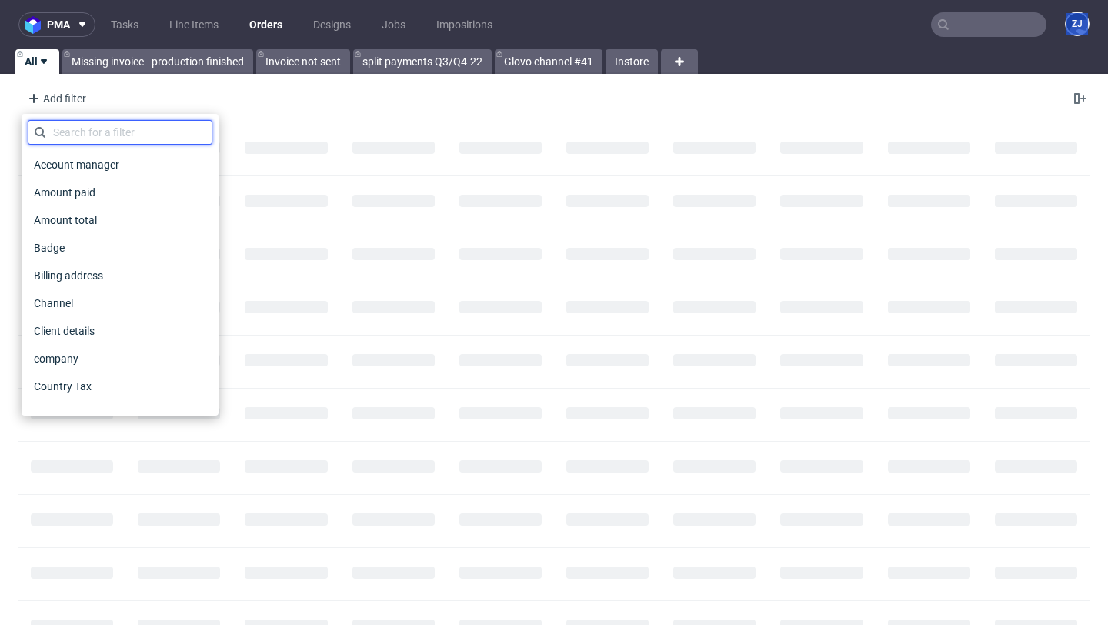
click at [89, 132] on input "text" at bounding box center [120, 132] width 185 height 25
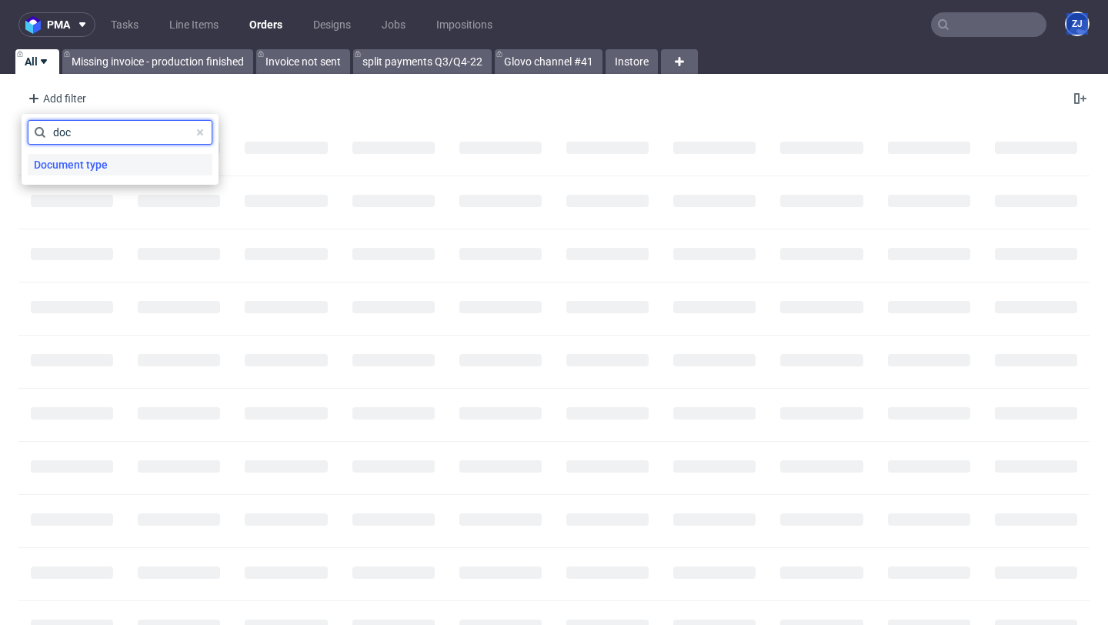
type input "doc"
click at [89, 169] on span "Document type" at bounding box center [71, 165] width 86 height 22
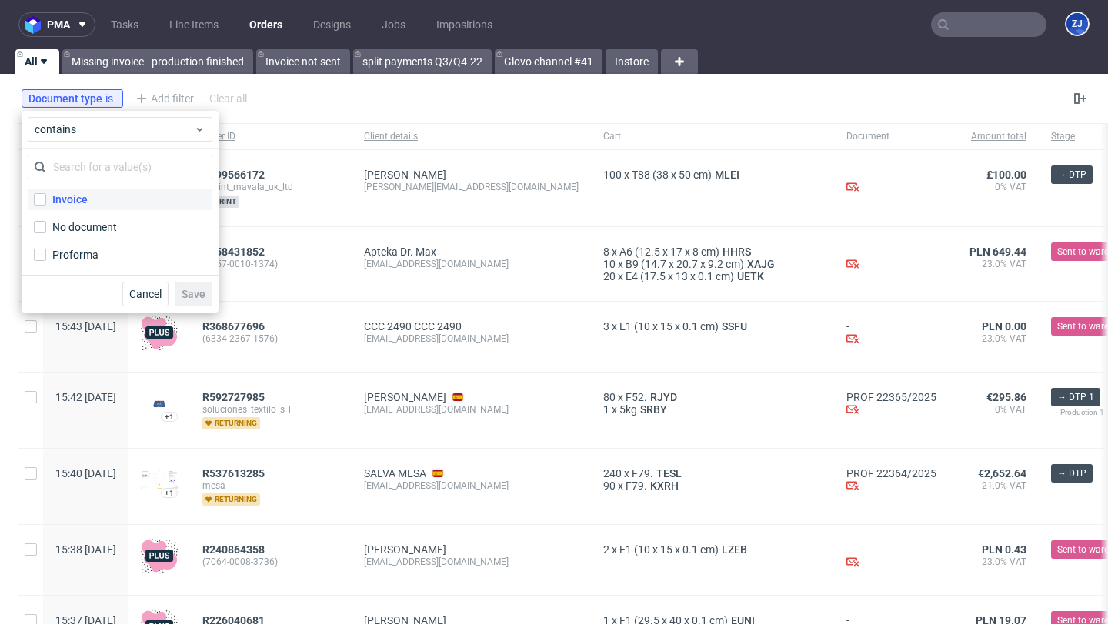
click at [91, 196] on label "Invoice" at bounding box center [120, 200] width 185 height 22
click at [46, 196] on input "Invoice" at bounding box center [40, 199] width 12 height 12
checkbox input "true"
click at [183, 289] on span "Save" at bounding box center [194, 294] width 24 height 11
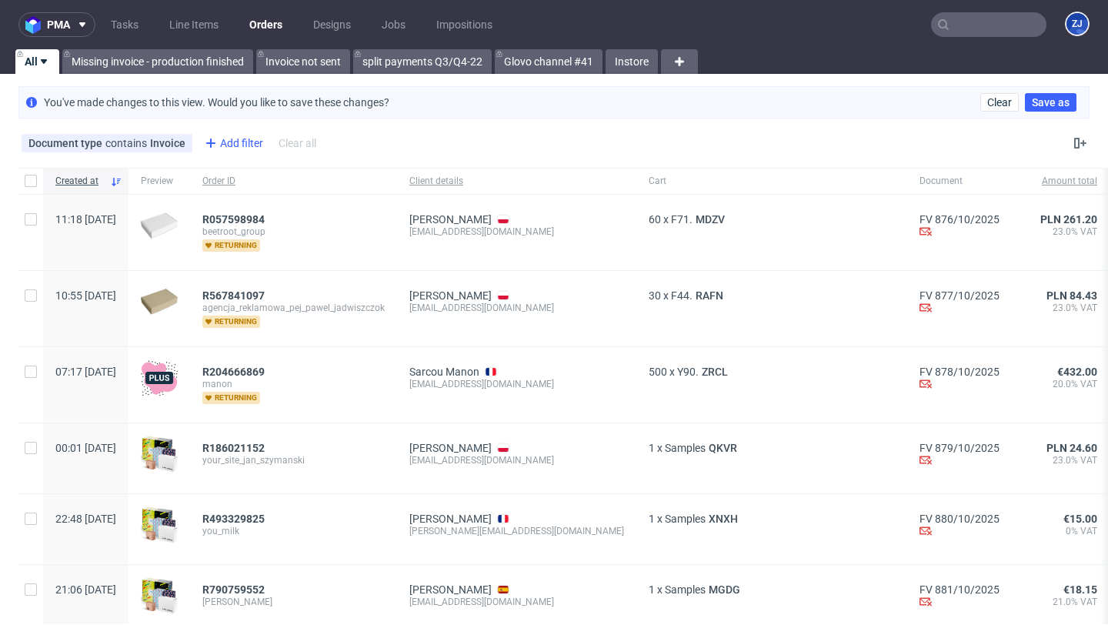
click at [241, 134] on div "Add filter" at bounding box center [233, 143] width 68 height 25
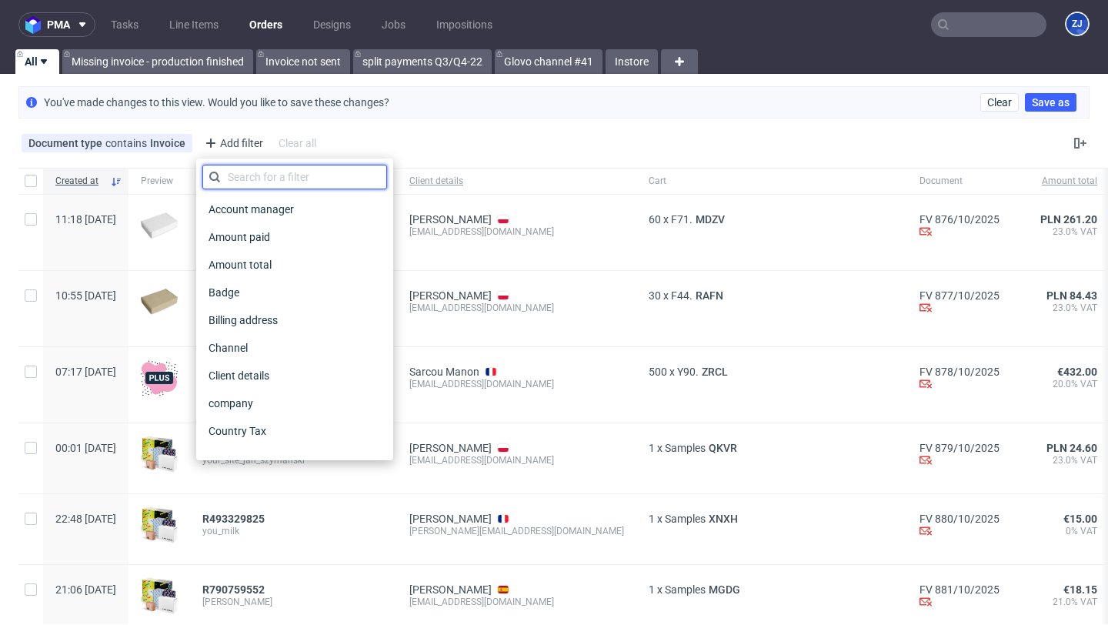
click at [244, 176] on input "text" at bounding box center [294, 177] width 185 height 25
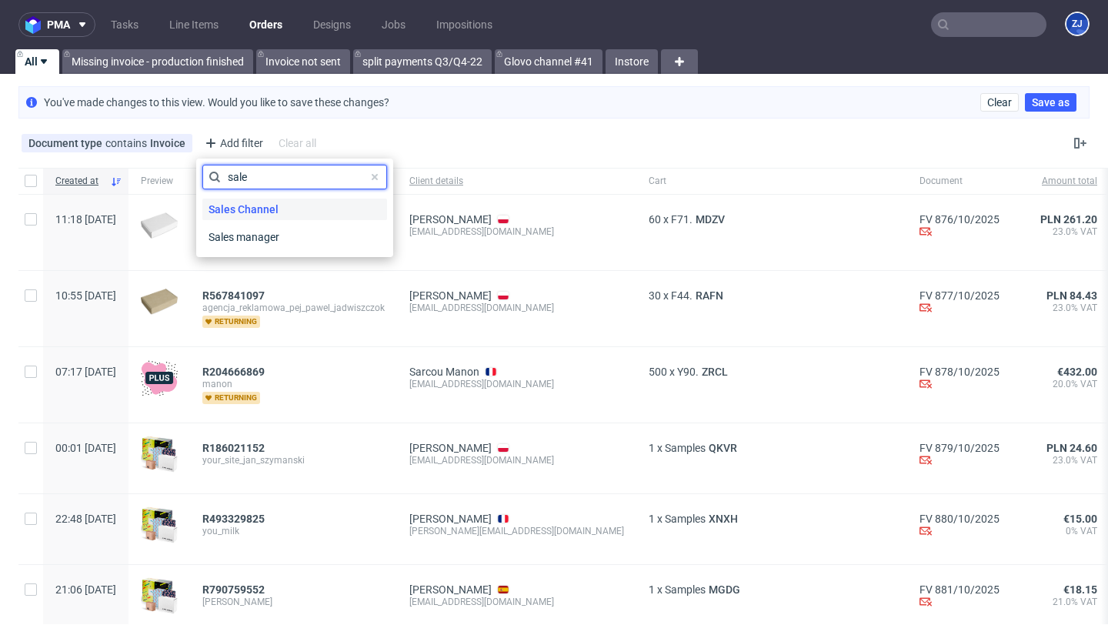
type input "sale"
click at [254, 207] on span "Sales Channel" at bounding box center [243, 210] width 82 height 22
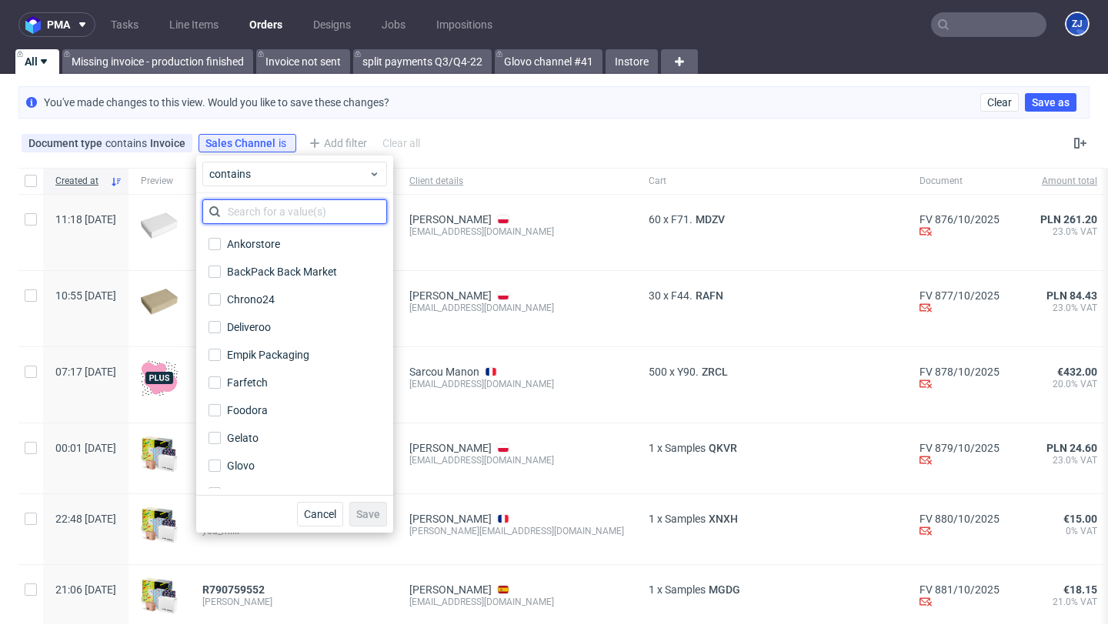
click at [255, 209] on input "text" at bounding box center [294, 211] width 185 height 25
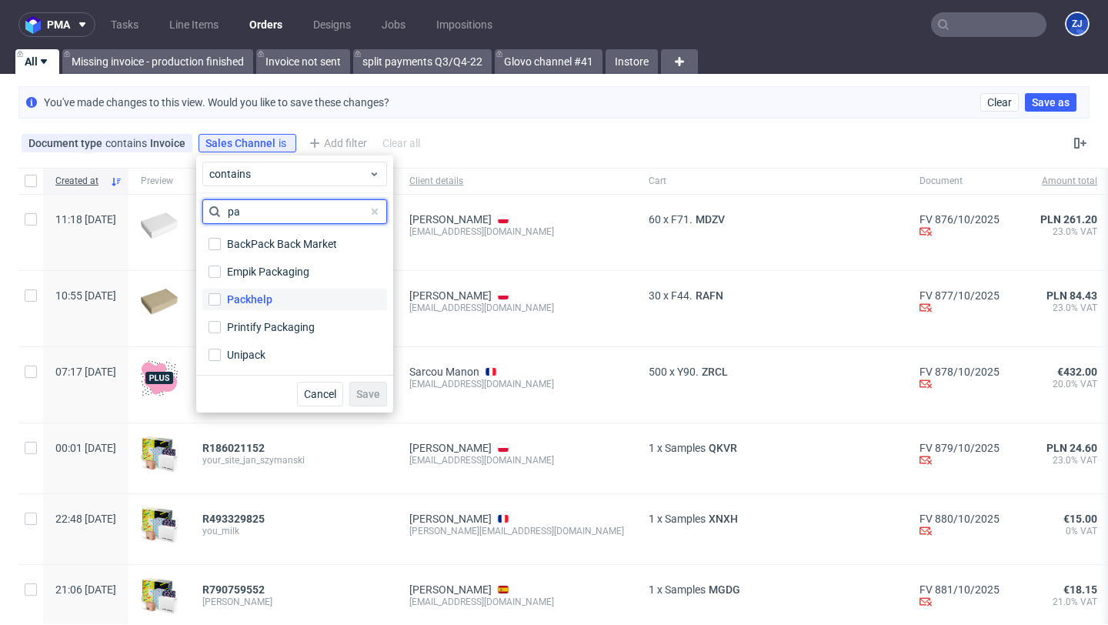
type input "pa"
click at [270, 303] on div "Packhelp" at bounding box center [249, 299] width 45 height 15
click at [221, 303] on input "Packhelp" at bounding box center [215, 299] width 12 height 12
checkbox input "true"
click at [360, 390] on span "Save" at bounding box center [368, 394] width 24 height 11
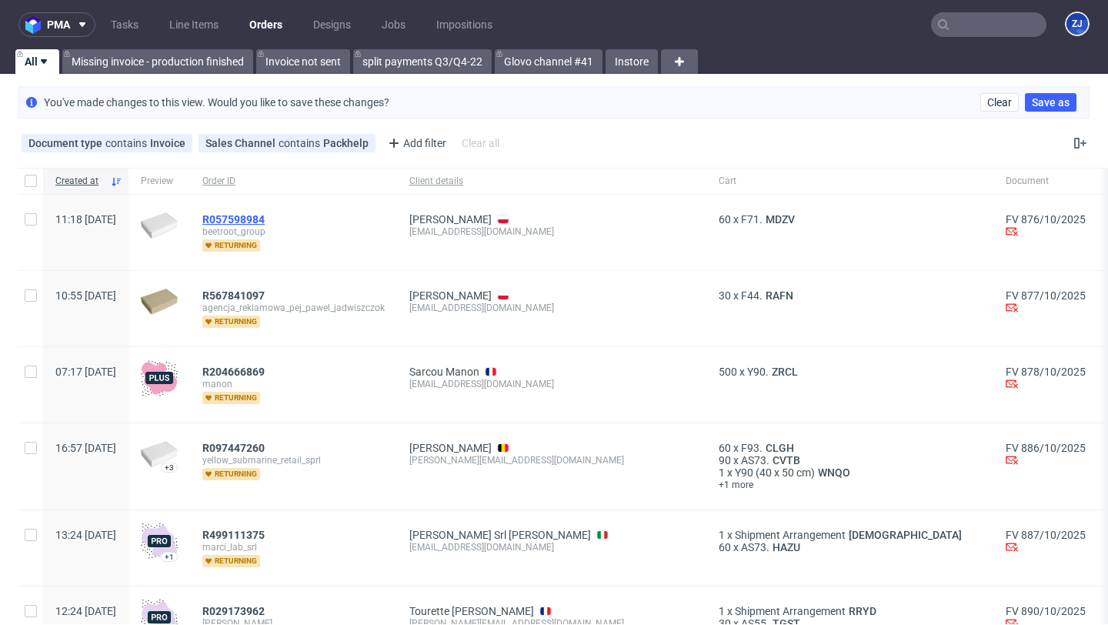
click at [265, 220] on span "R057598984" at bounding box center [233, 219] width 62 height 12
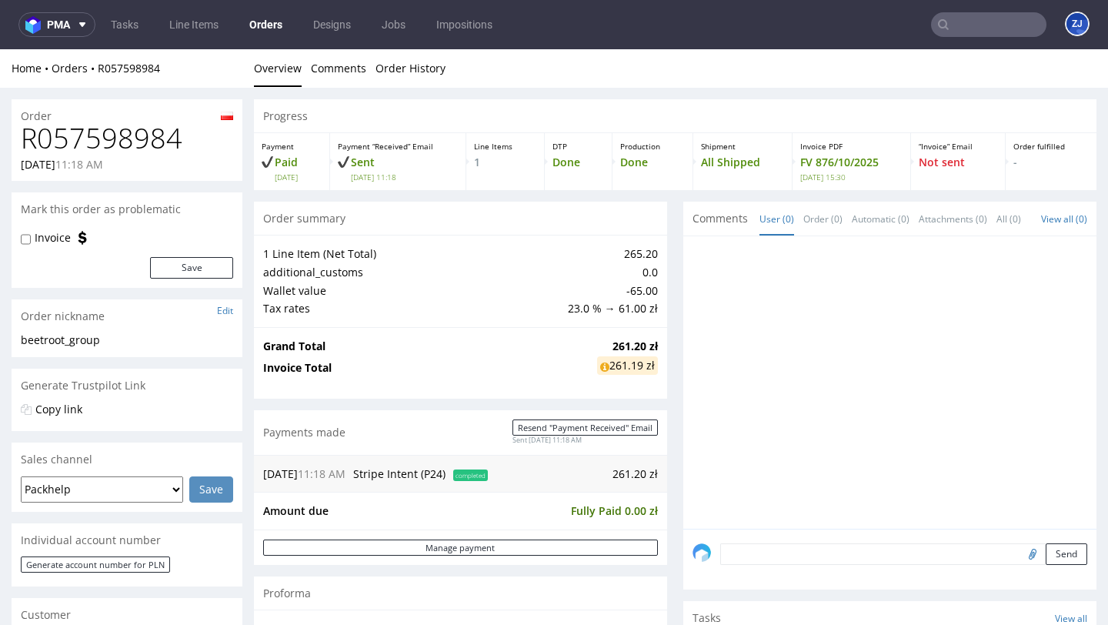
scroll to position [605, 0]
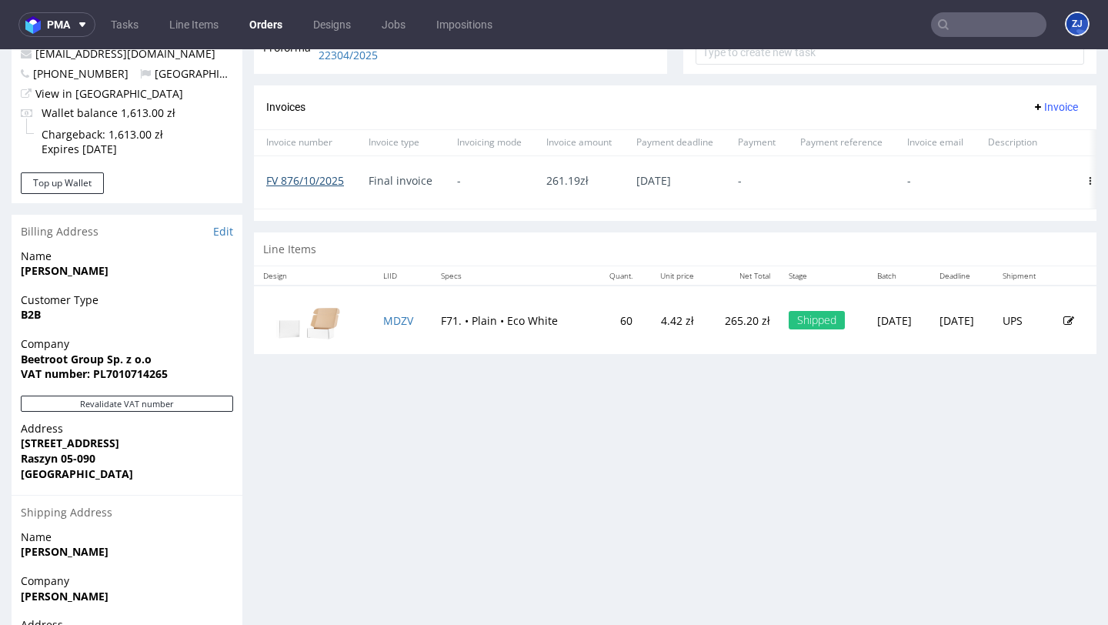
click at [299, 188] on link "FV 876/10/2025" at bounding box center [305, 180] width 78 height 15
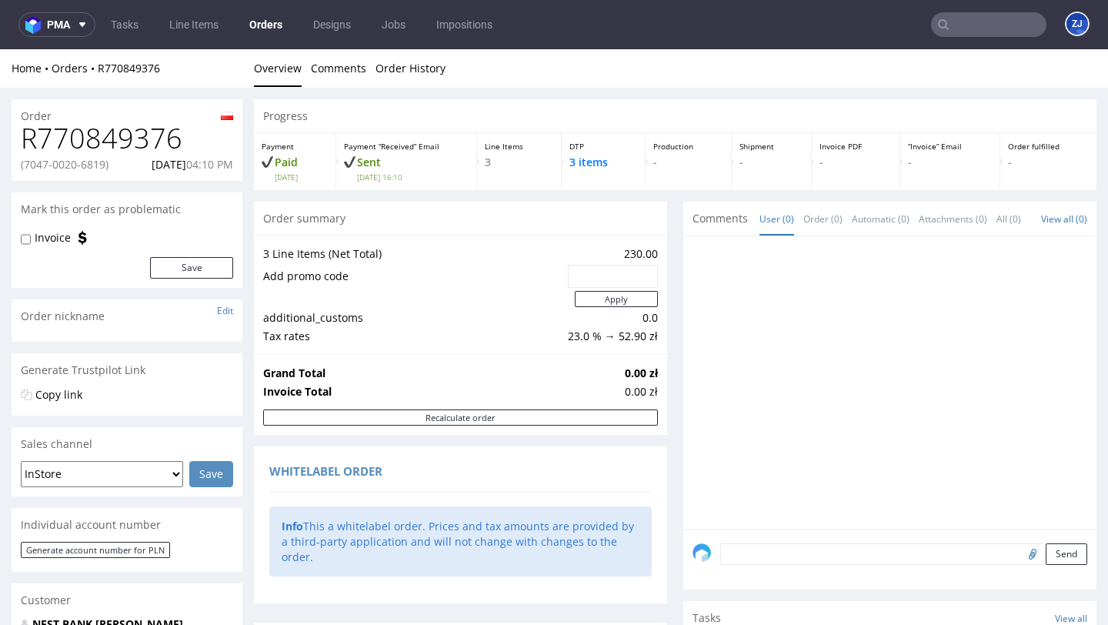
scroll to position [824, 0]
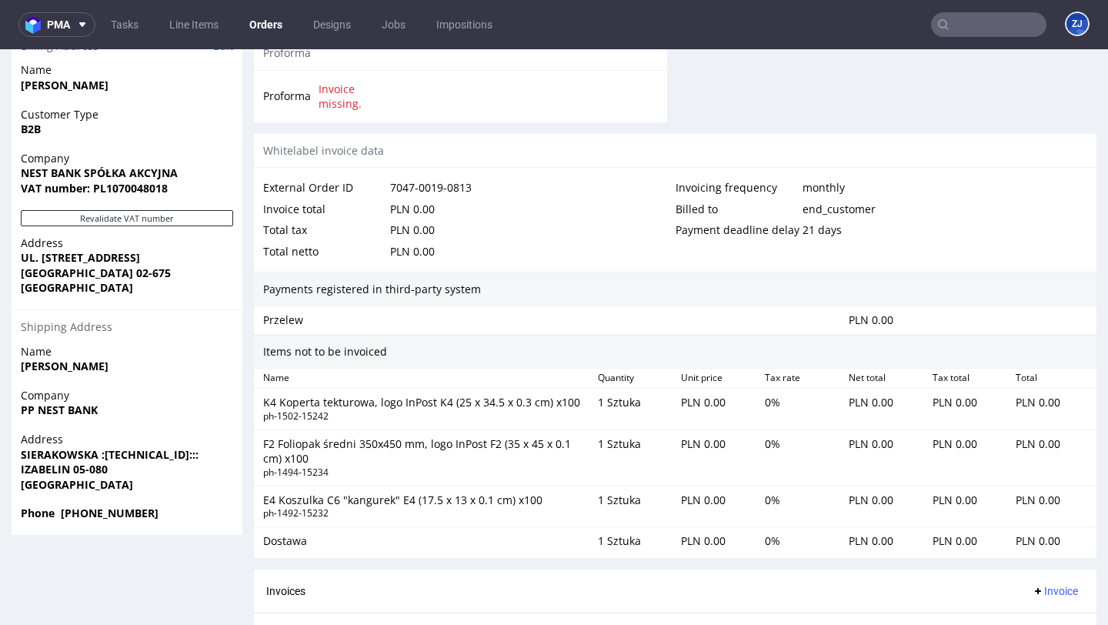
scroll to position [753, 0]
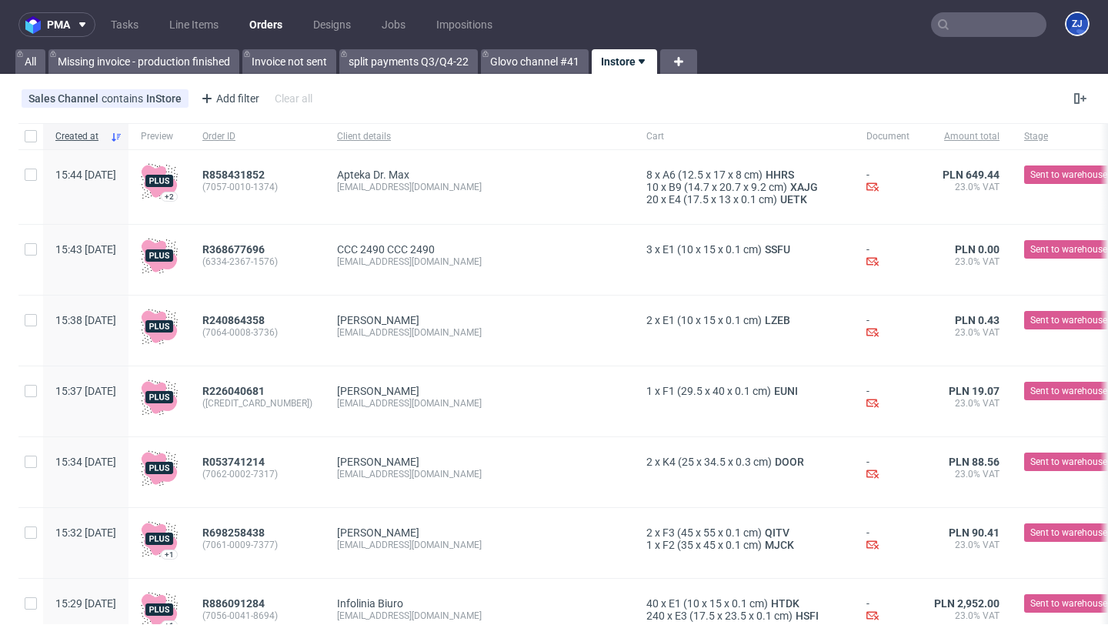
click at [961, 31] on input "text" at bounding box center [988, 24] width 115 height 25
paste input "R643018407"
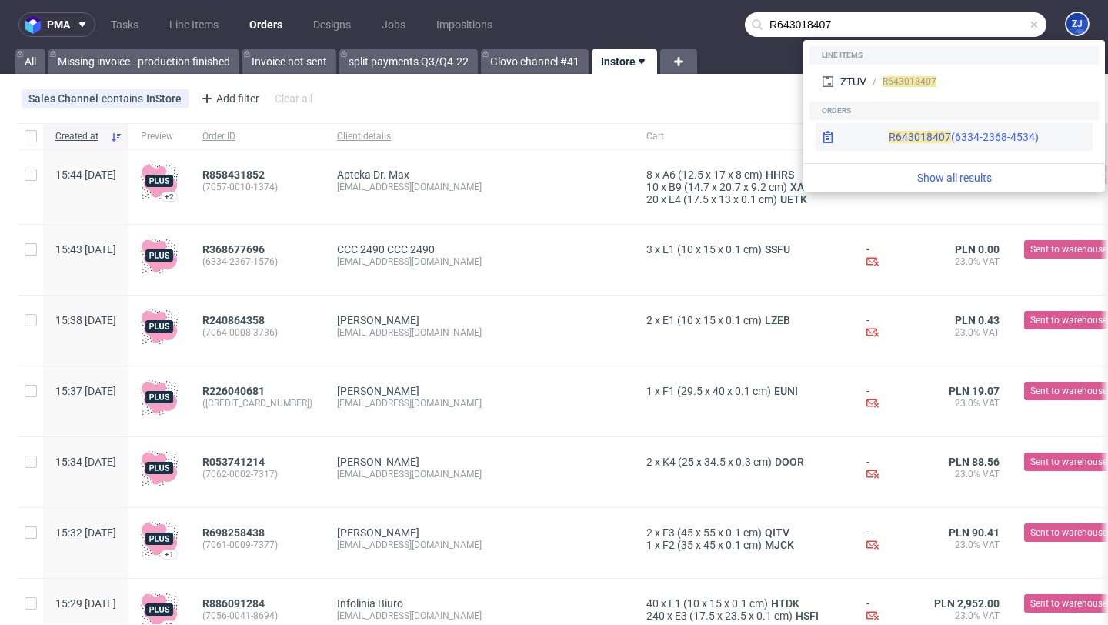
type input "R643018407"
click at [908, 140] on div "R643018407 (6334-2368-4534)" at bounding box center [964, 136] width 150 height 15
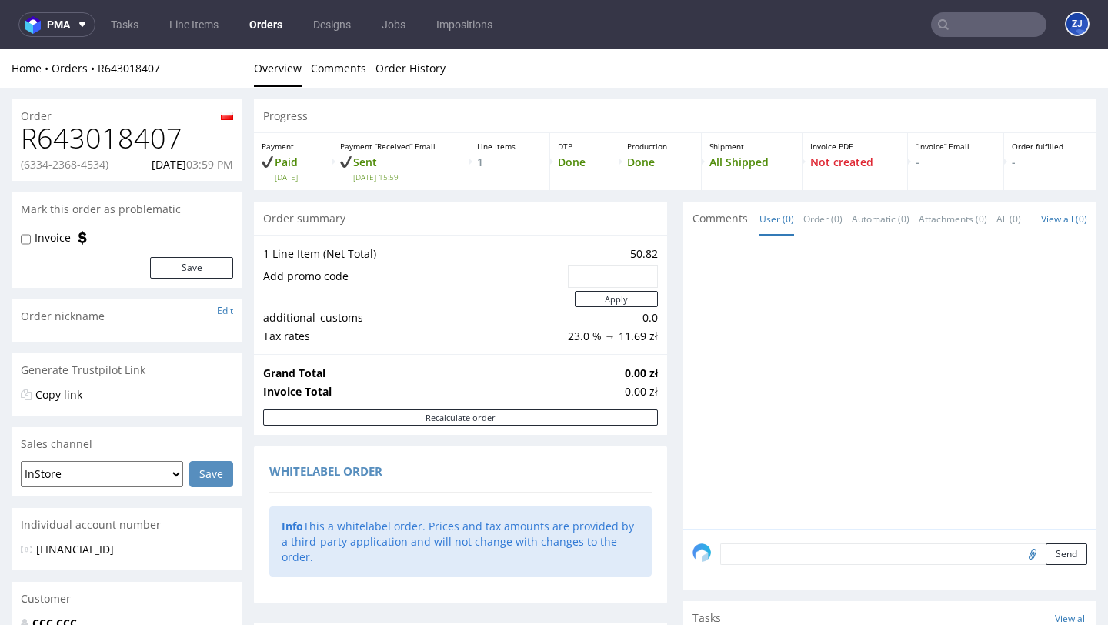
scroll to position [817, 0]
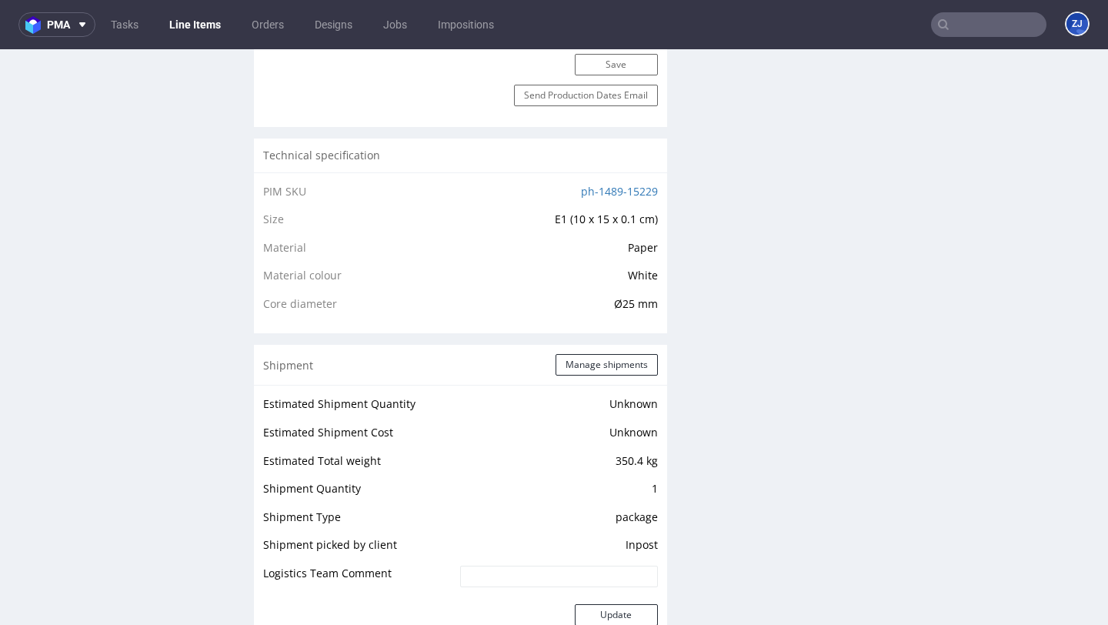
scroll to position [1286, 0]
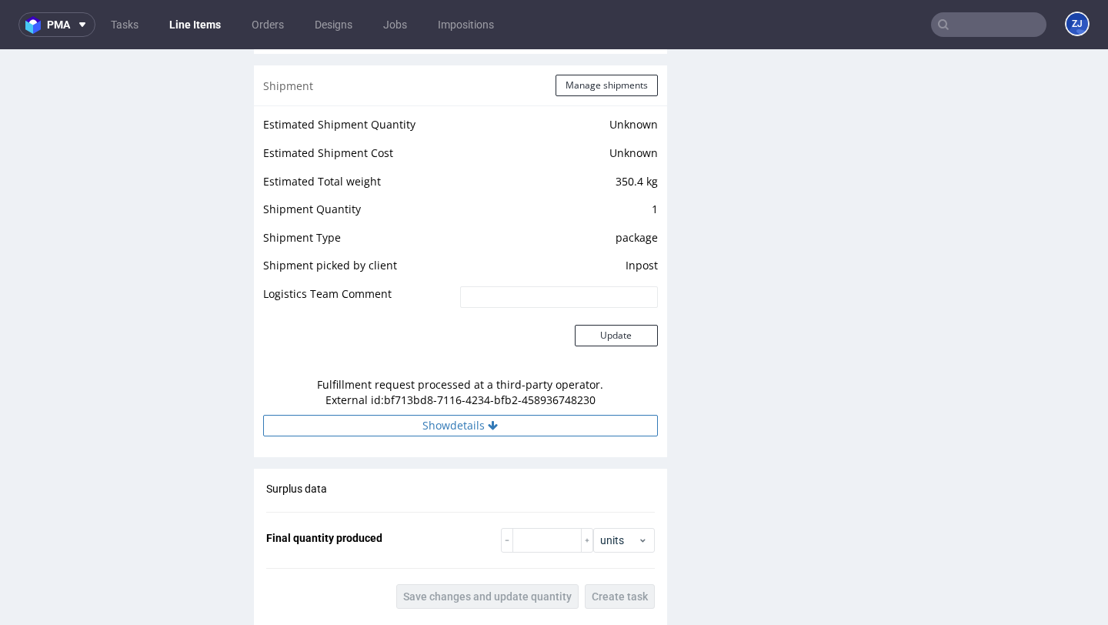
click at [511, 430] on button "Show details" at bounding box center [460, 426] width 395 height 22
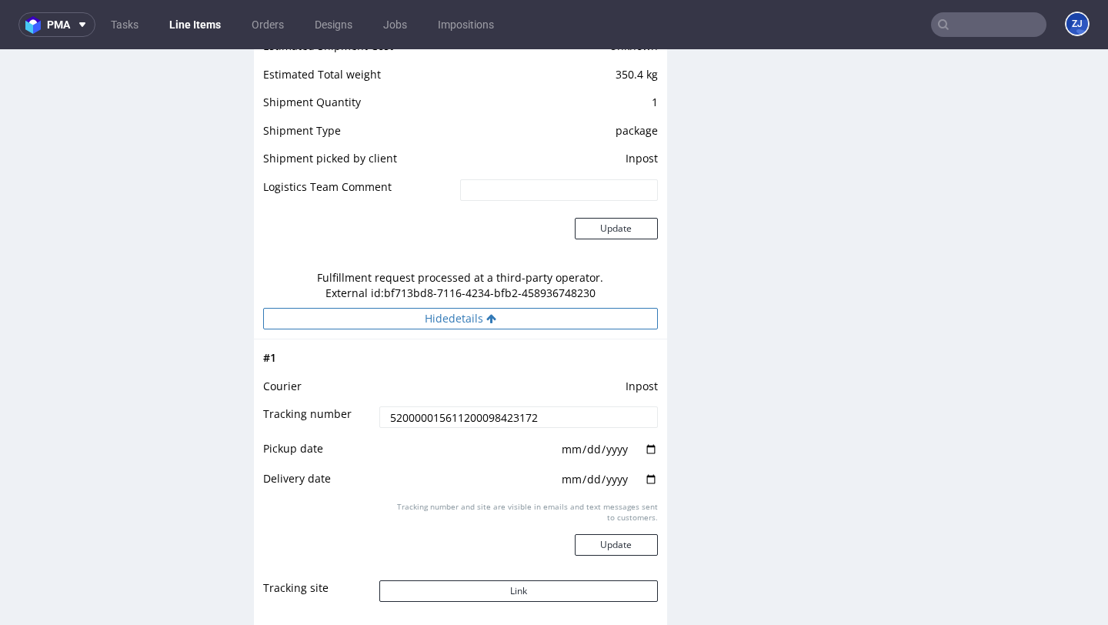
scroll to position [1575, 0]
